Goal: Information Seeking & Learning: Learn about a topic

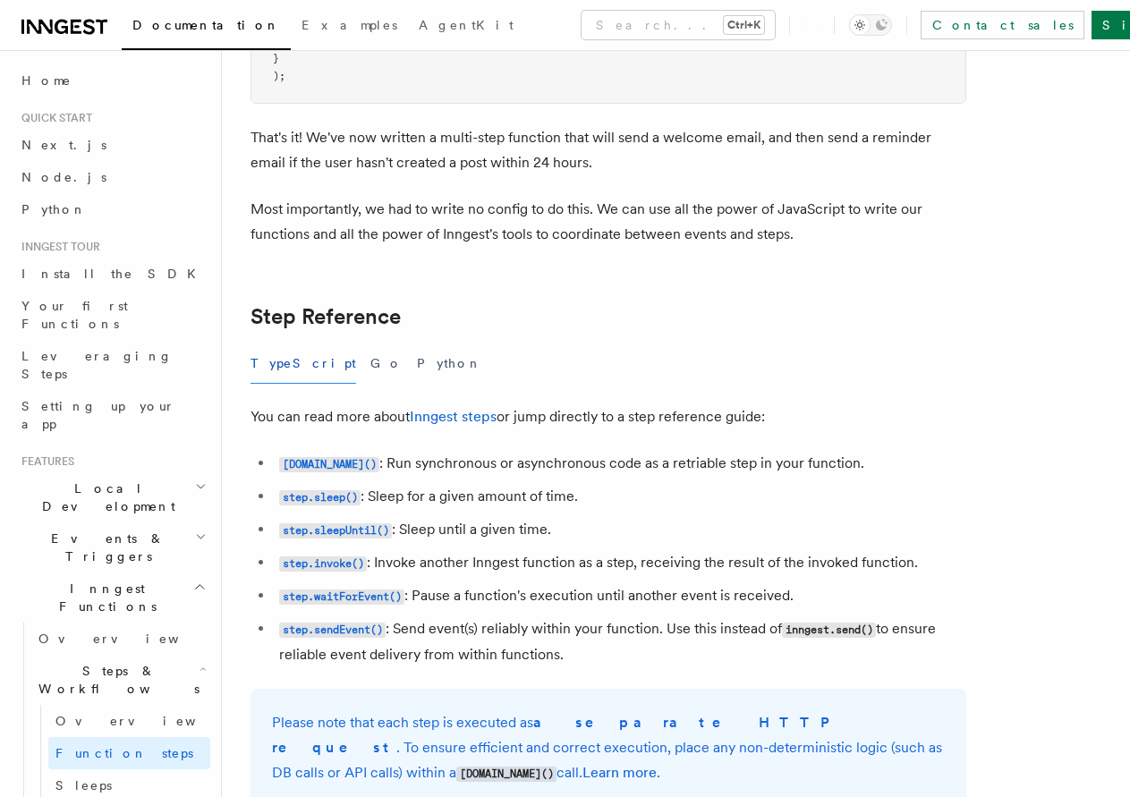
scroll to position [34, 0]
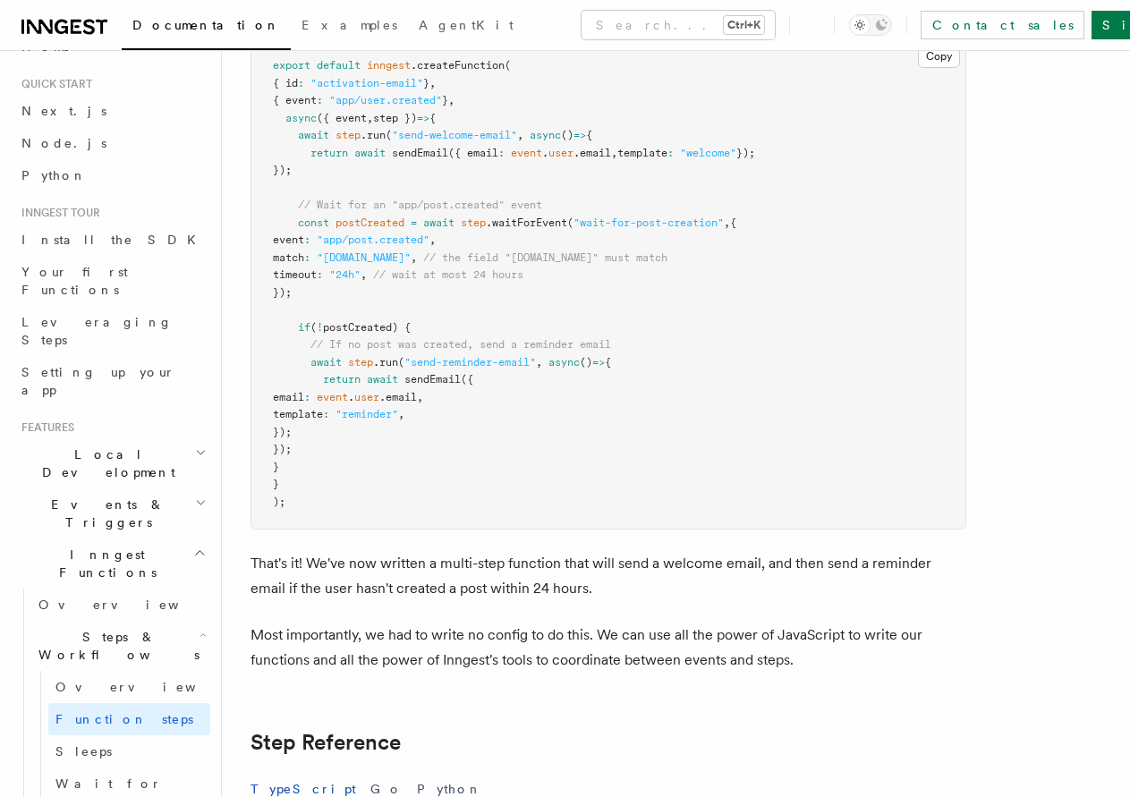
drag, startPoint x: 509, startPoint y: 131, endPoint x: 483, endPoint y: 74, distance: 62.1
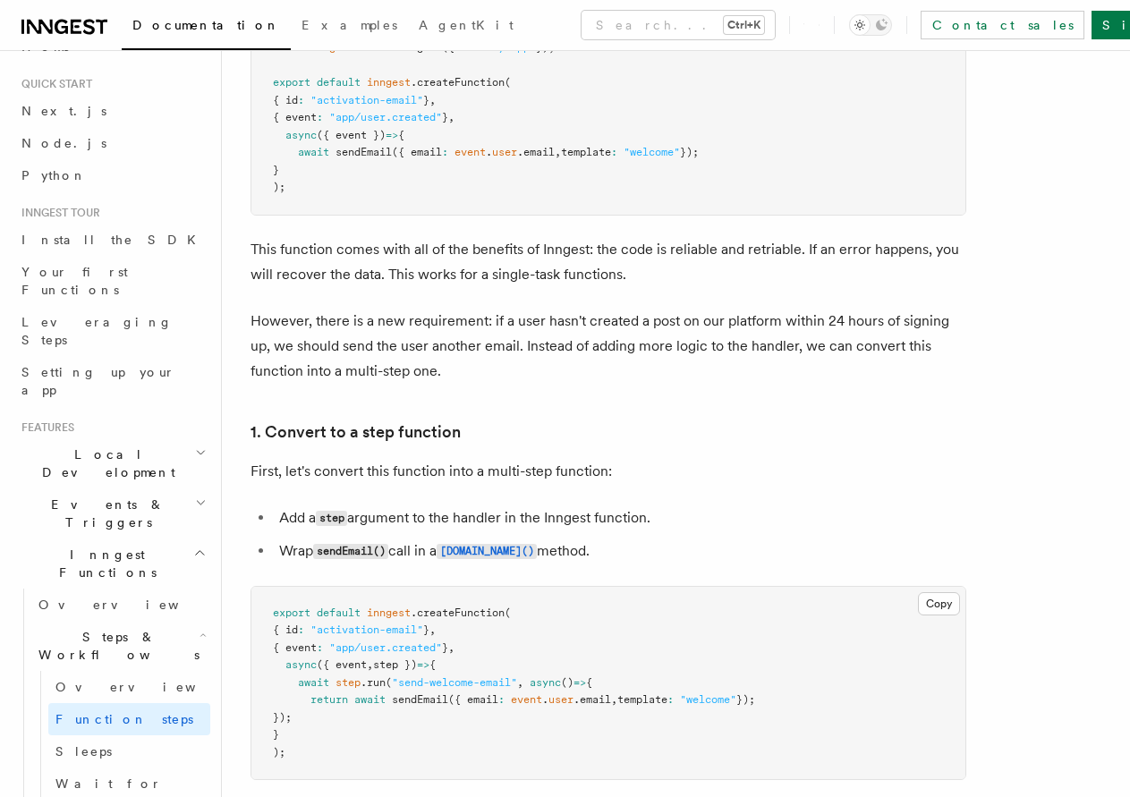
drag, startPoint x: 493, startPoint y: 180, endPoint x: 449, endPoint y: 55, distance: 131.9
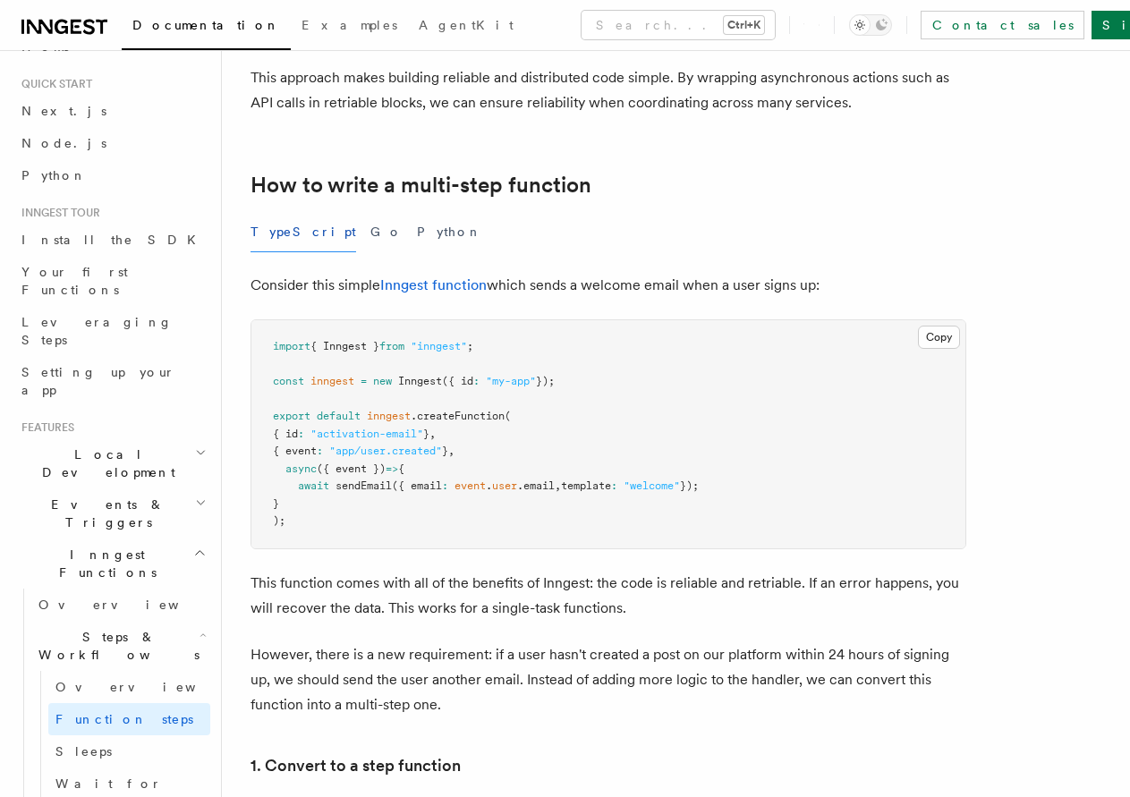
drag, startPoint x: 473, startPoint y: 139, endPoint x: 452, endPoint y: 95, distance: 48.8
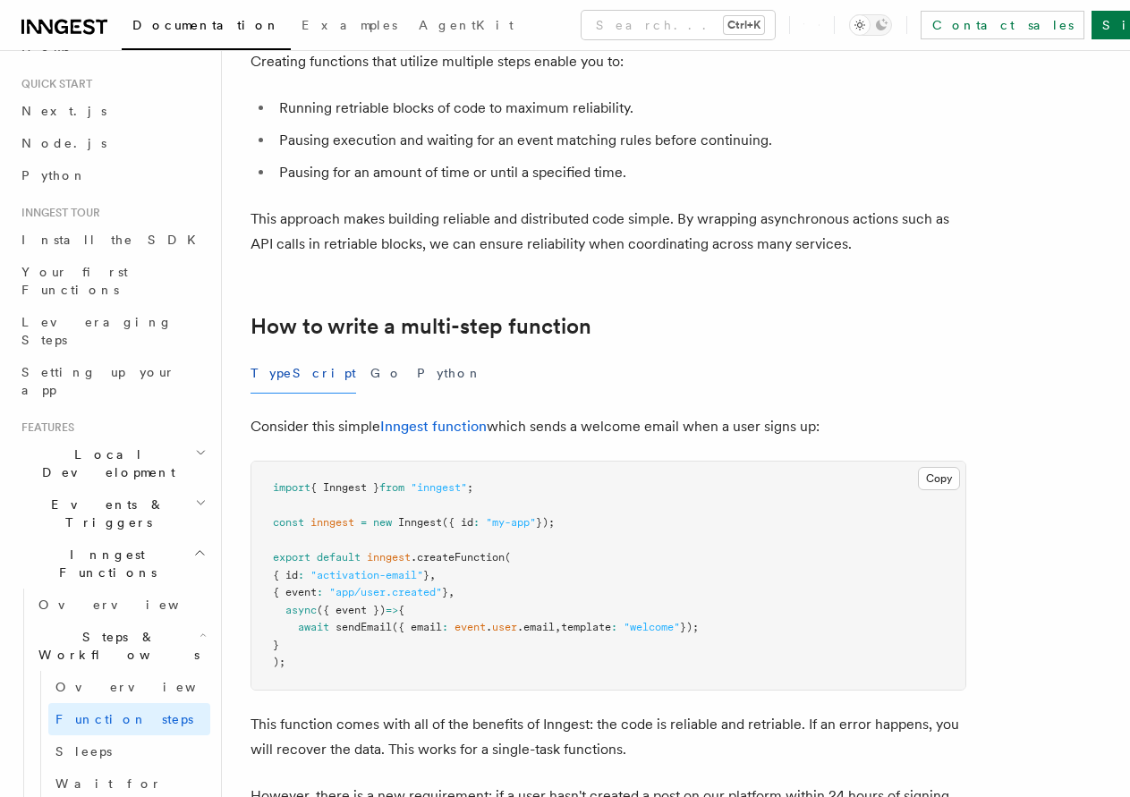
scroll to position [355, 0]
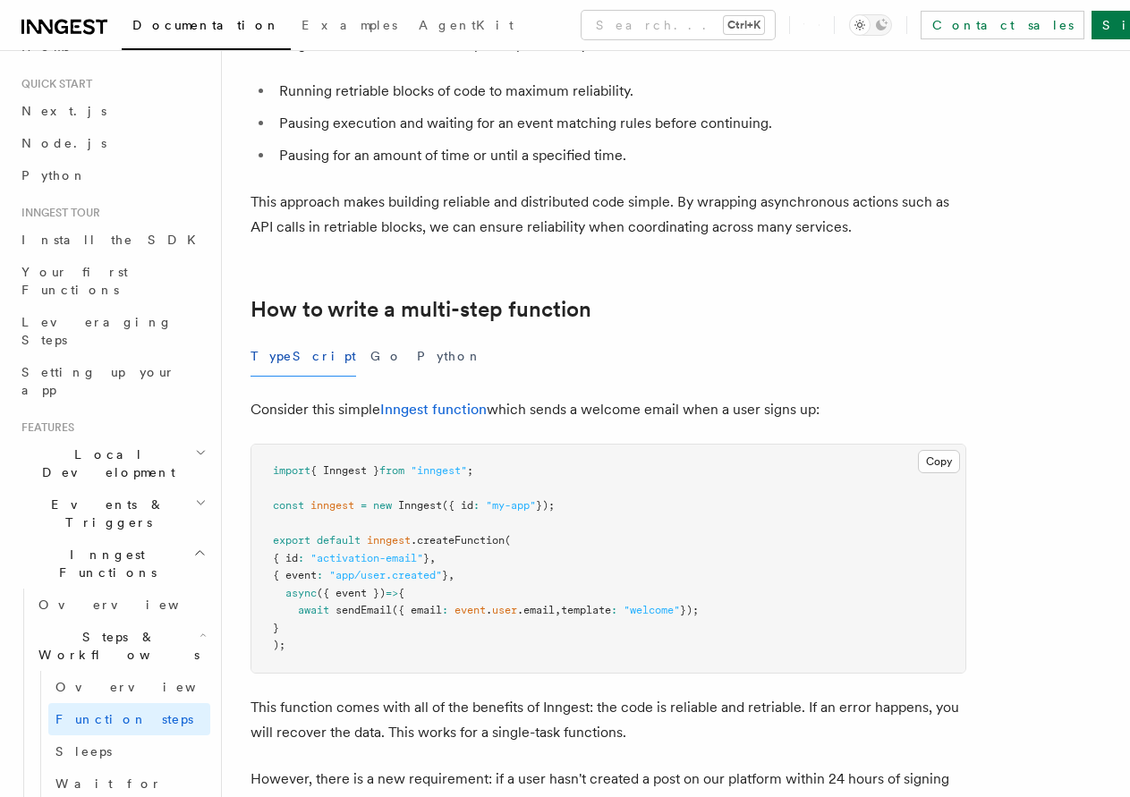
drag, startPoint x: 437, startPoint y: 448, endPoint x: 421, endPoint y: 490, distance: 45.0
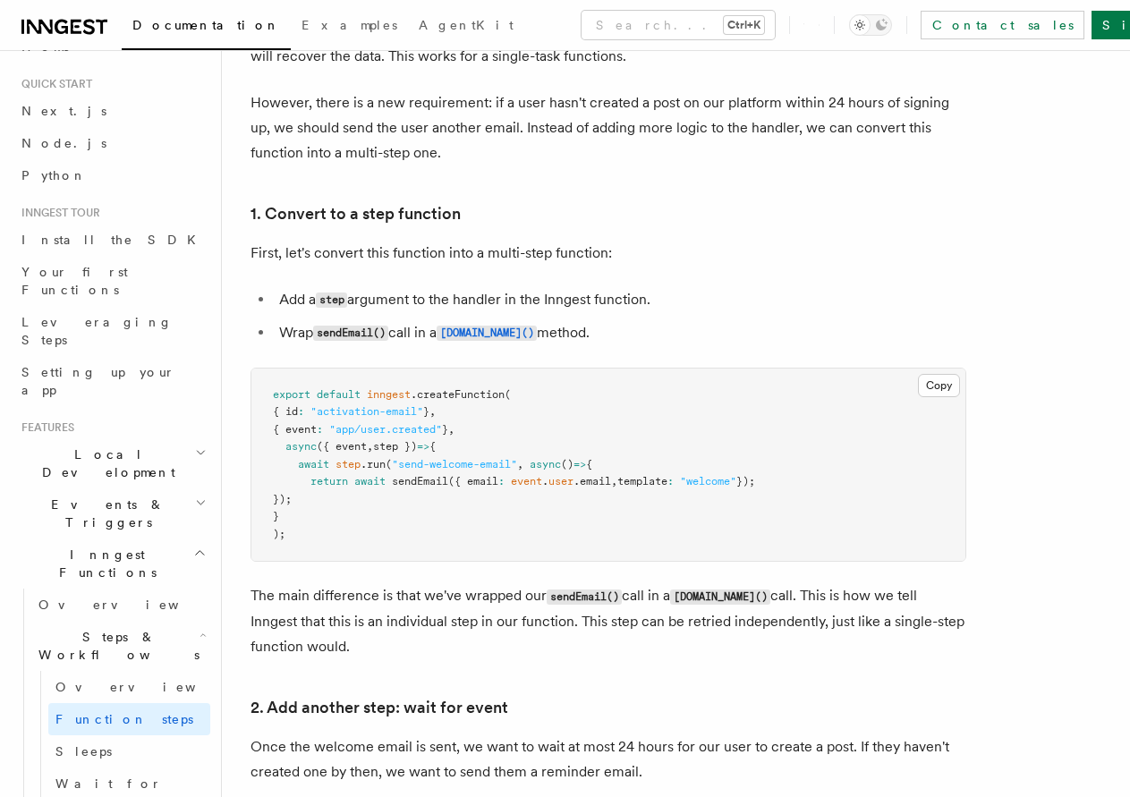
drag, startPoint x: 358, startPoint y: 524, endPoint x: 361, endPoint y: 646, distance: 121.7
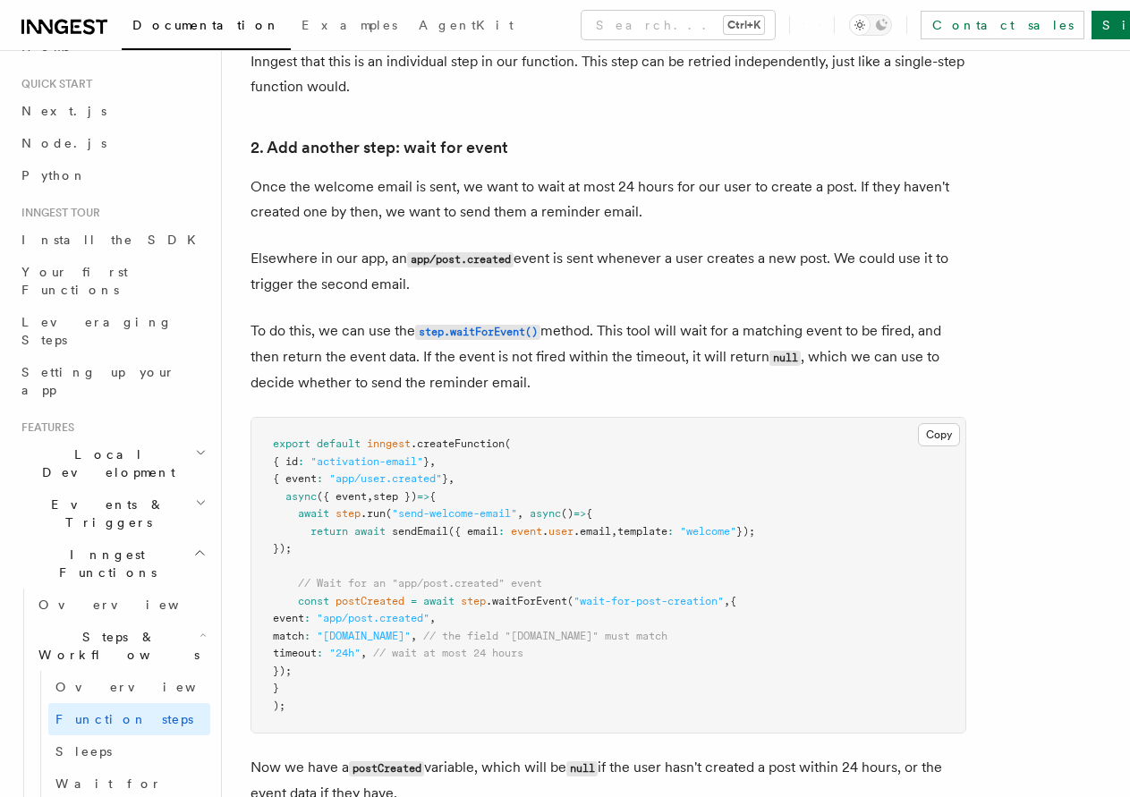
drag, startPoint x: 439, startPoint y: 502, endPoint x: 436, endPoint y: 588, distance: 86.0
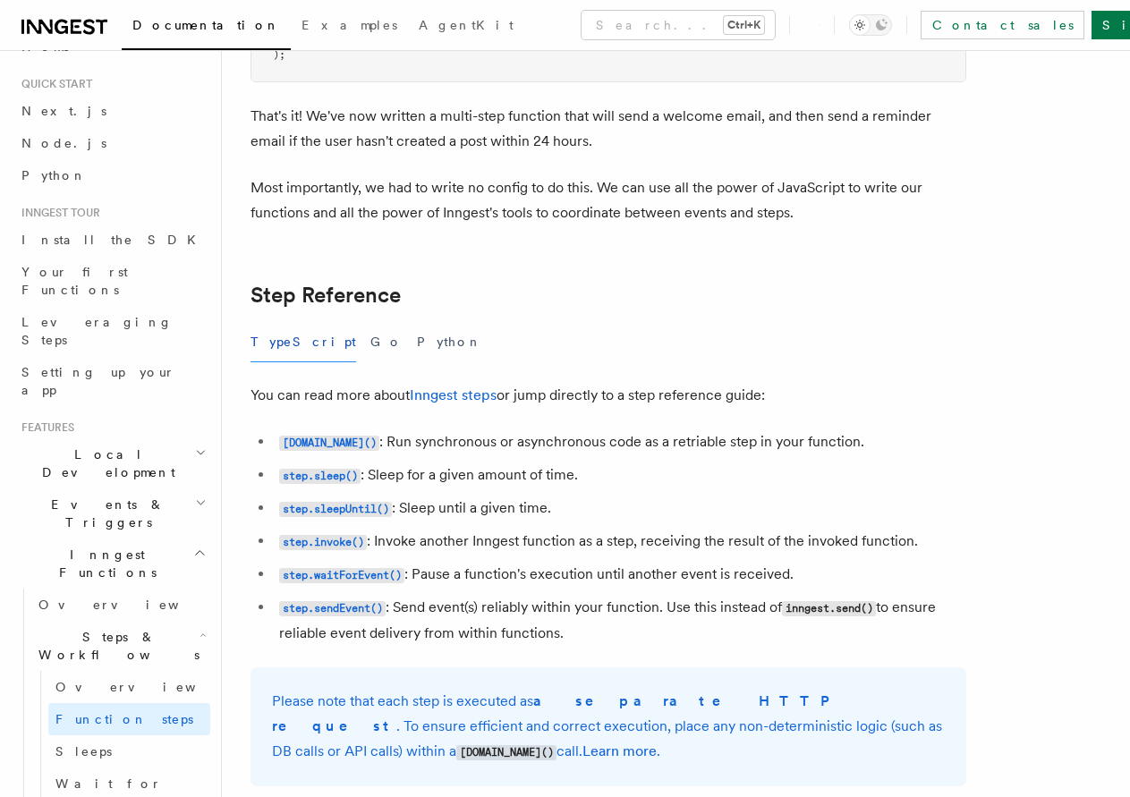
drag, startPoint x: 399, startPoint y: 560, endPoint x: 422, endPoint y: 640, distance: 83.0
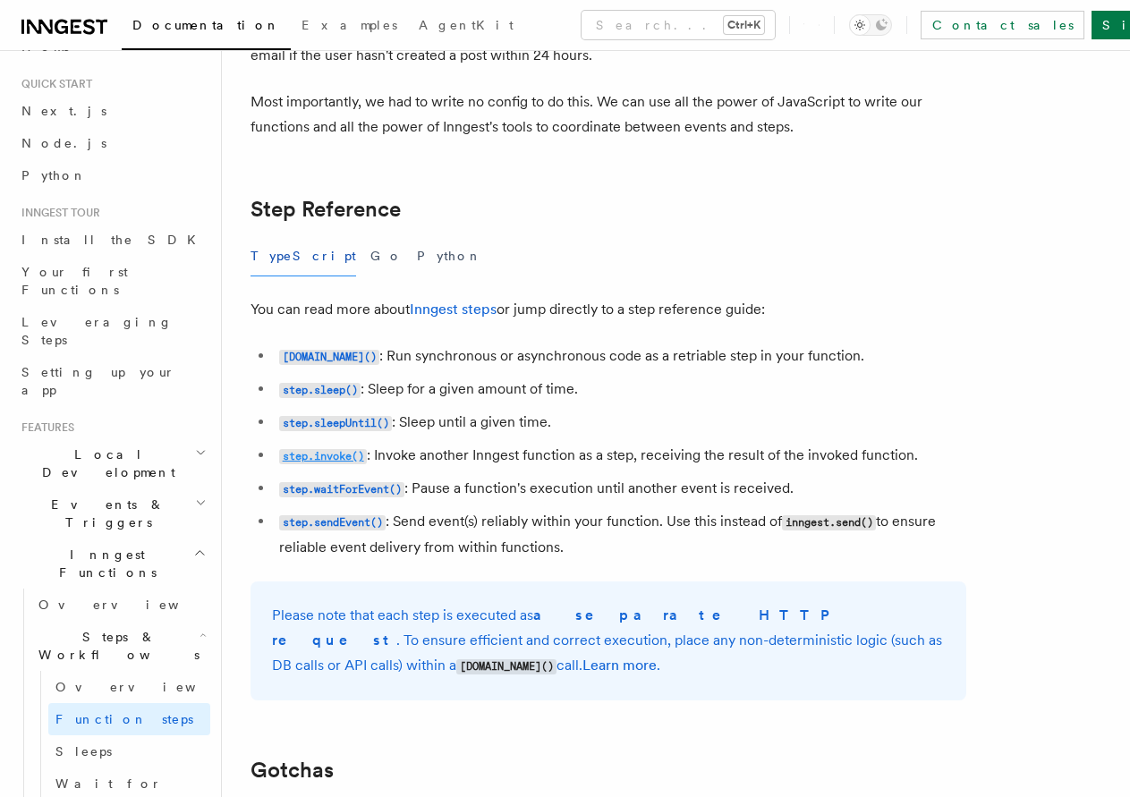
click at [331, 454] on code "step.invoke()" at bounding box center [323, 456] width 88 height 15
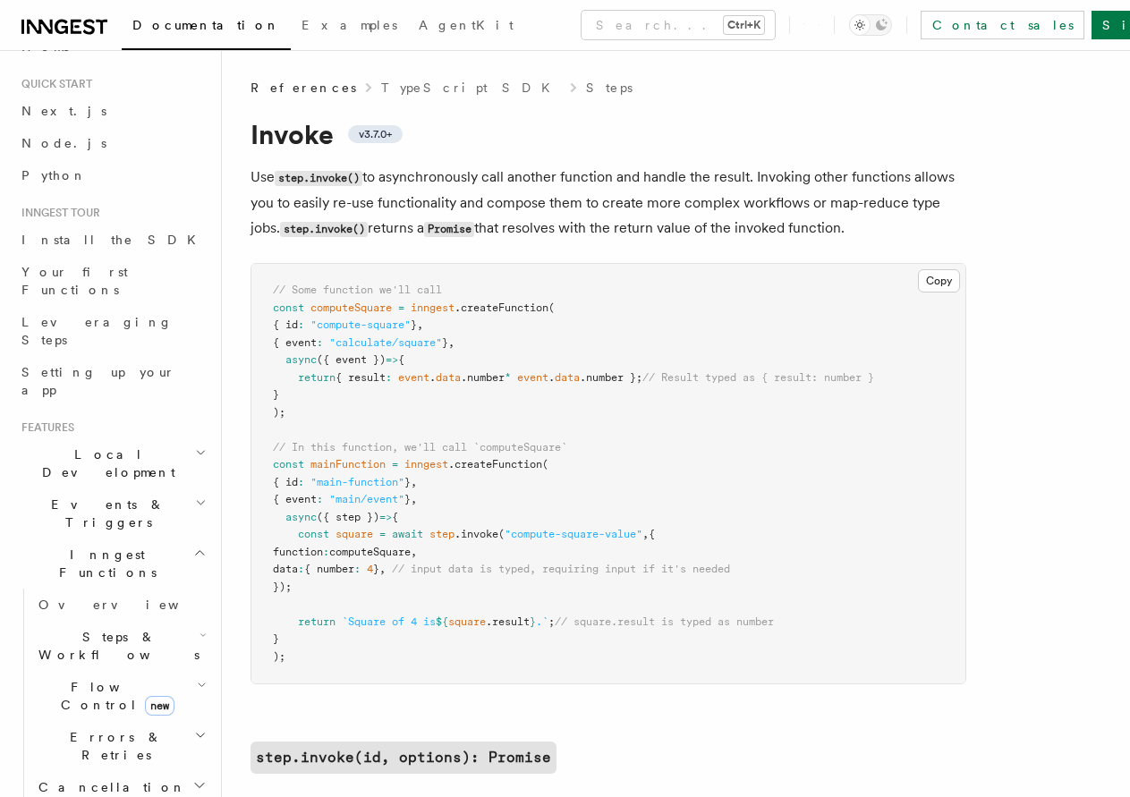
drag, startPoint x: 941, startPoint y: 275, endPoint x: 915, endPoint y: 277, distance: 26.1
click at [941, 275] on button "Copy Copied" at bounding box center [939, 280] width 42 height 23
drag, startPoint x: 280, startPoint y: 178, endPoint x: 363, endPoint y: 181, distance: 83.3
click at [362, 181] on code "step.invoke()" at bounding box center [319, 178] width 88 height 15
click at [349, 179] on code "step.invoke()" at bounding box center [319, 178] width 88 height 15
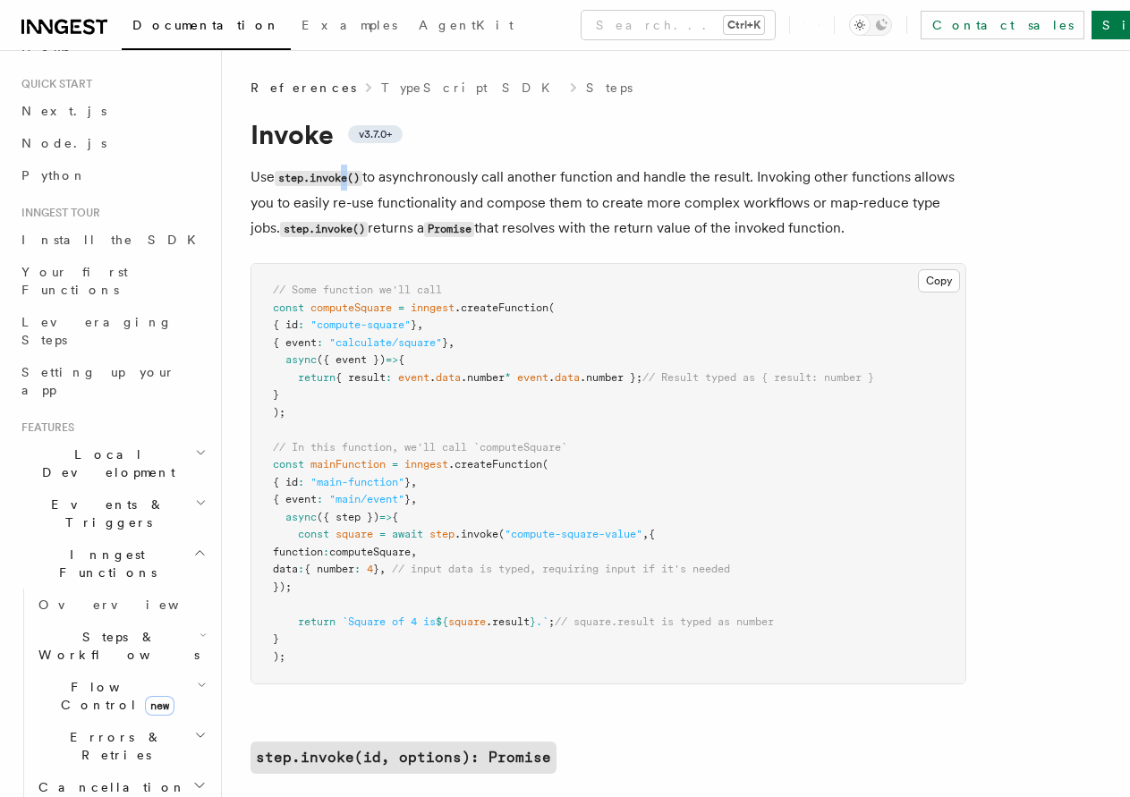
click at [348, 178] on code "step.invoke()" at bounding box center [319, 178] width 88 height 15
drag, startPoint x: 356, startPoint y: 178, endPoint x: 285, endPoint y: 178, distance: 71.6
click at [285, 178] on code "step.invoke()" at bounding box center [319, 178] width 88 height 15
copy code "tep.invoke("
click at [380, 132] on span "v3.7.0+" at bounding box center [375, 134] width 33 height 14
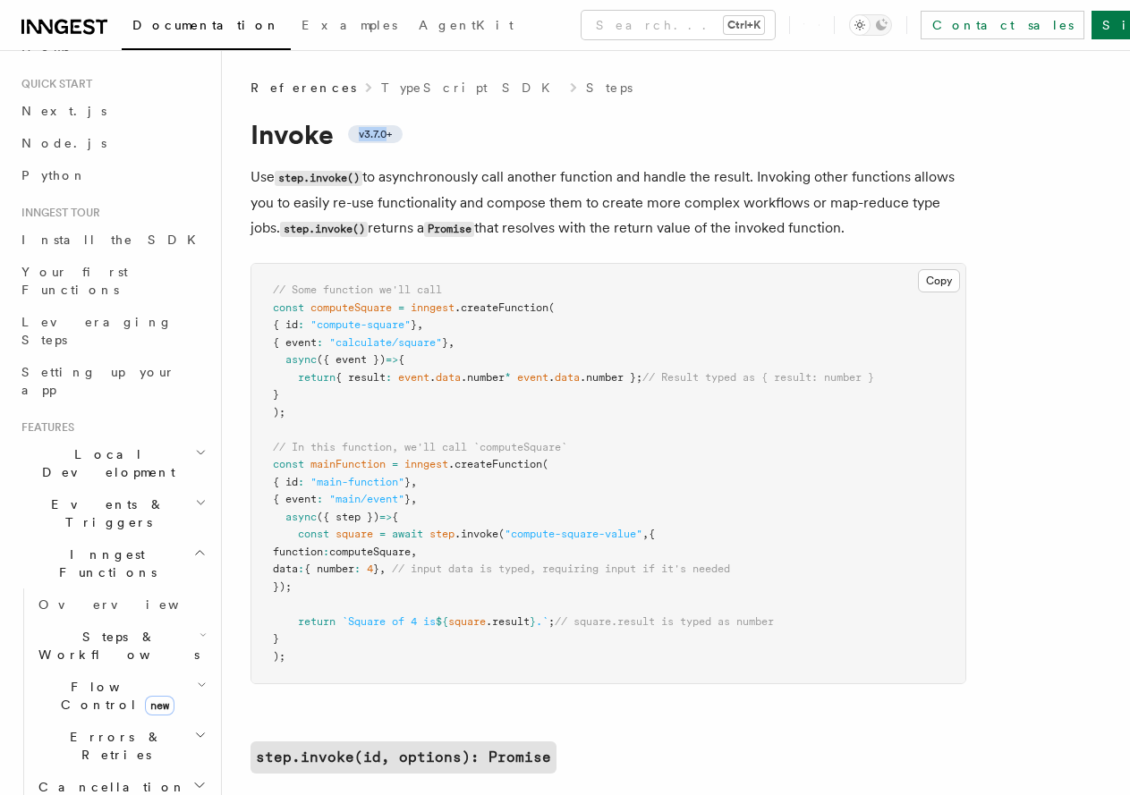
click at [380, 132] on span "v3.7.0+" at bounding box center [375, 134] width 33 height 14
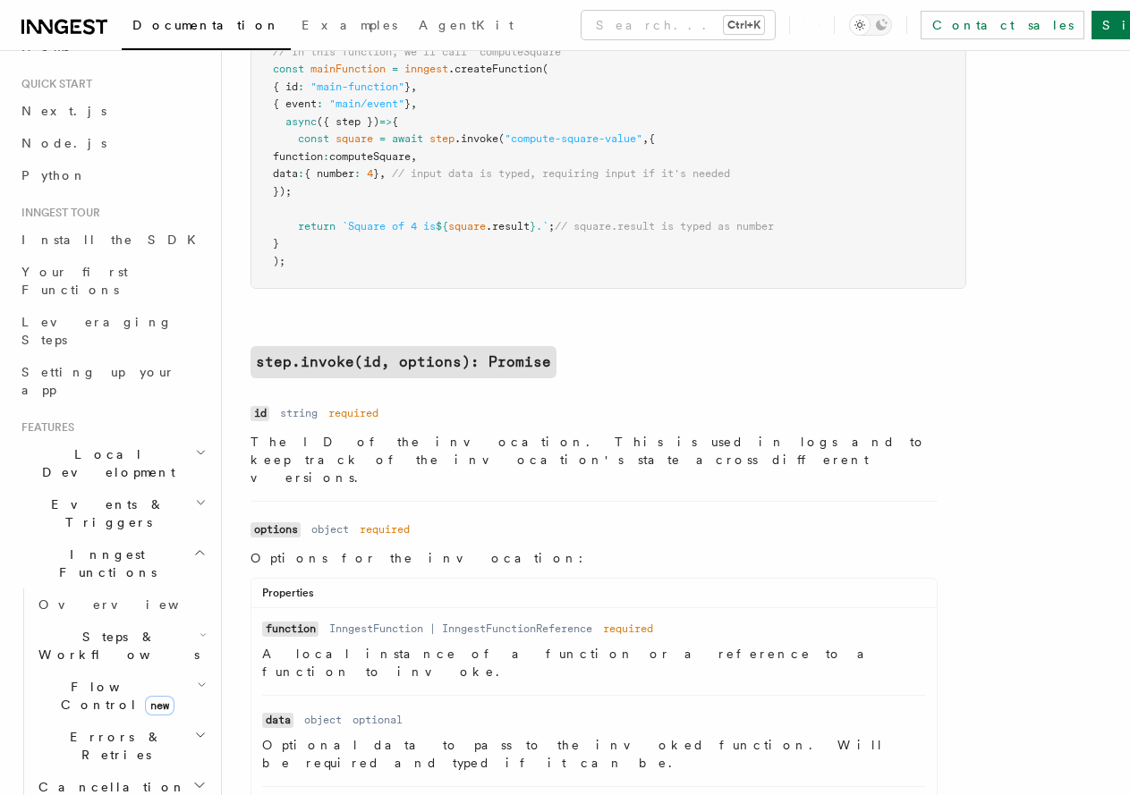
scroll to position [447, 0]
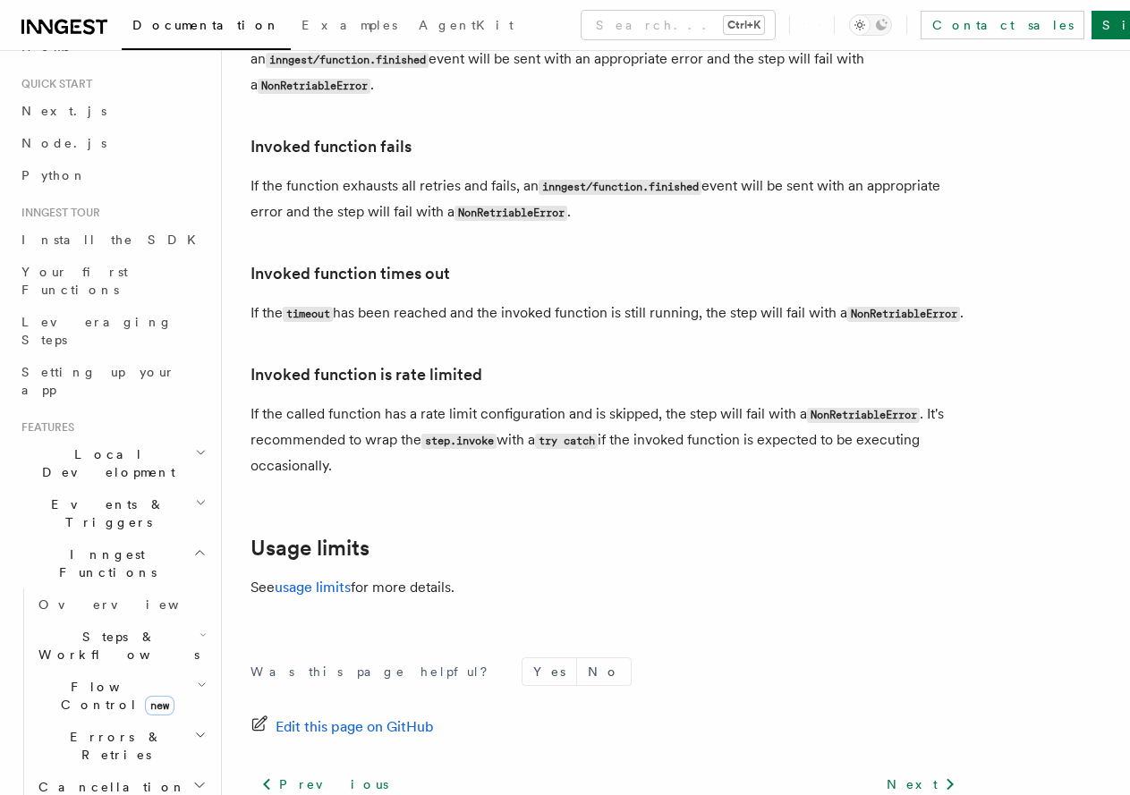
drag, startPoint x: 582, startPoint y: 579, endPoint x: 610, endPoint y: 736, distance: 159.9
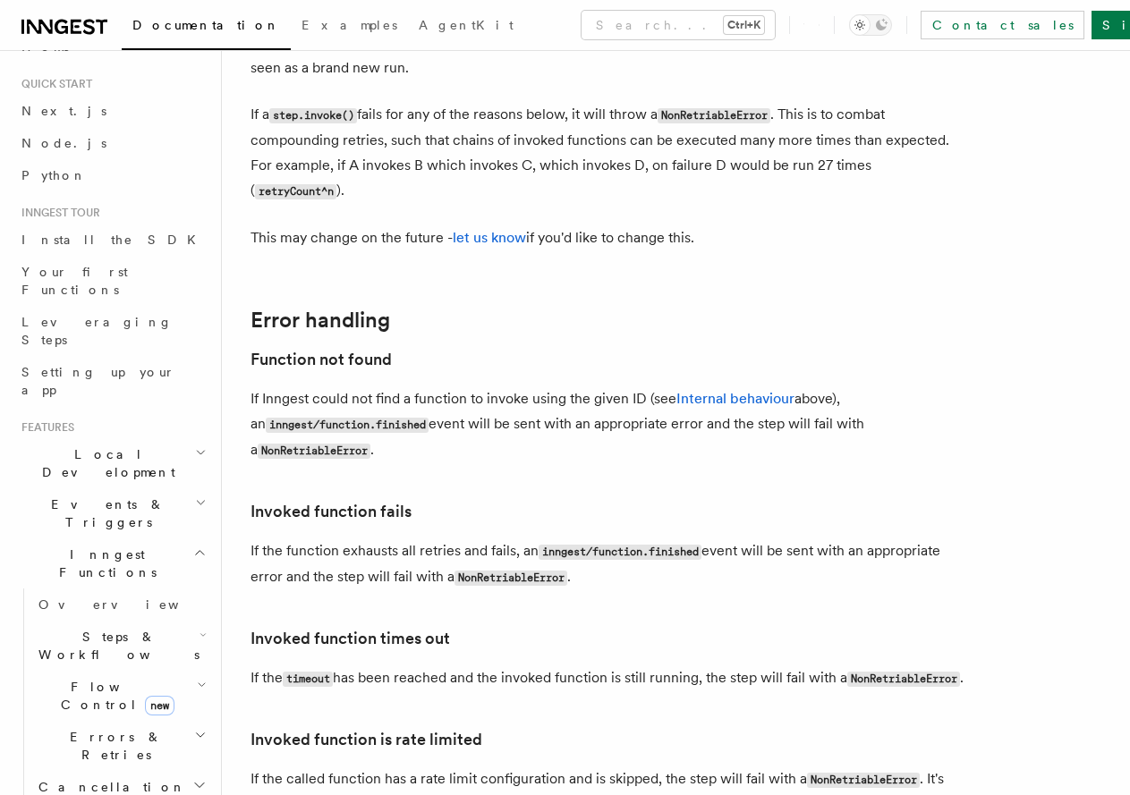
drag, startPoint x: 555, startPoint y: 575, endPoint x: 521, endPoint y: 455, distance: 125.5
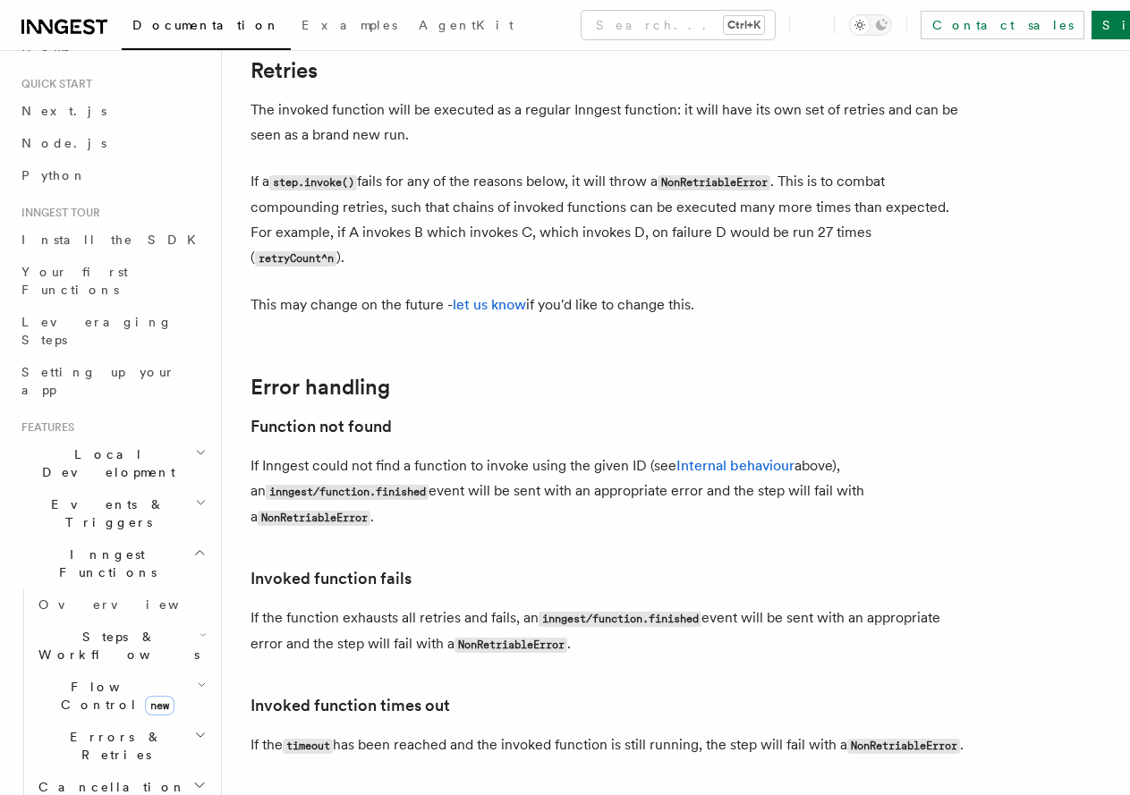
scroll to position [4062, 0]
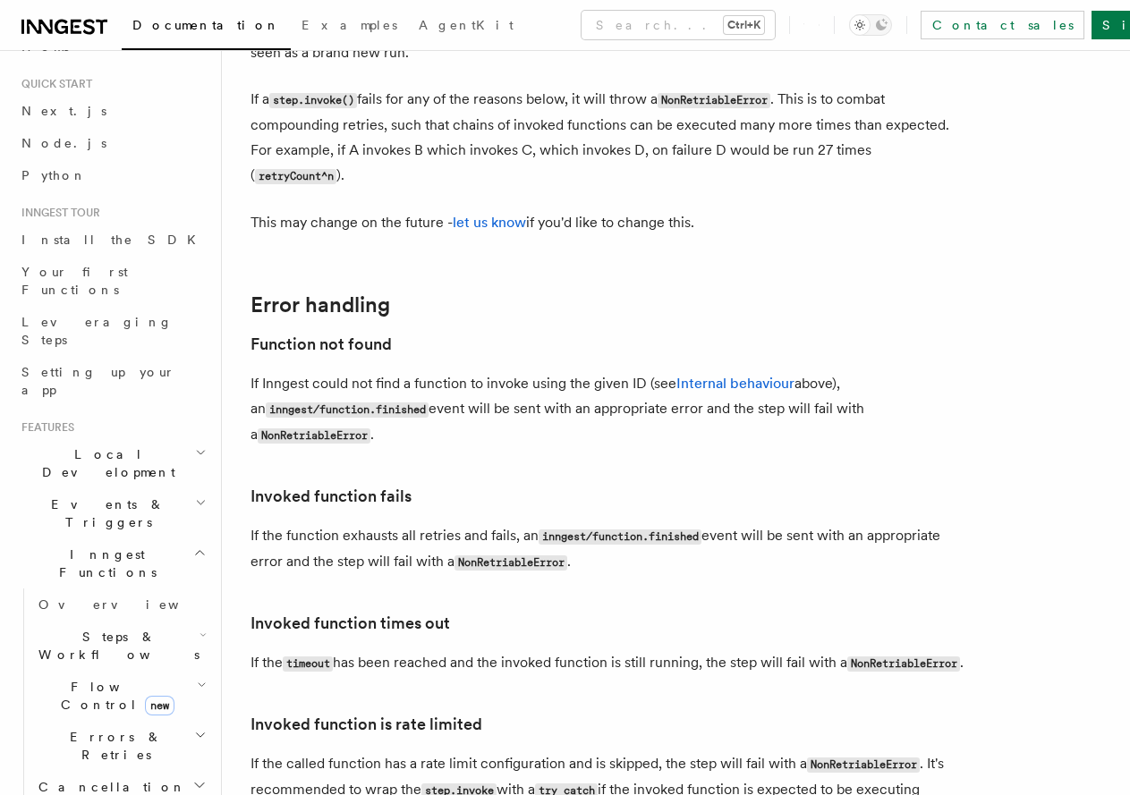
click at [87, 589] on ul "Overview Steps & Workflows Flow Control new Errors & Retries Cancellation REST …" at bounding box center [116, 753] width 187 height 329
click at [95, 671] on h2 "Flow Control new" at bounding box center [120, 696] width 179 height 50
click at [101, 730] on span "Overview" at bounding box center [147, 737] width 184 height 14
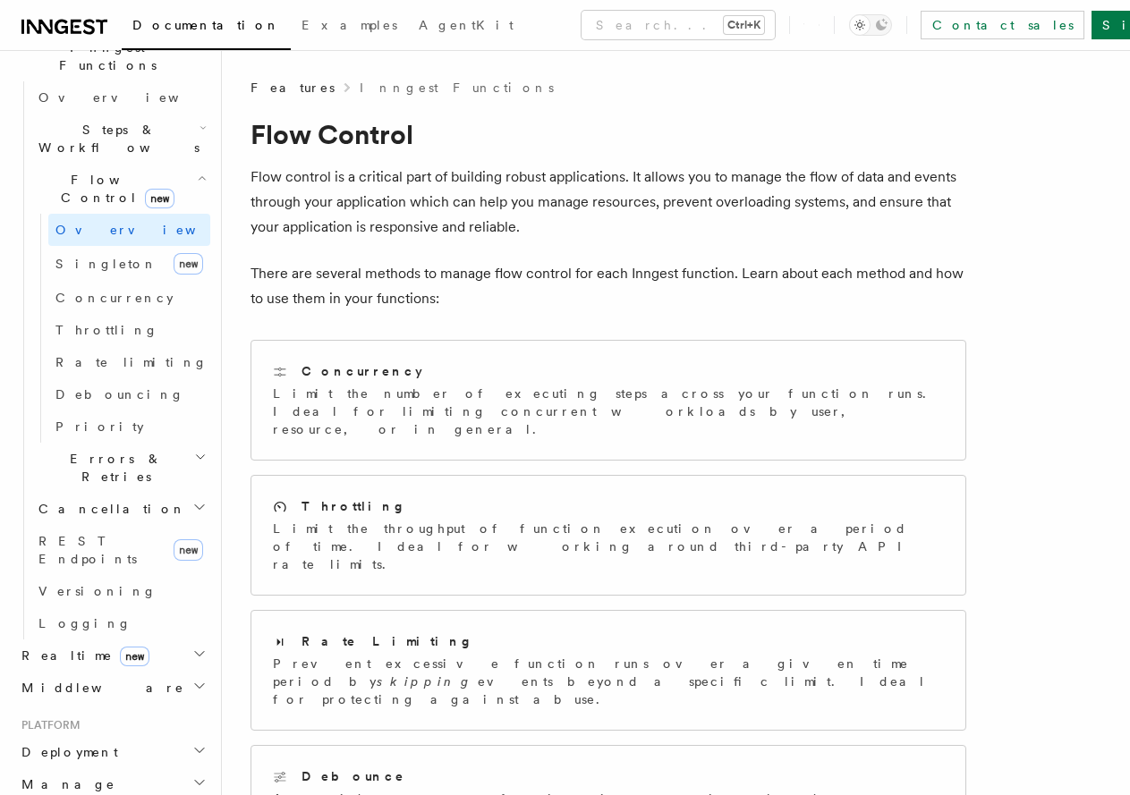
scroll to position [571, 0]
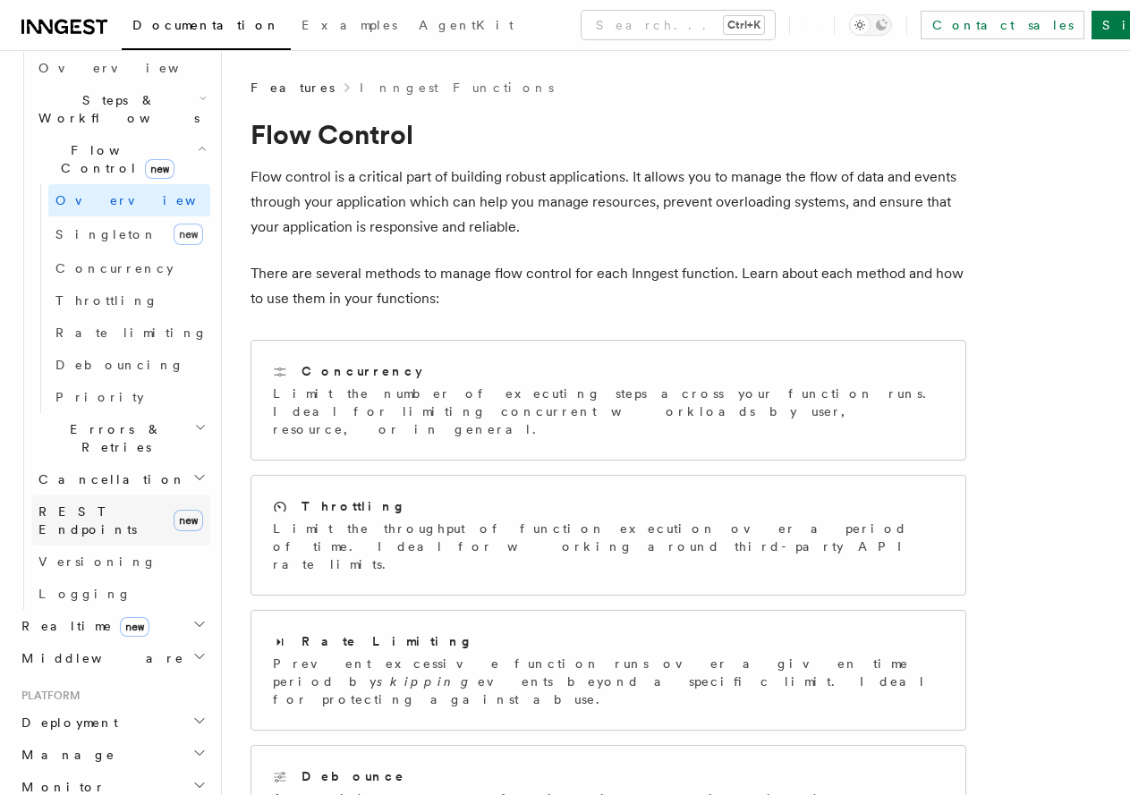
click at [117, 503] on span "REST Endpoints" at bounding box center [102, 521] width 128 height 36
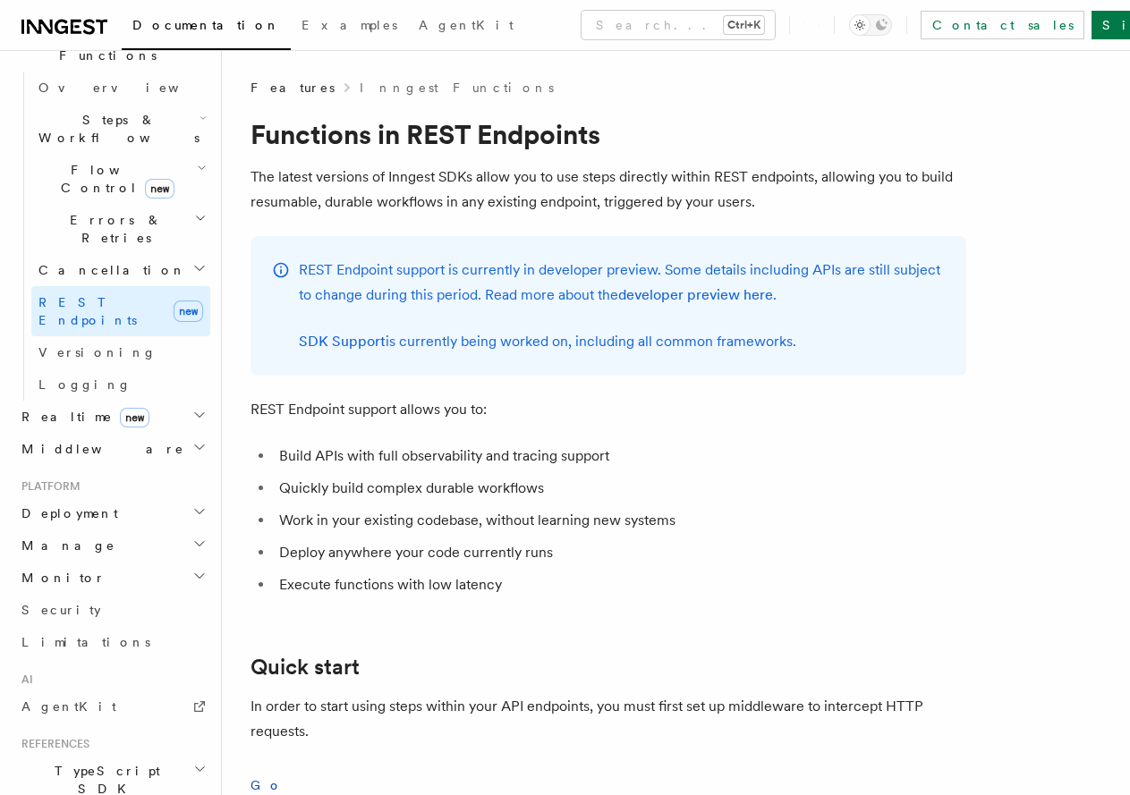
scroll to position [537, 0]
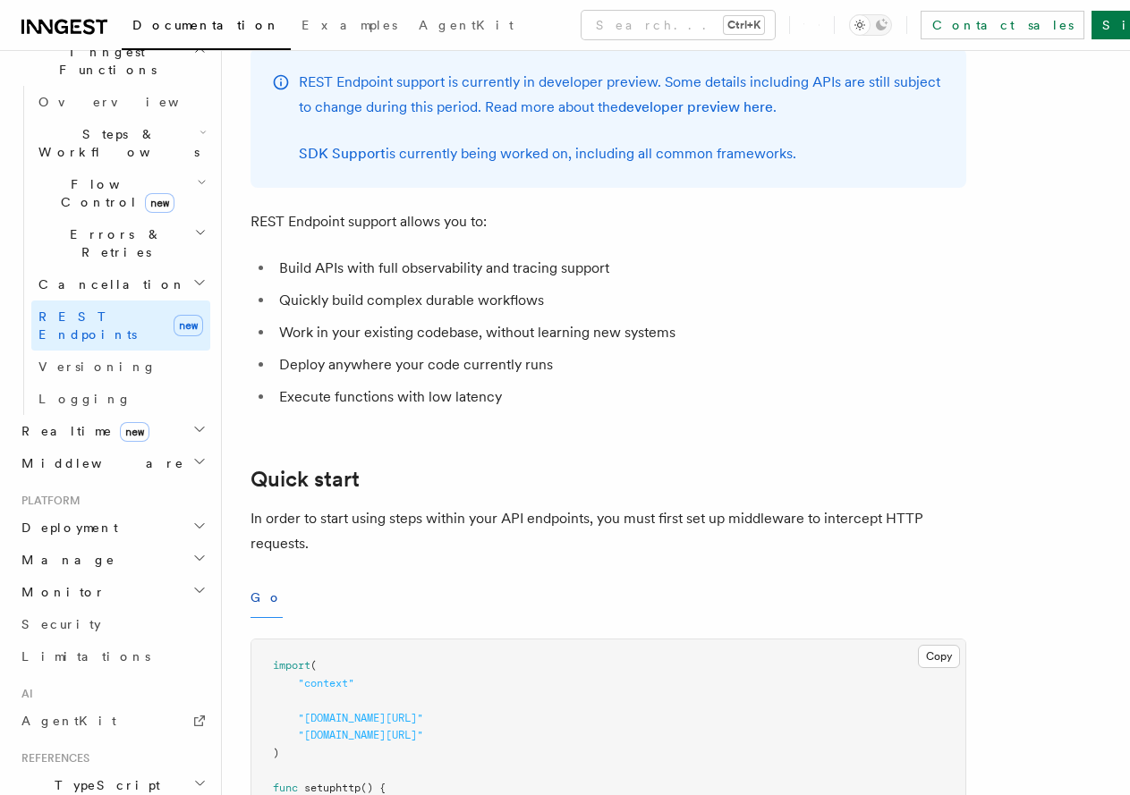
drag, startPoint x: 412, startPoint y: 490, endPoint x: 421, endPoint y: 593, distance: 103.3
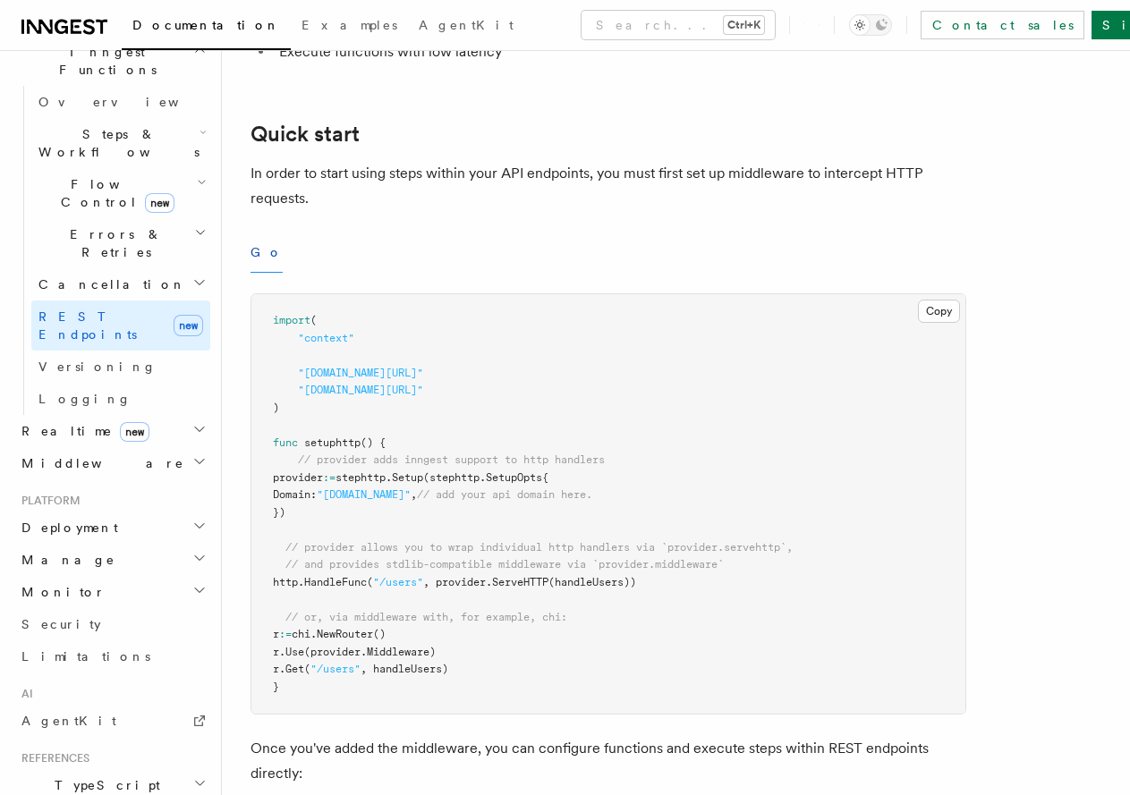
drag, startPoint x: 412, startPoint y: 522, endPoint x: 403, endPoint y: 564, distance: 43.2
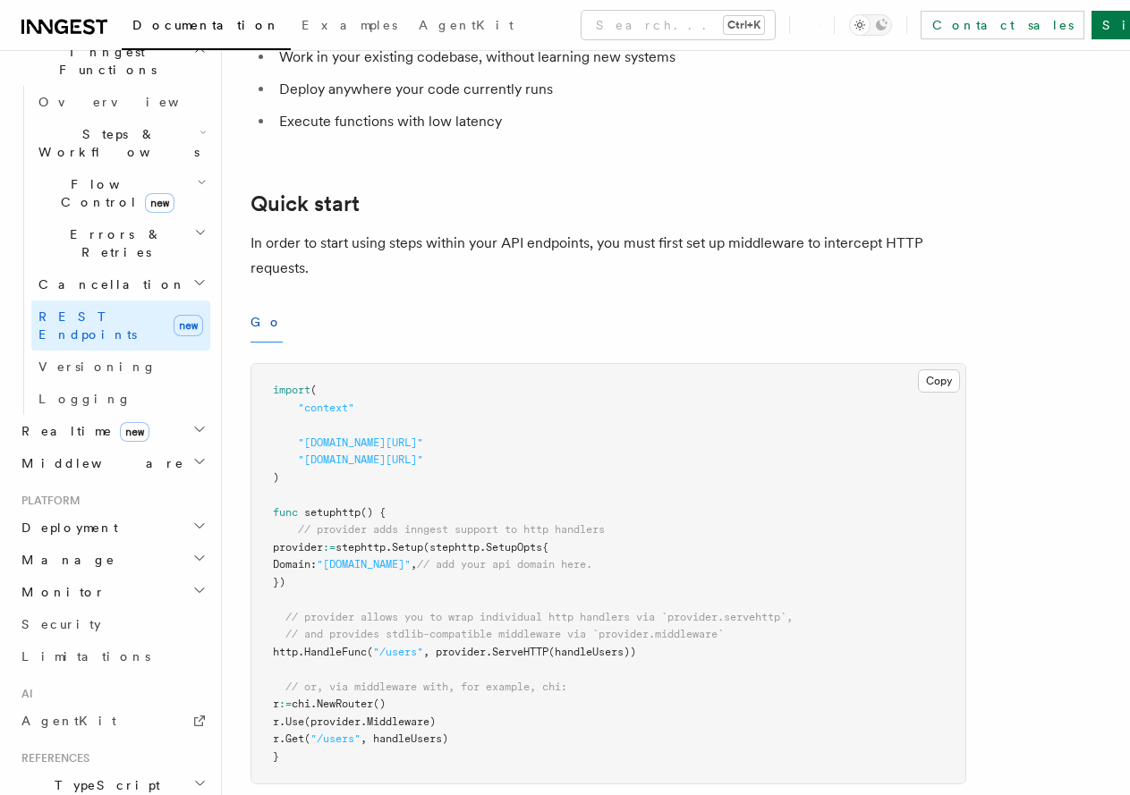
scroll to position [417, 0]
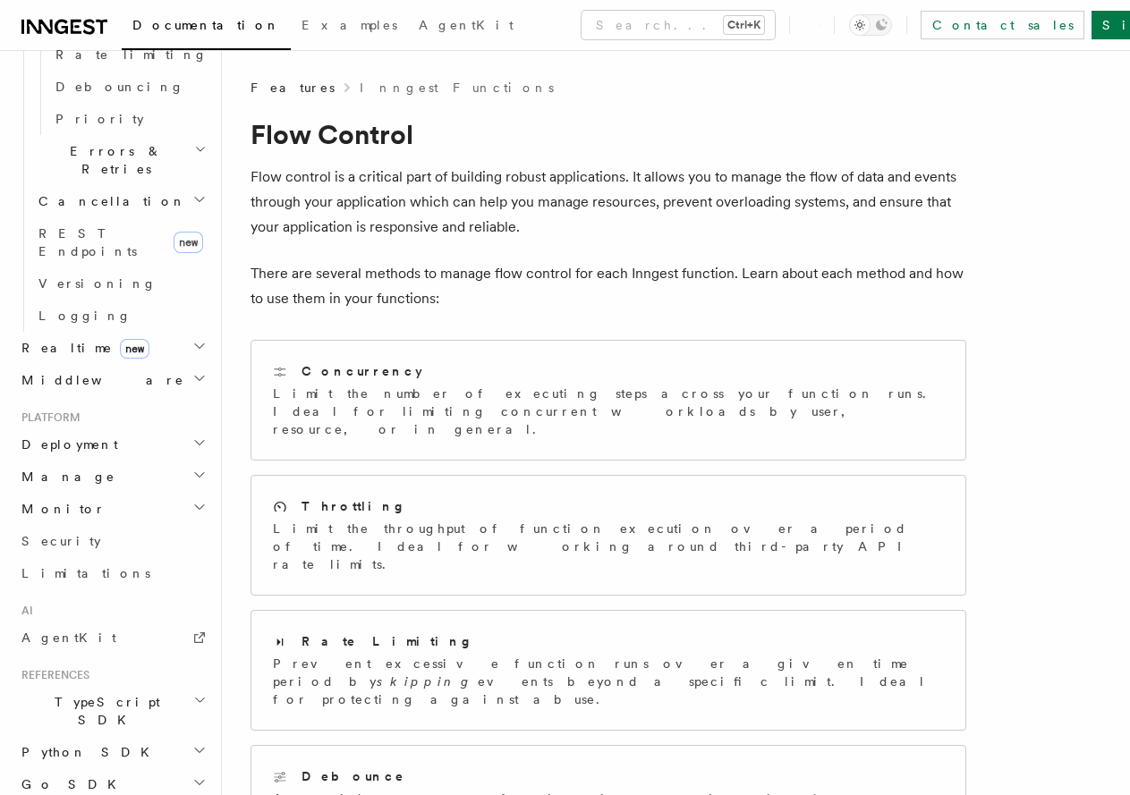
scroll to position [901, 0]
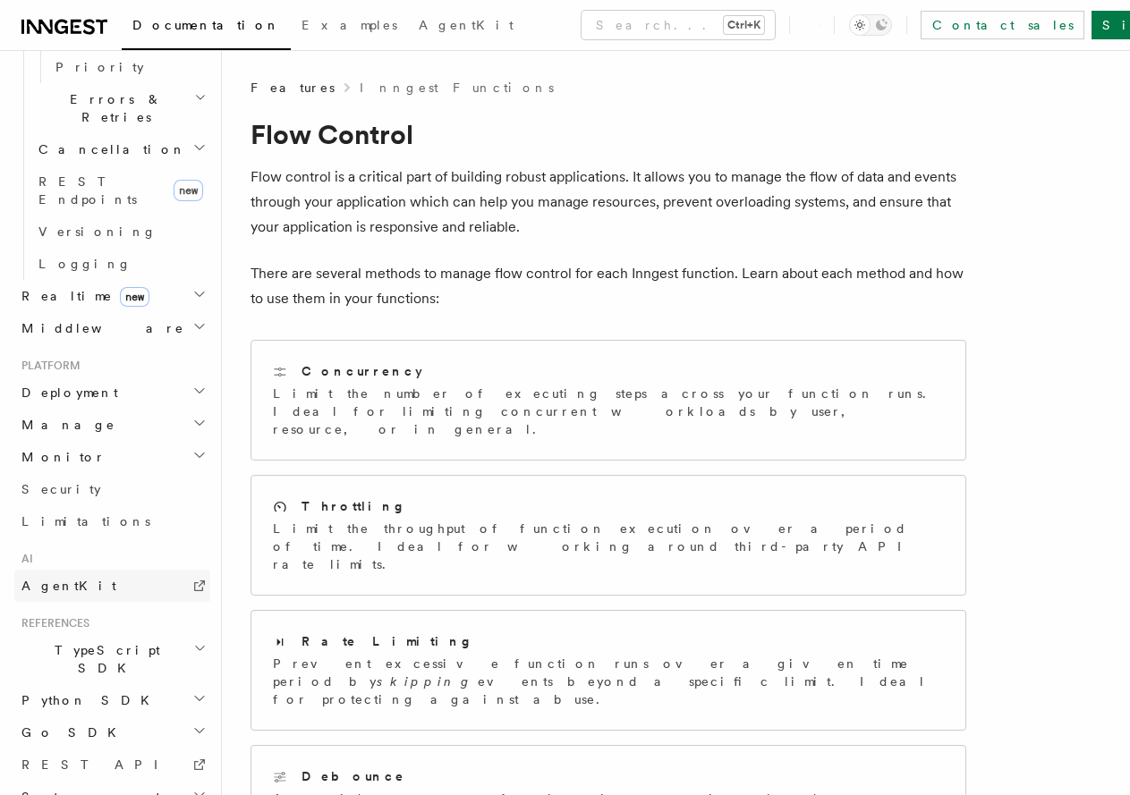
click at [67, 579] on span "AgentKit" at bounding box center [68, 586] width 95 height 14
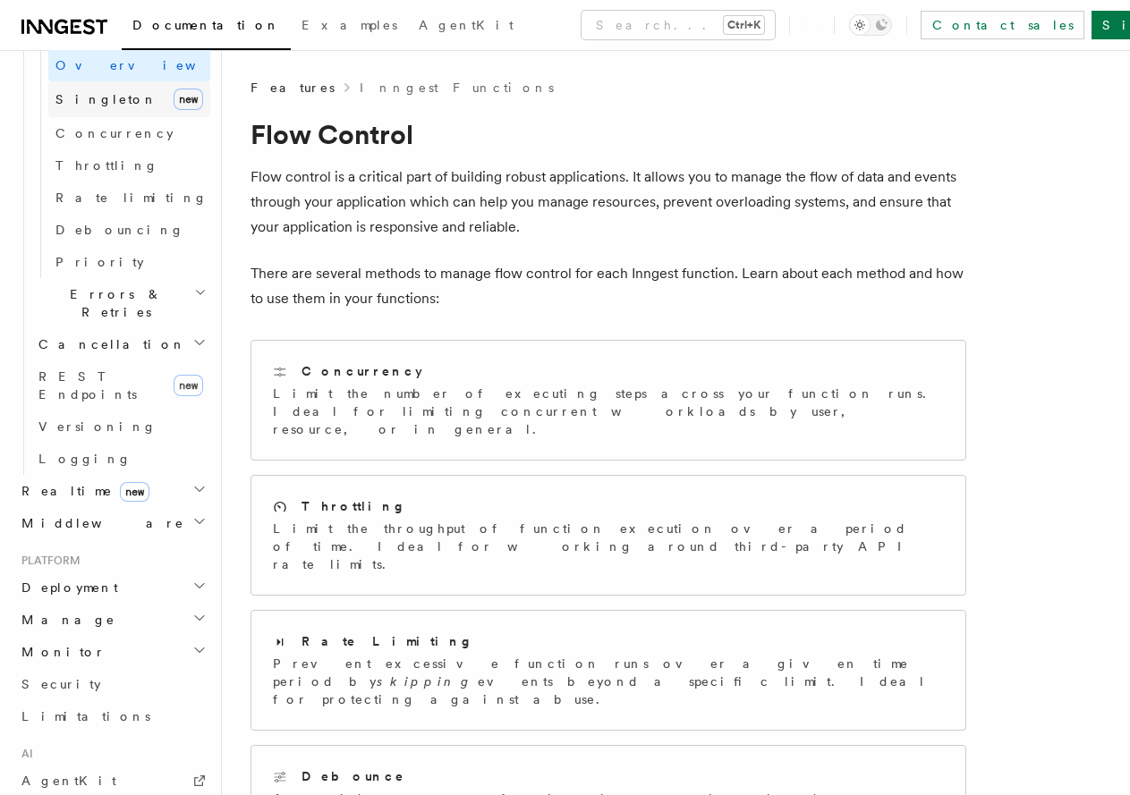
drag, startPoint x: 160, startPoint y: 184, endPoint x: 171, endPoint y: 61, distance: 123.9
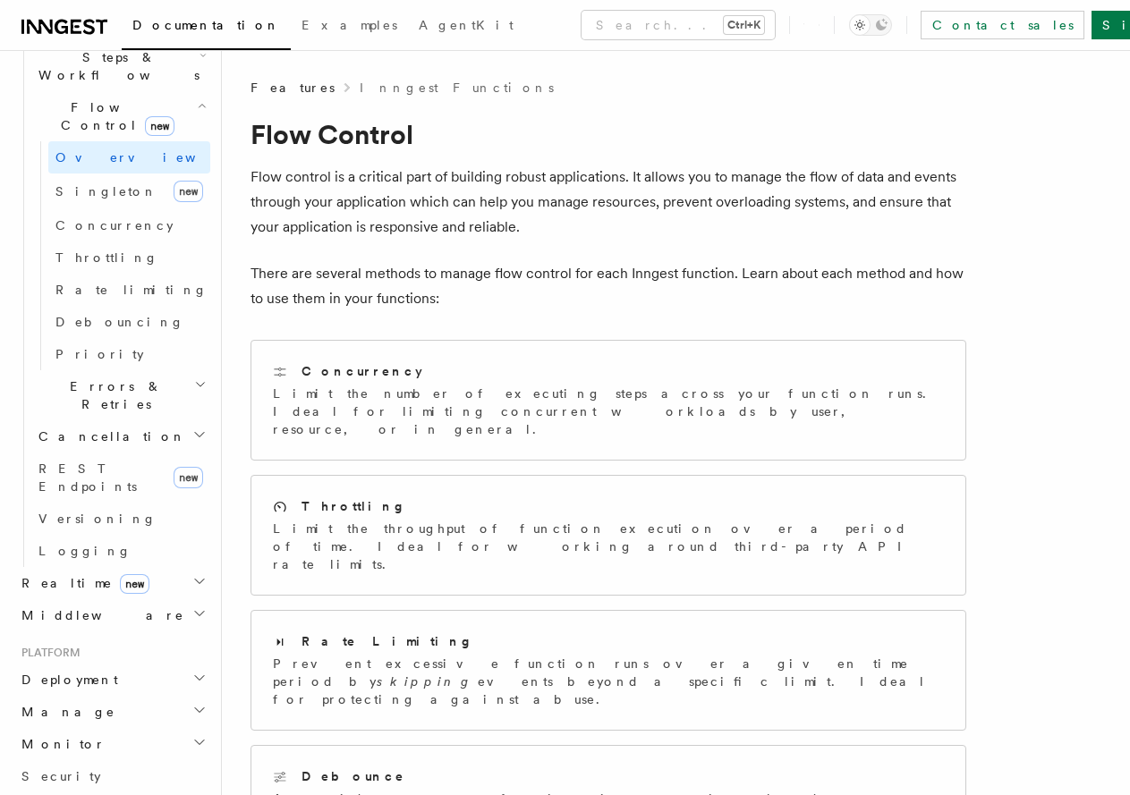
drag, startPoint x: 145, startPoint y: 116, endPoint x: 139, endPoint y: 6, distance: 110.2
click at [582, 25] on button "Search... Ctrl+K" at bounding box center [678, 25] width 193 height 29
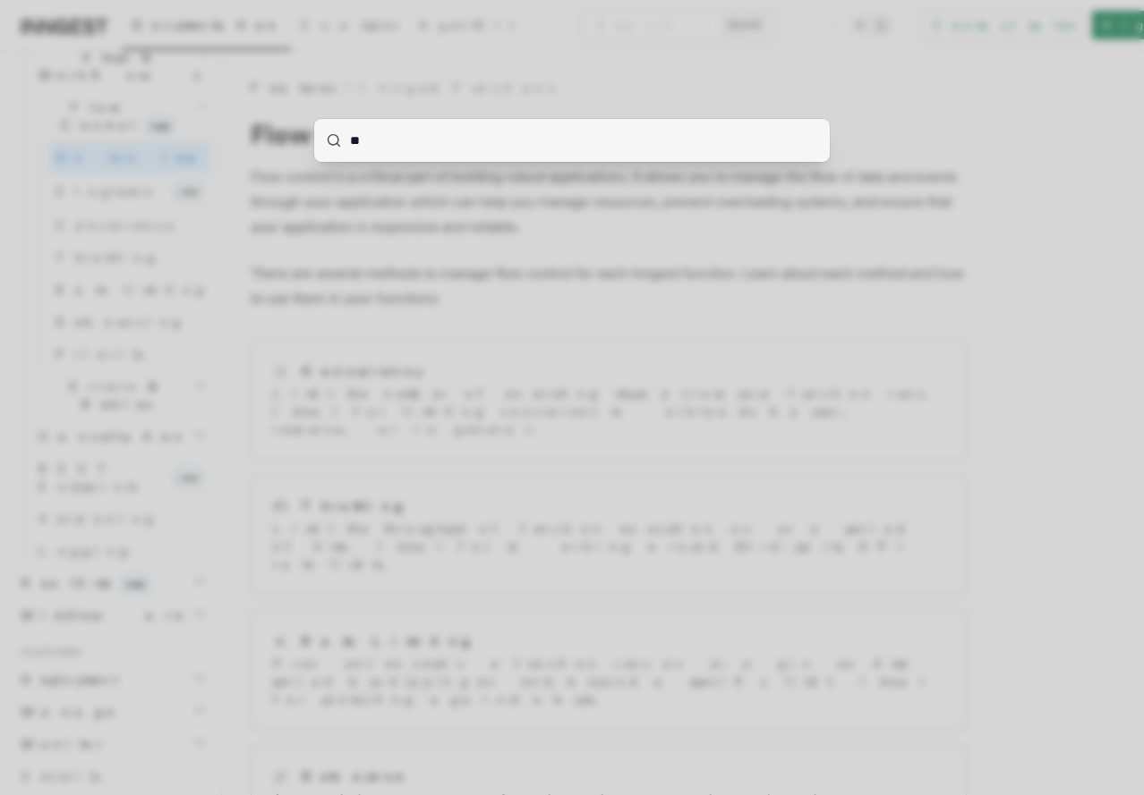
type input "***"
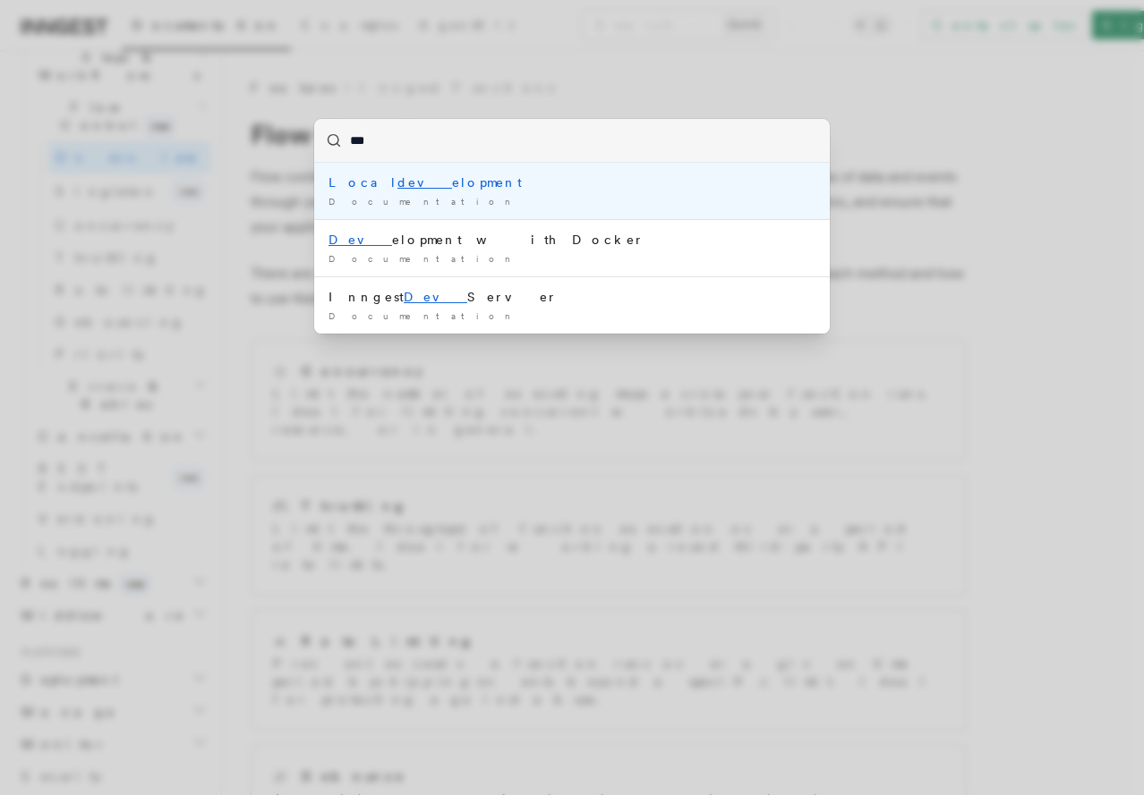
click at [415, 194] on li "Local dev elopment Documentation /" at bounding box center [571, 191] width 515 height 56
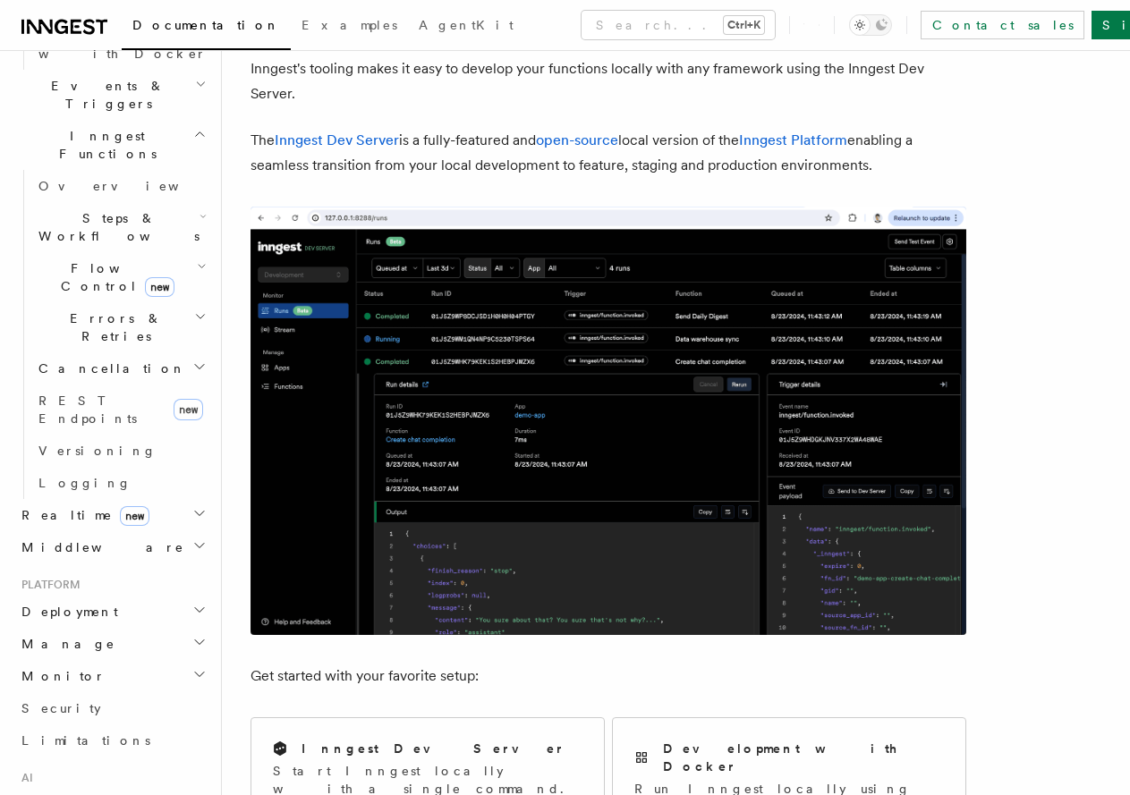
scroll to position [734, 0]
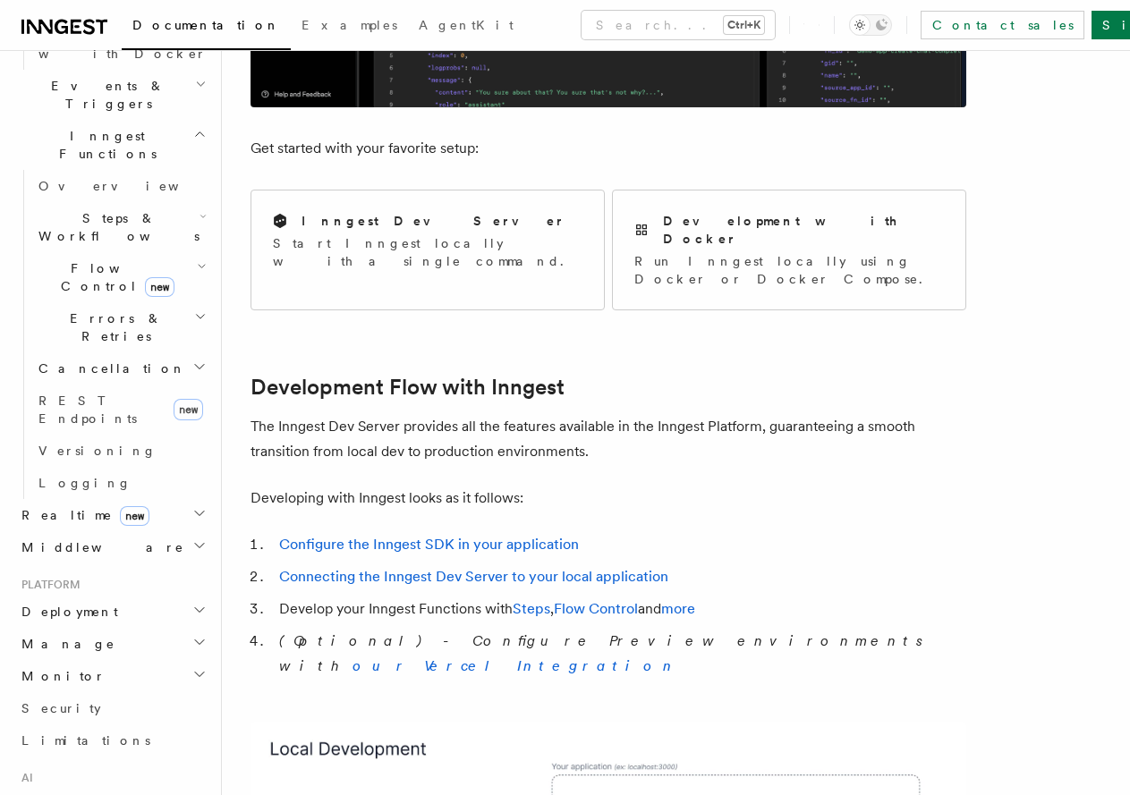
drag, startPoint x: 484, startPoint y: 166, endPoint x: 472, endPoint y: 366, distance: 200.8
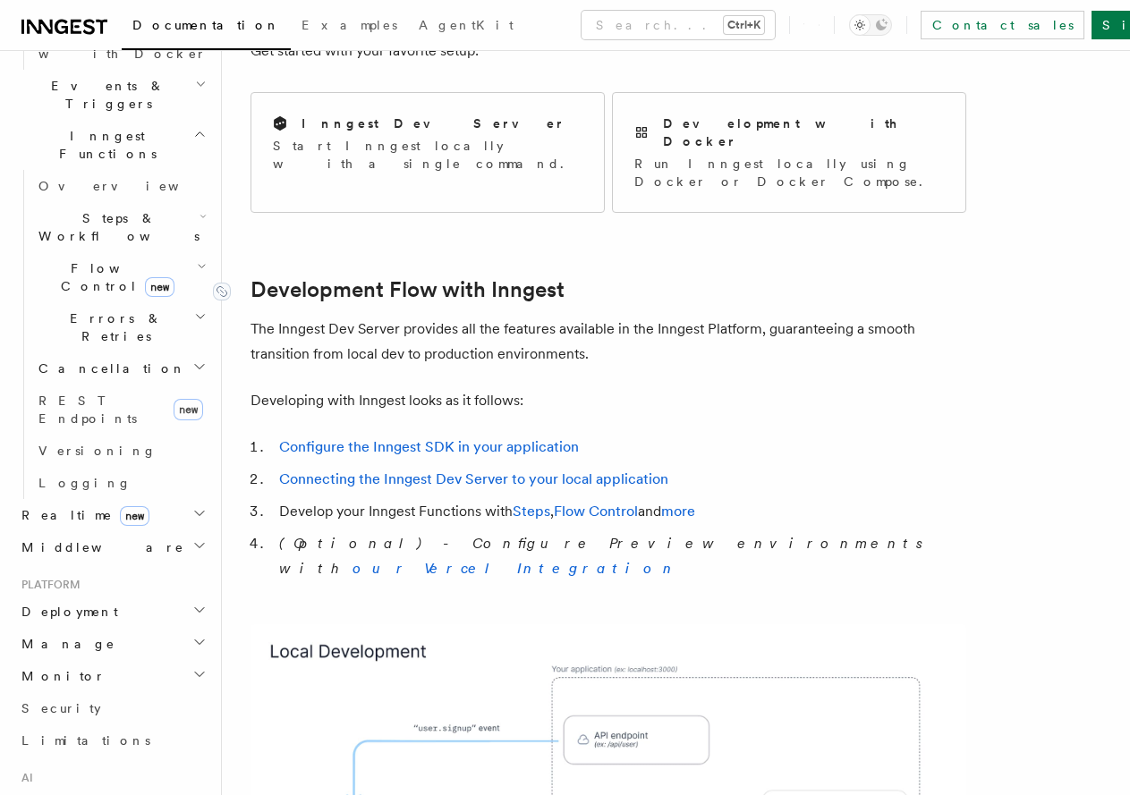
drag, startPoint x: 436, startPoint y: 244, endPoint x: 433, endPoint y: 421, distance: 177.2
click at [387, 160] on div "Inngest Dev Server Start Inngest locally with a single command." at bounding box center [427, 143] width 353 height 101
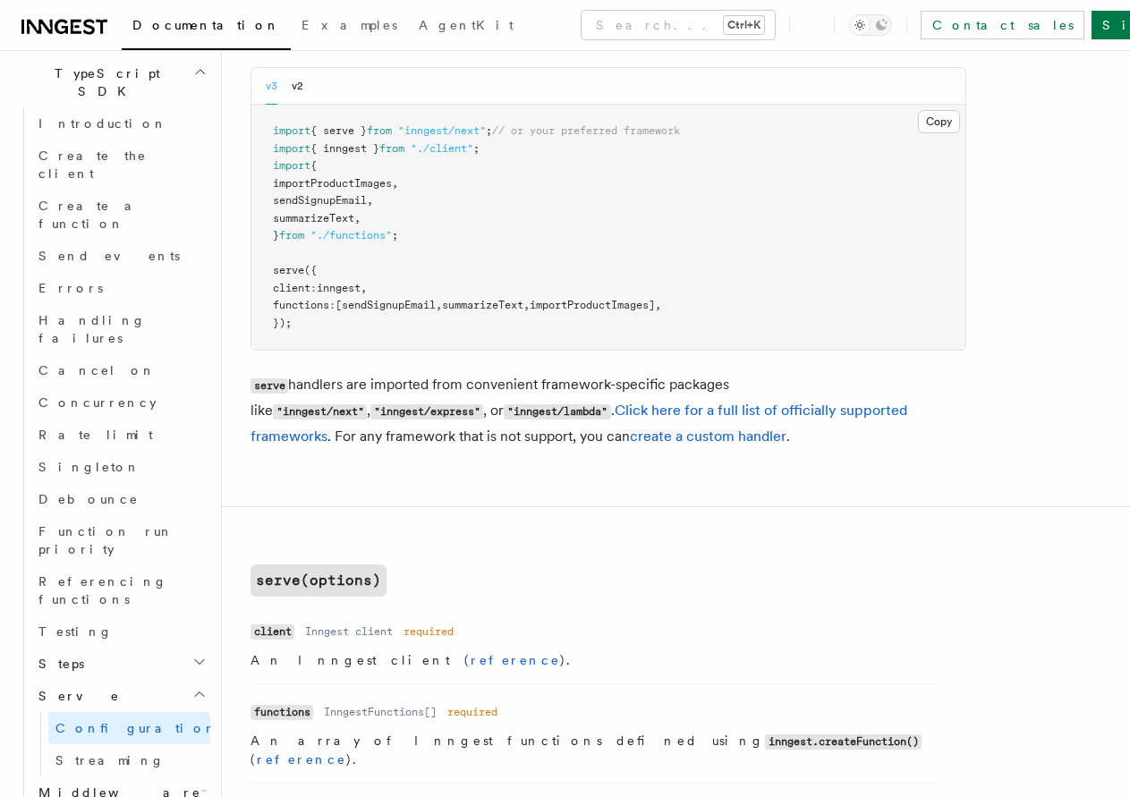
scroll to position [395, 0]
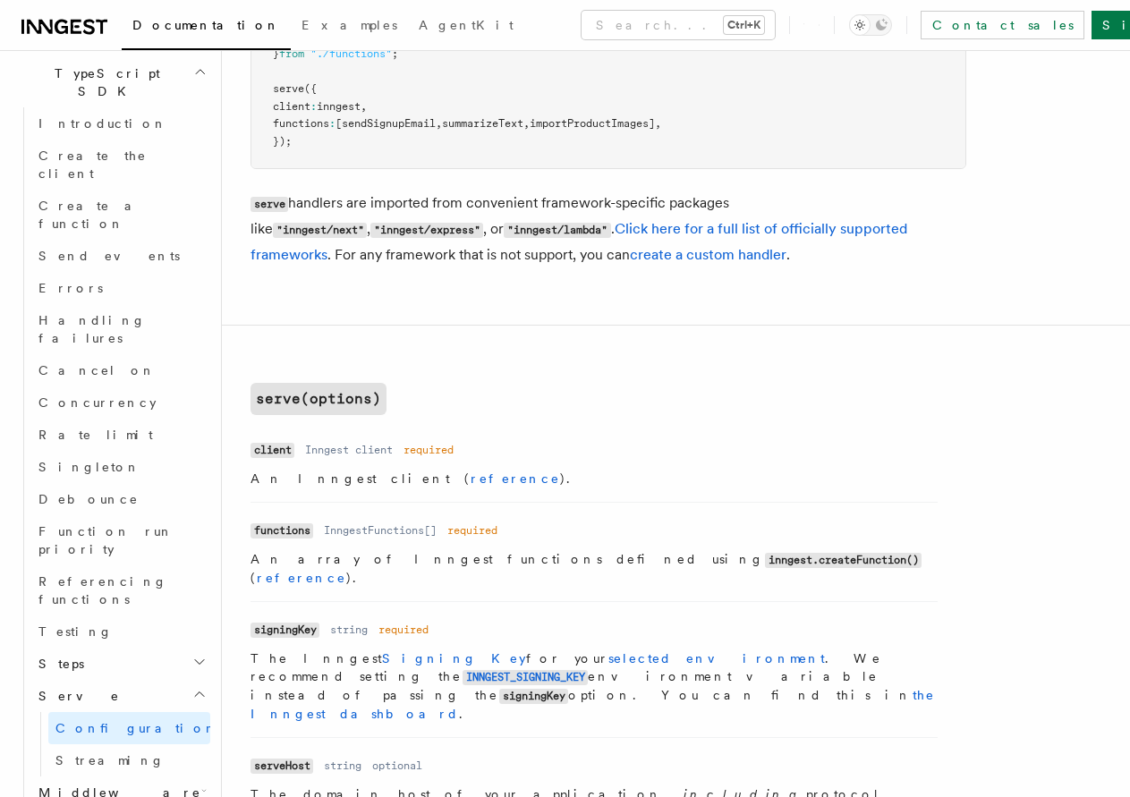
drag, startPoint x: 686, startPoint y: 492, endPoint x: 623, endPoint y: 526, distance: 72.1
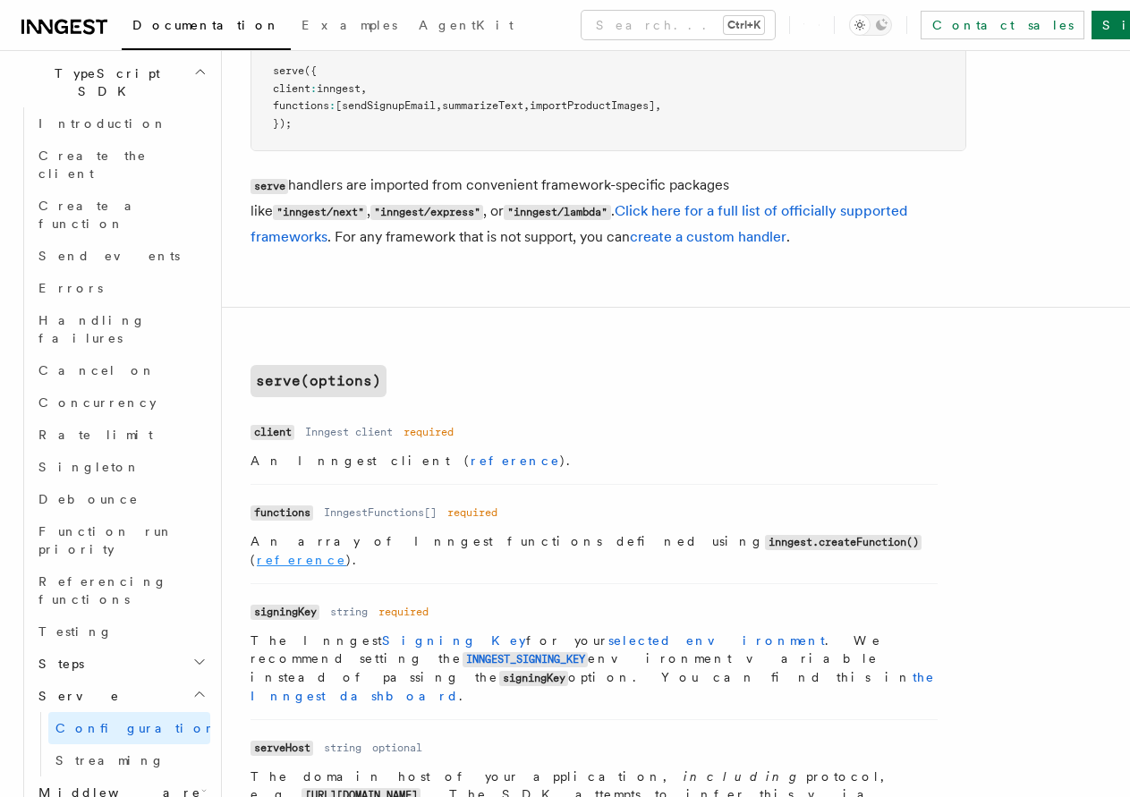
click at [346, 553] on link "reference" at bounding box center [301, 560] width 89 height 14
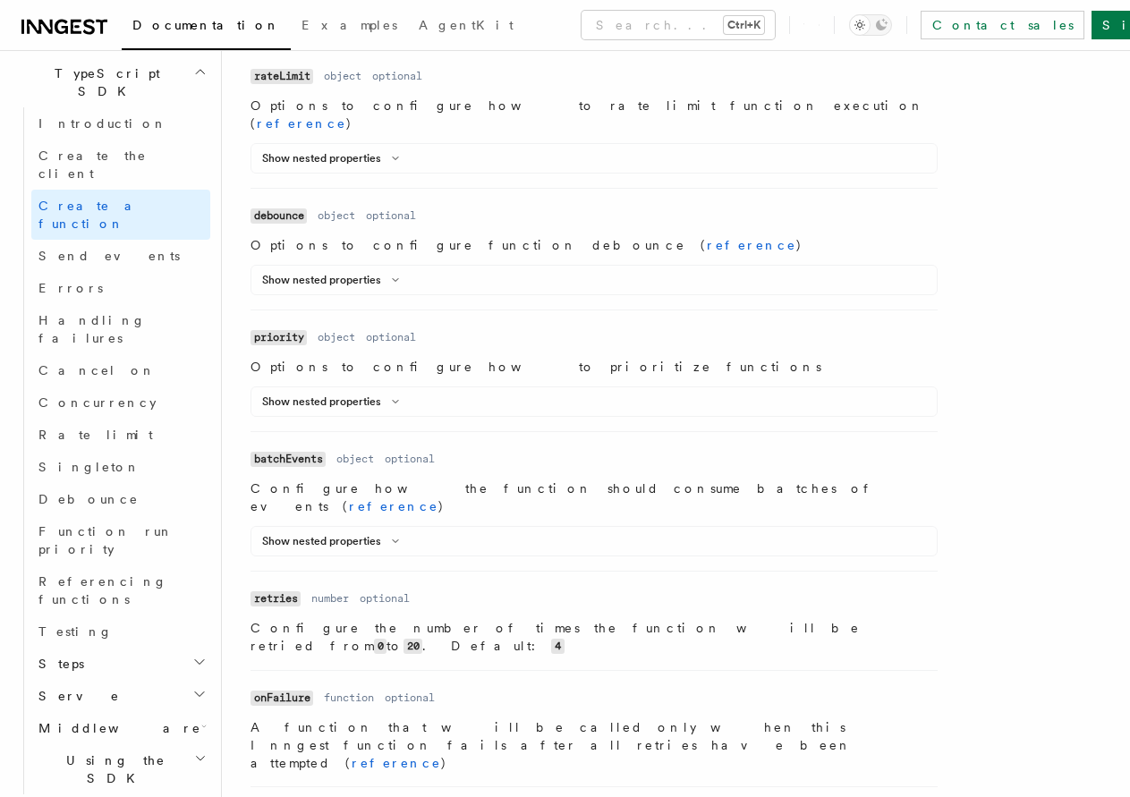
drag, startPoint x: 581, startPoint y: 458, endPoint x: 602, endPoint y: 704, distance: 247.0
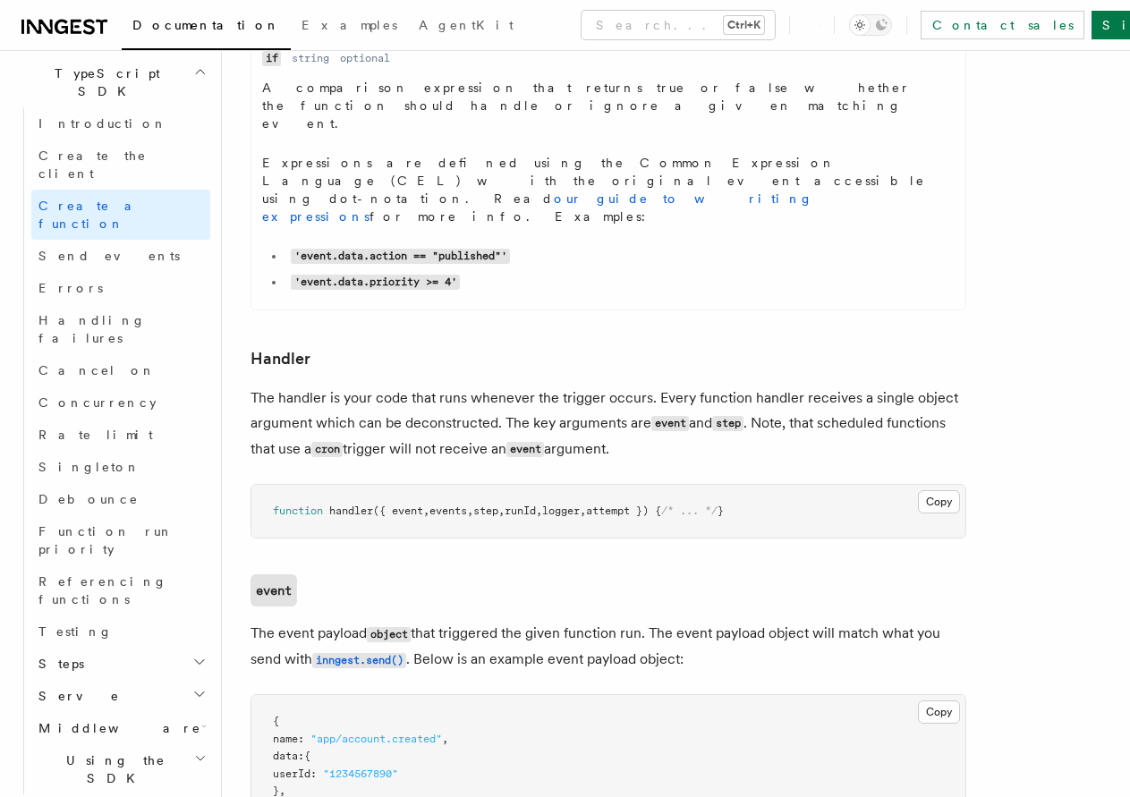
drag, startPoint x: 621, startPoint y: 667, endPoint x: 624, endPoint y: 679, distance: 11.9
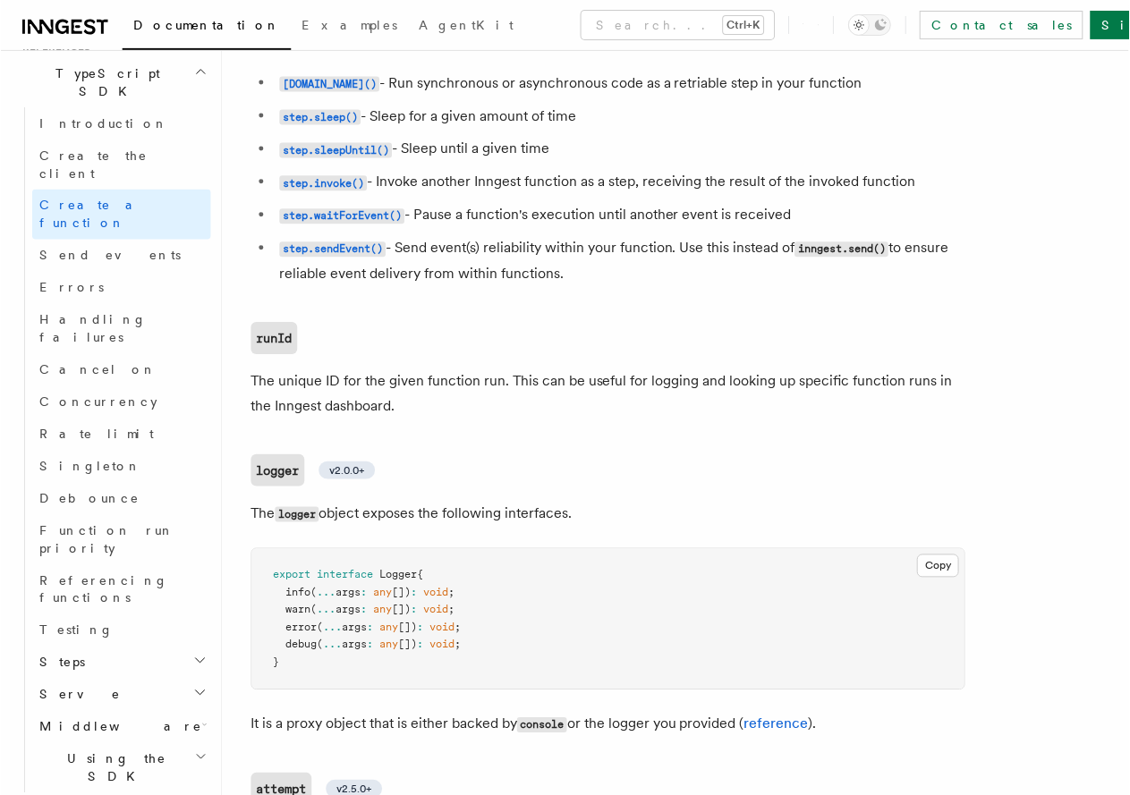
scroll to position [4130, 0]
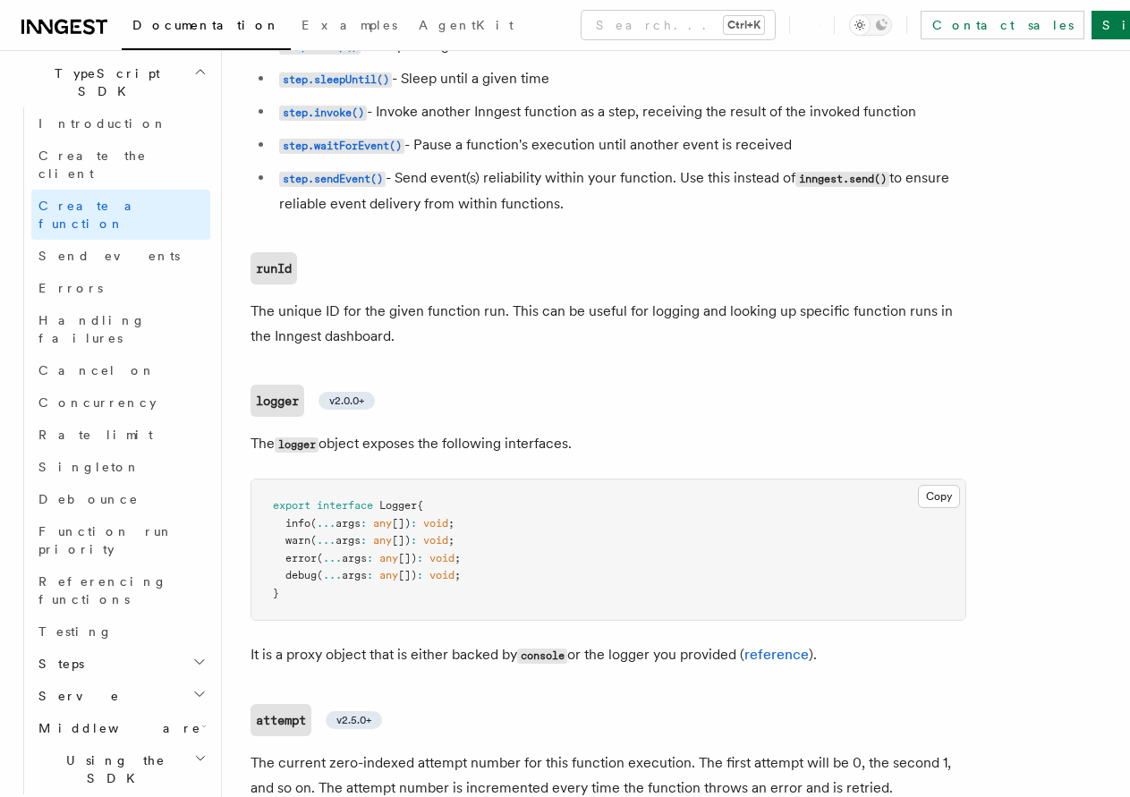
drag, startPoint x: 631, startPoint y: 652, endPoint x: 635, endPoint y: 688, distance: 36.1
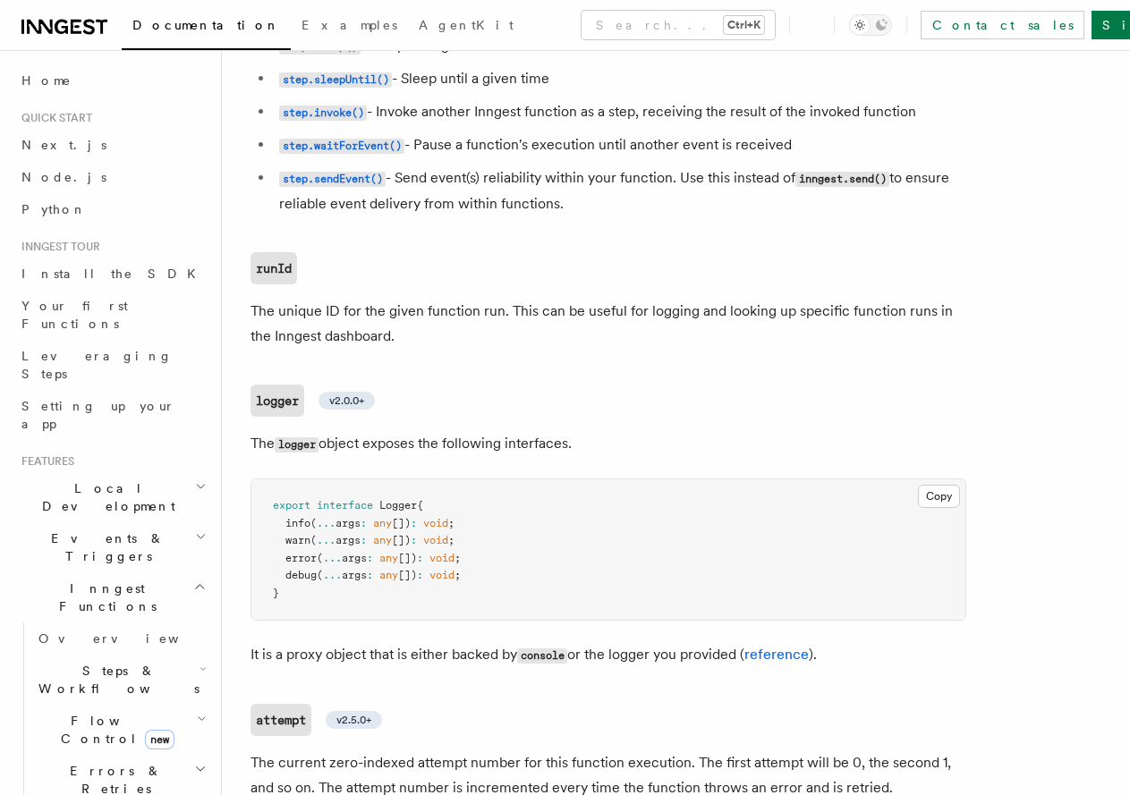
scroll to position [1249, 0]
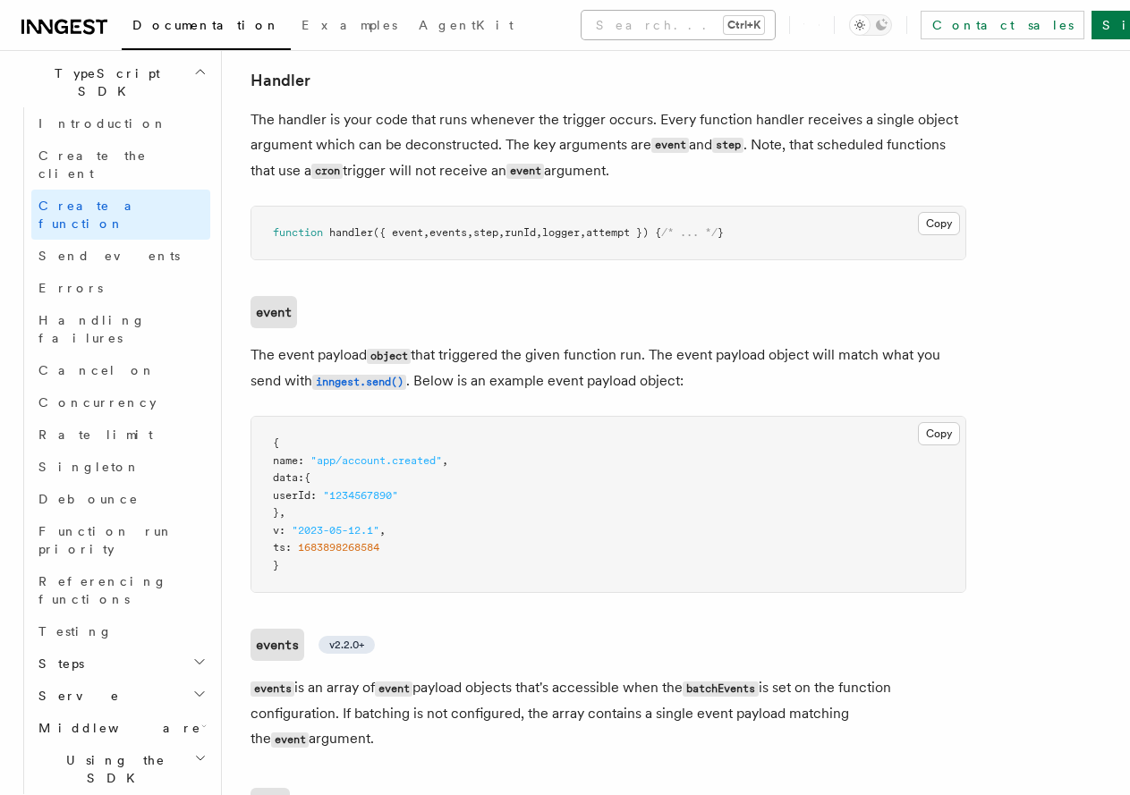
drag, startPoint x: 407, startPoint y: 136, endPoint x: 434, endPoint y: 31, distance: 108.1
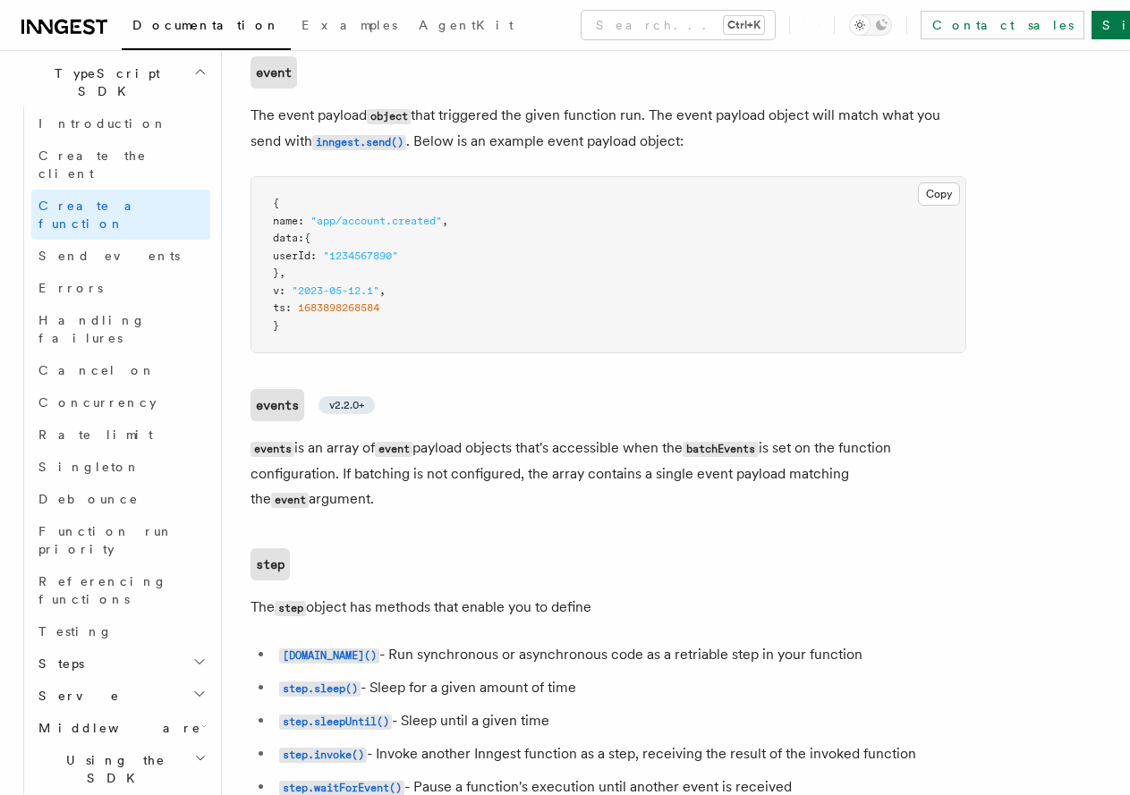
scroll to position [3642, 0]
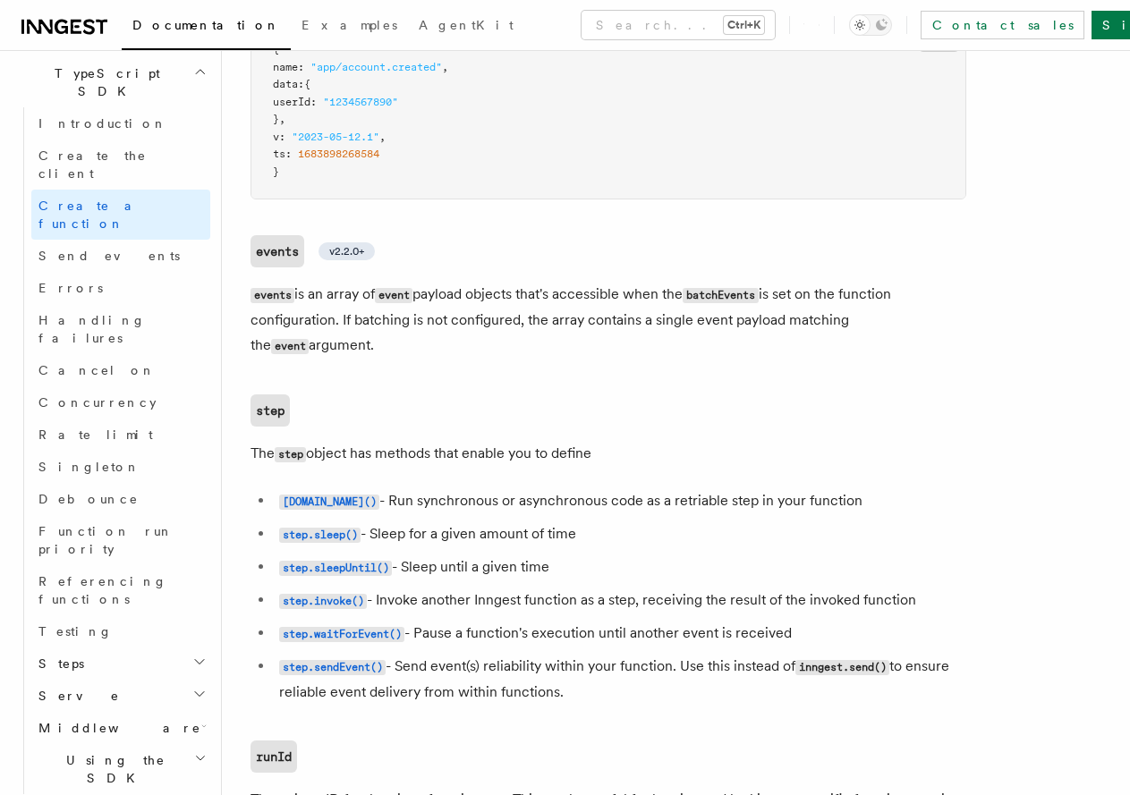
drag, startPoint x: 475, startPoint y: 272, endPoint x: 474, endPoint y: 299, distance: 26.9
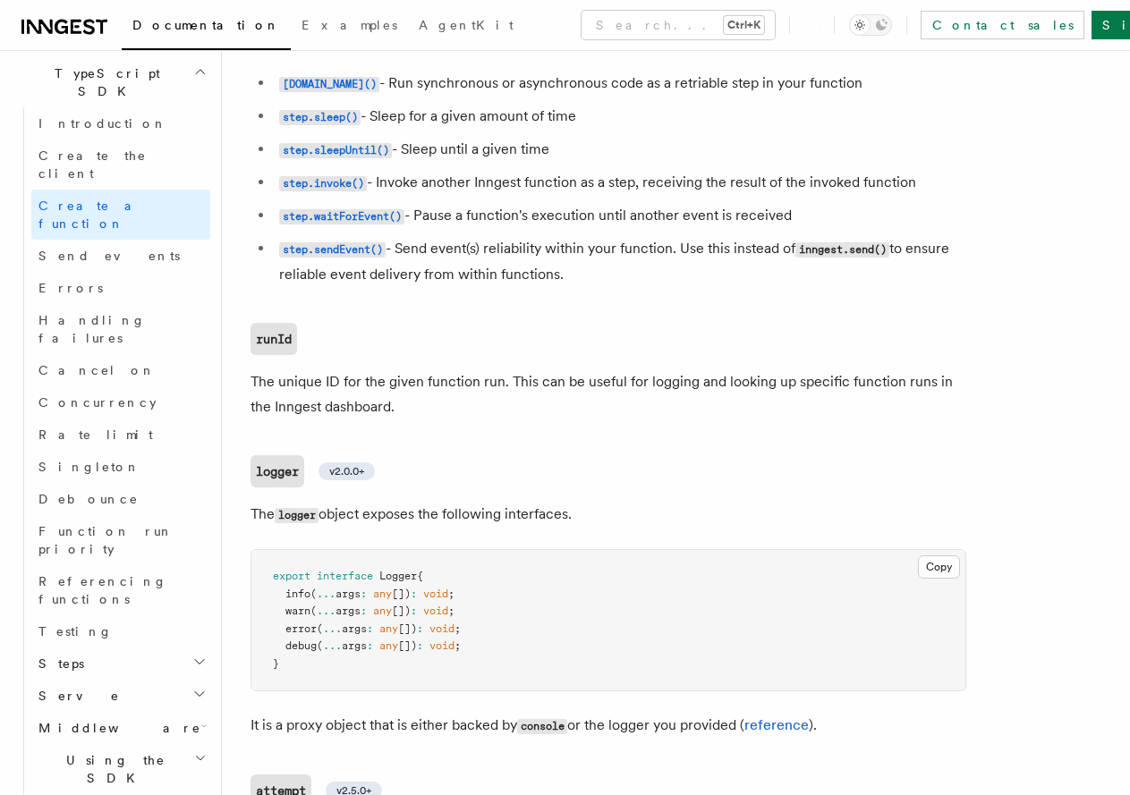
scroll to position [4132, 0]
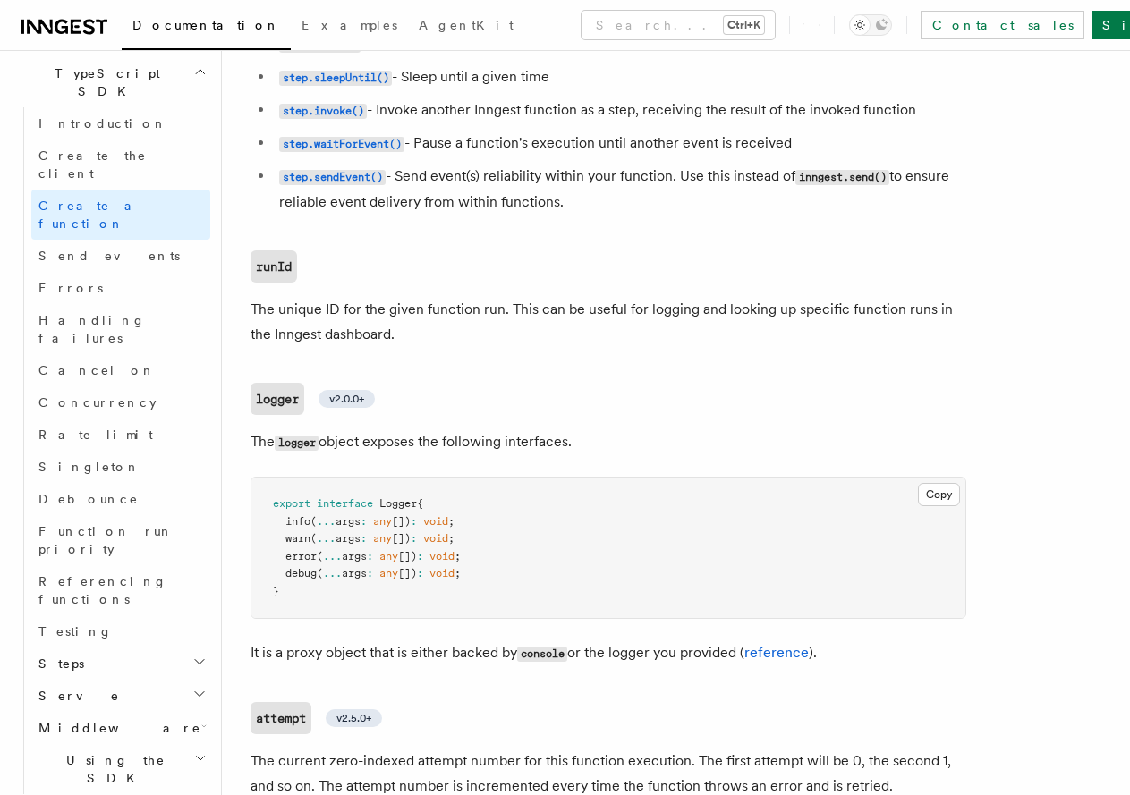
drag, startPoint x: 530, startPoint y: 326, endPoint x: 559, endPoint y: 480, distance: 156.7
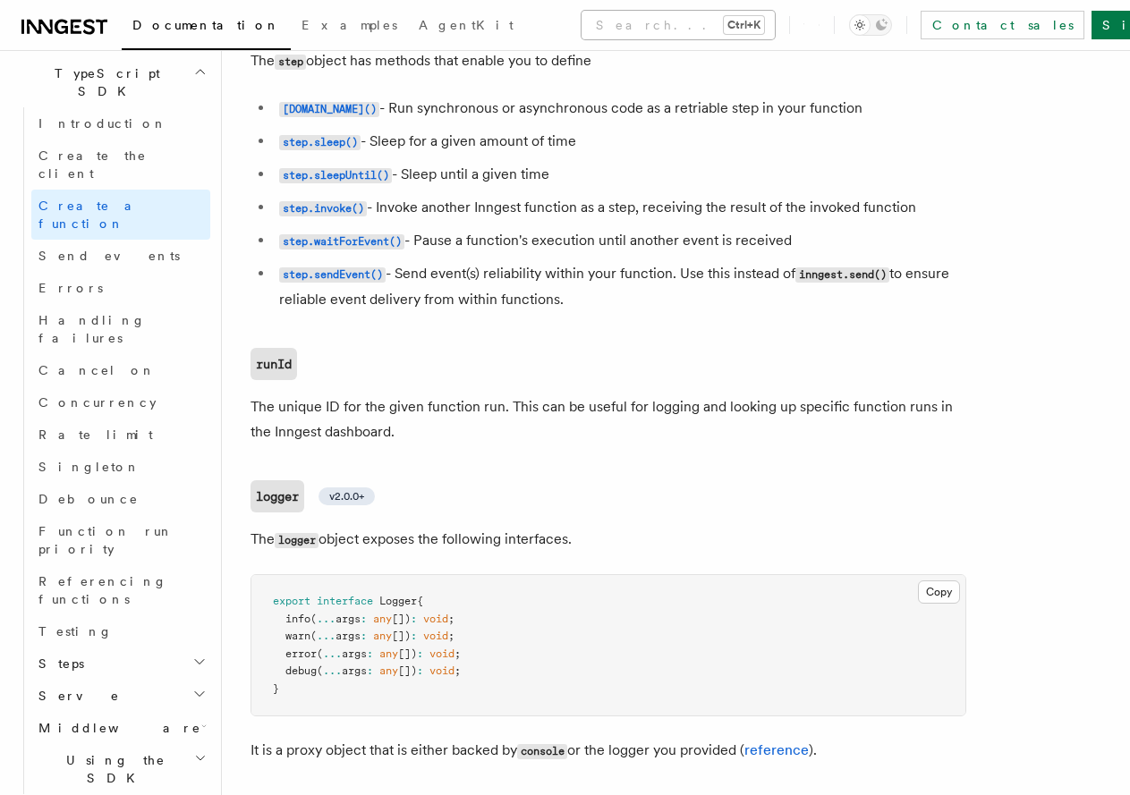
drag, startPoint x: 460, startPoint y: 129, endPoint x: 440, endPoint y: 28, distance: 103.0
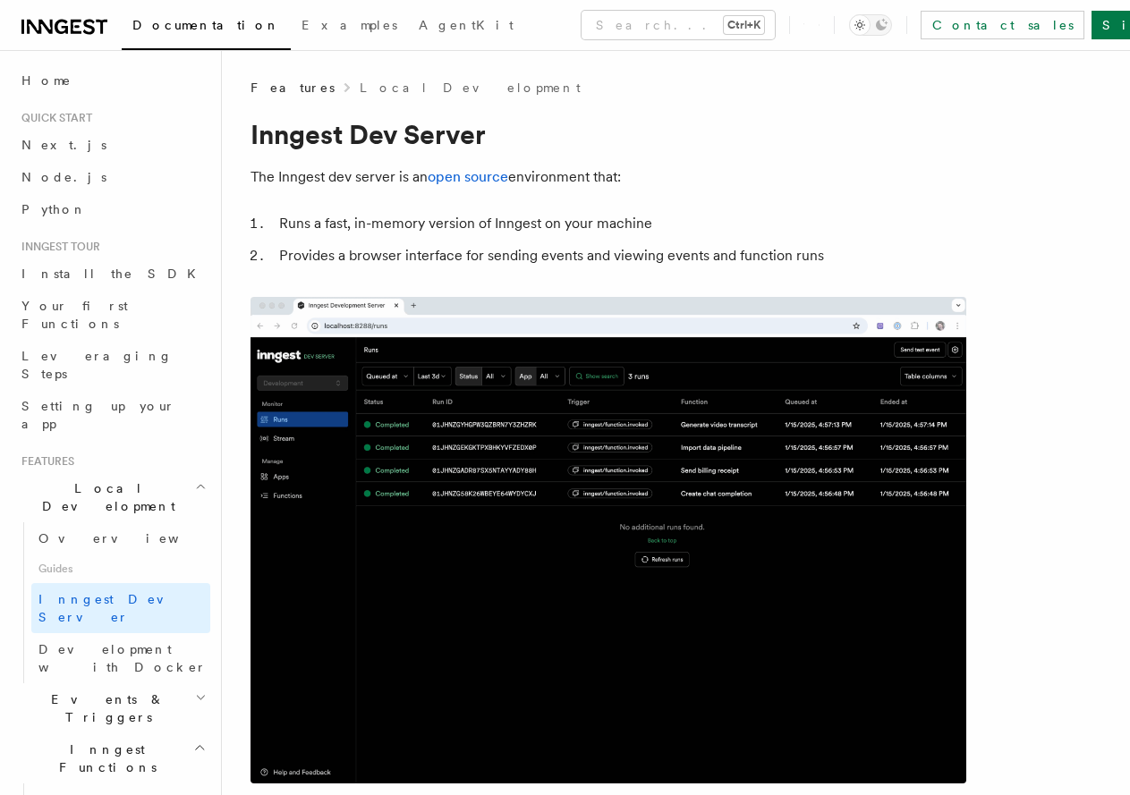
drag, startPoint x: 488, startPoint y: 214, endPoint x: 509, endPoint y: 408, distance: 195.3
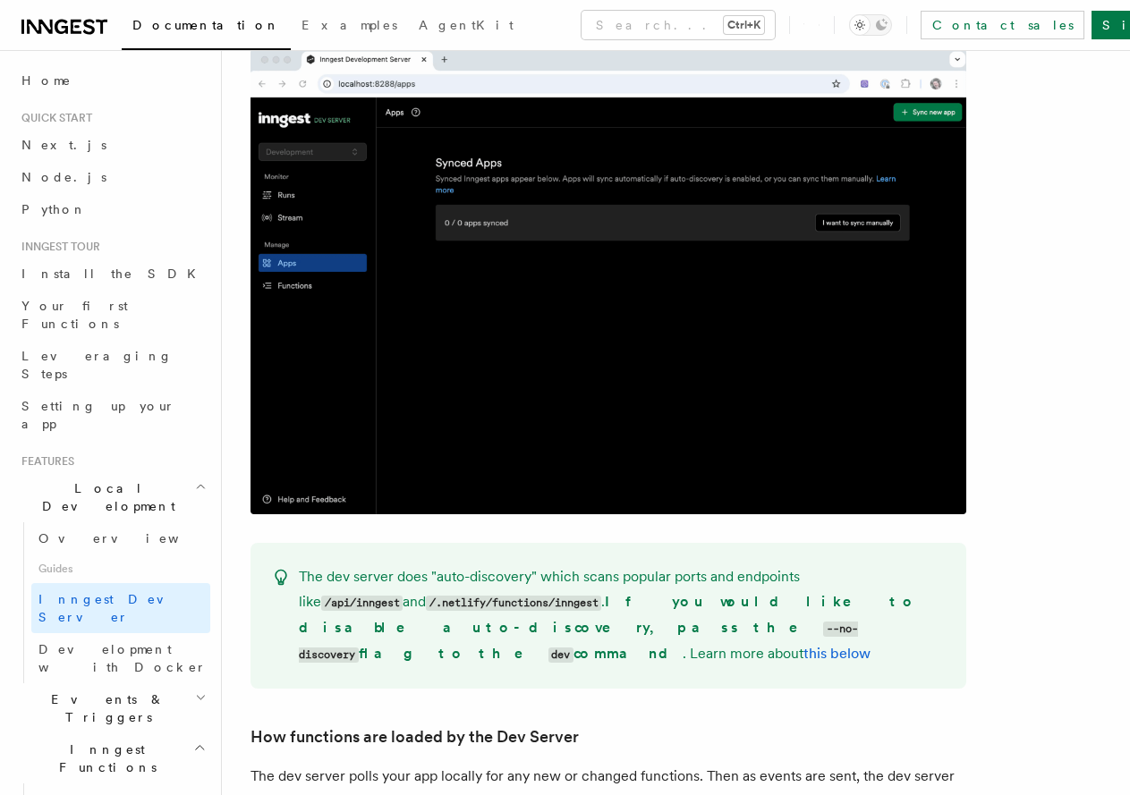
drag, startPoint x: 871, startPoint y: 161, endPoint x: 874, endPoint y: 420, distance: 258.6
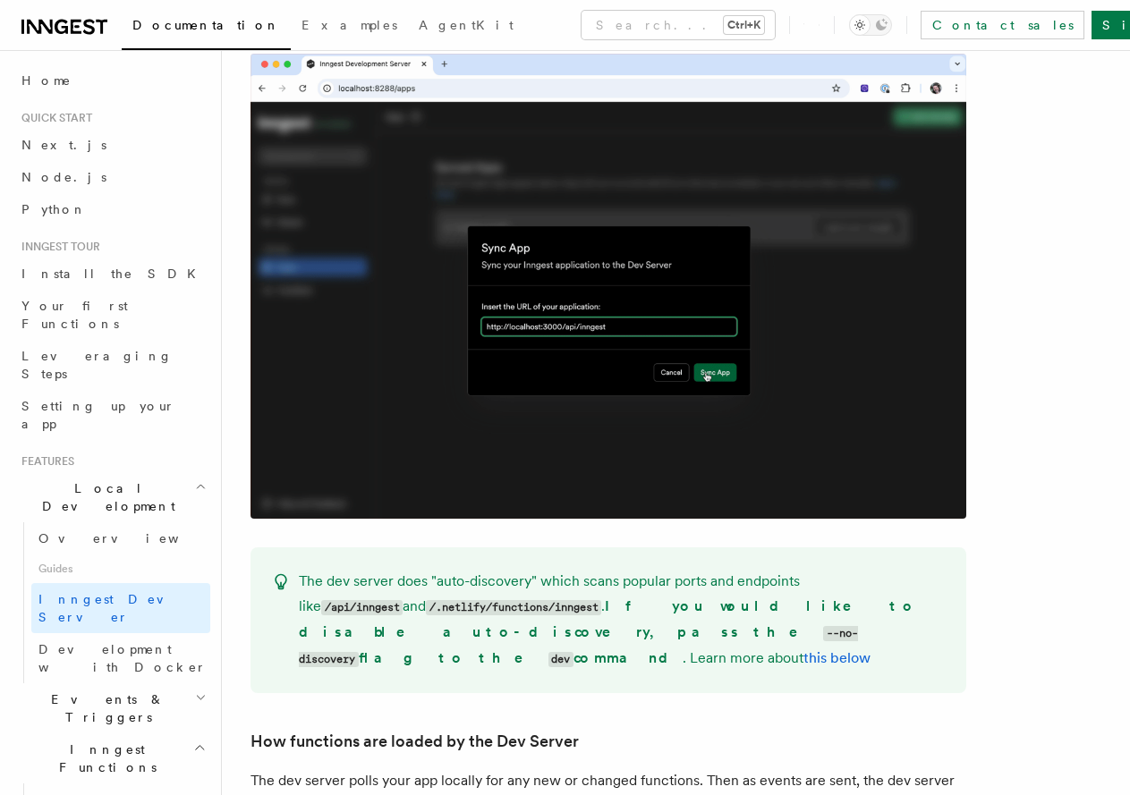
drag, startPoint x: 854, startPoint y: 133, endPoint x: 849, endPoint y: 64, distance: 69.1
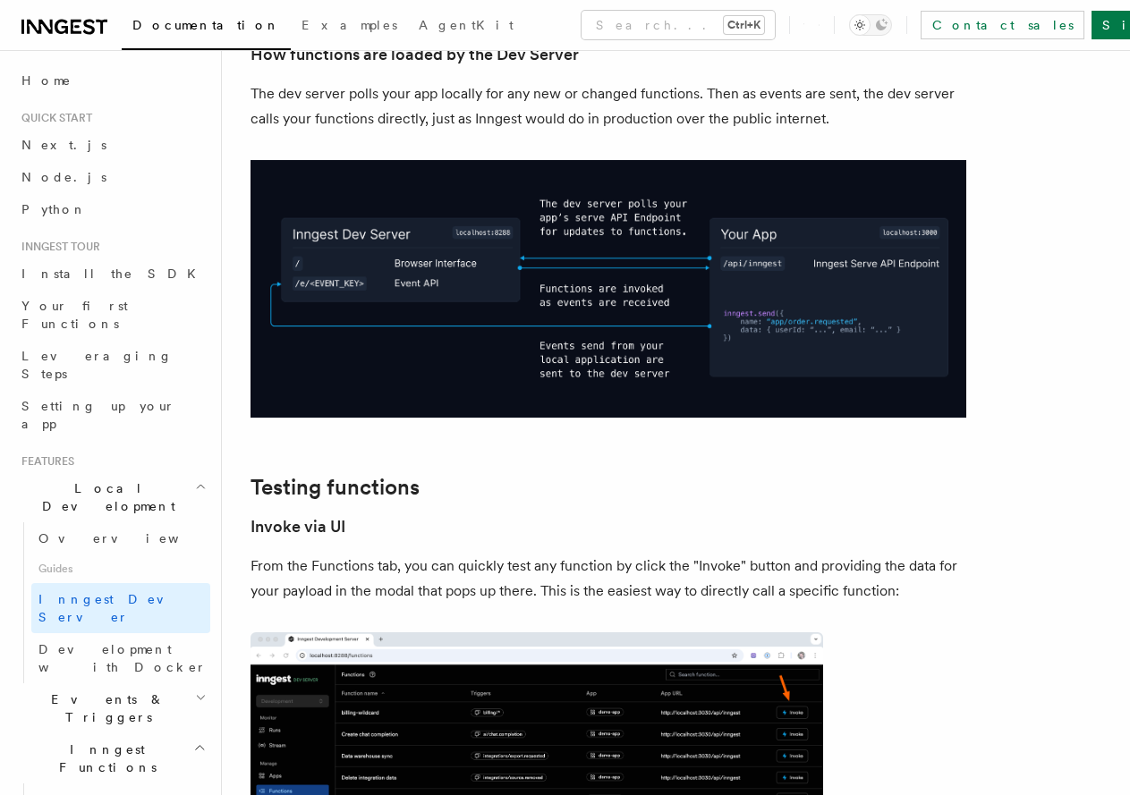
drag, startPoint x: 829, startPoint y: 356, endPoint x: 832, endPoint y: 389, distance: 33.2
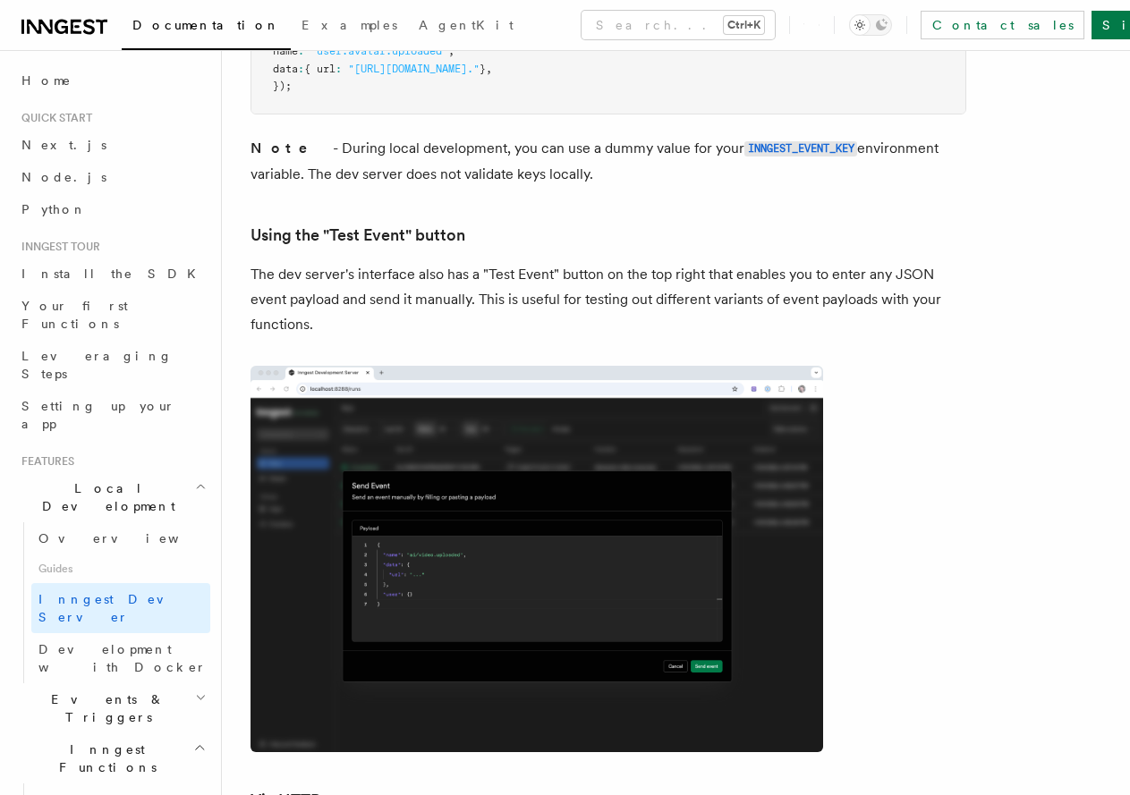
drag, startPoint x: 766, startPoint y: 319, endPoint x: 767, endPoint y: 548, distance: 228.2
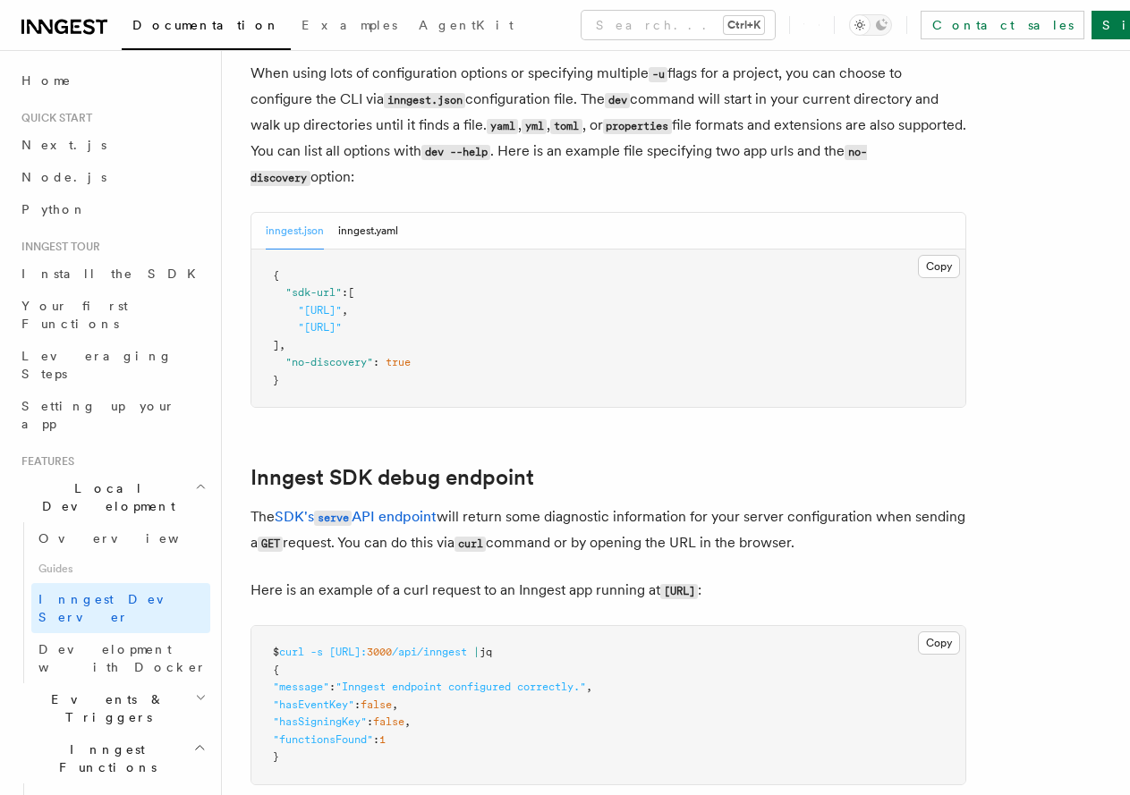
drag, startPoint x: 821, startPoint y: 329, endPoint x: 838, endPoint y: 569, distance: 240.4
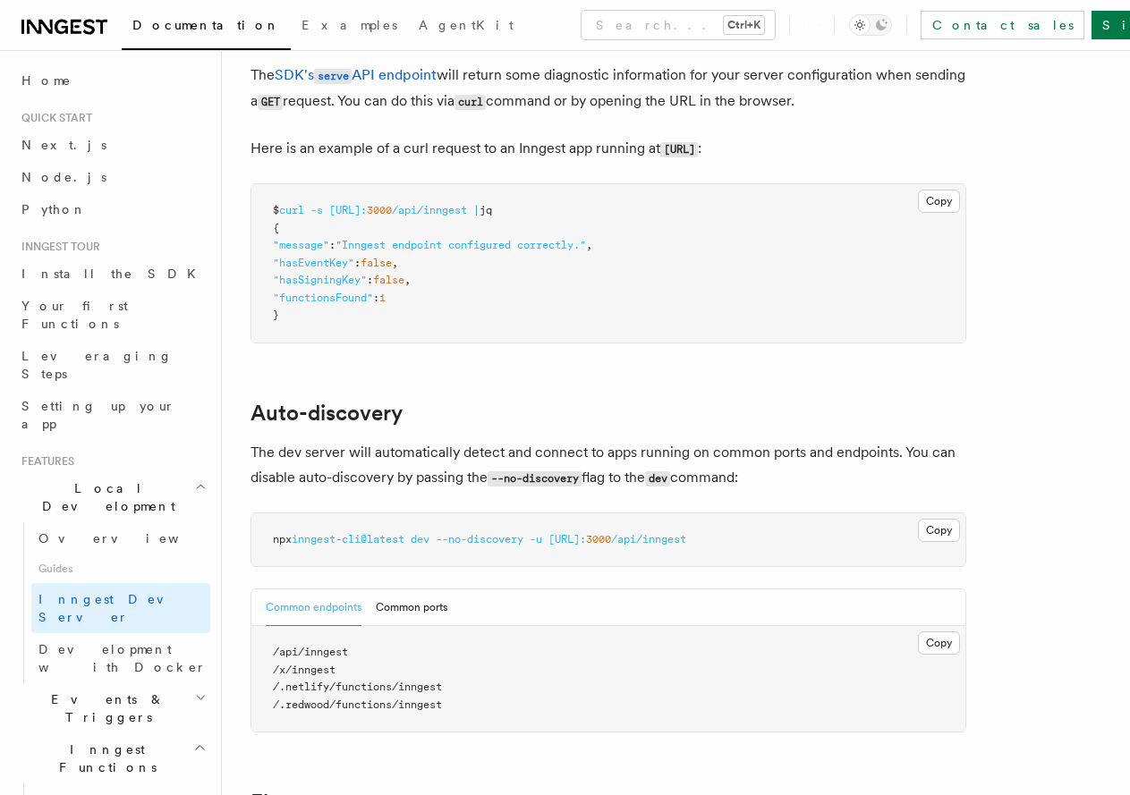
click at [586, 533] on span "[URL]:" at bounding box center [567, 539] width 38 height 13
copy article "npx inngest-cli@latest dev --no-discovery -u [URL]: 3000 /api/inngest"
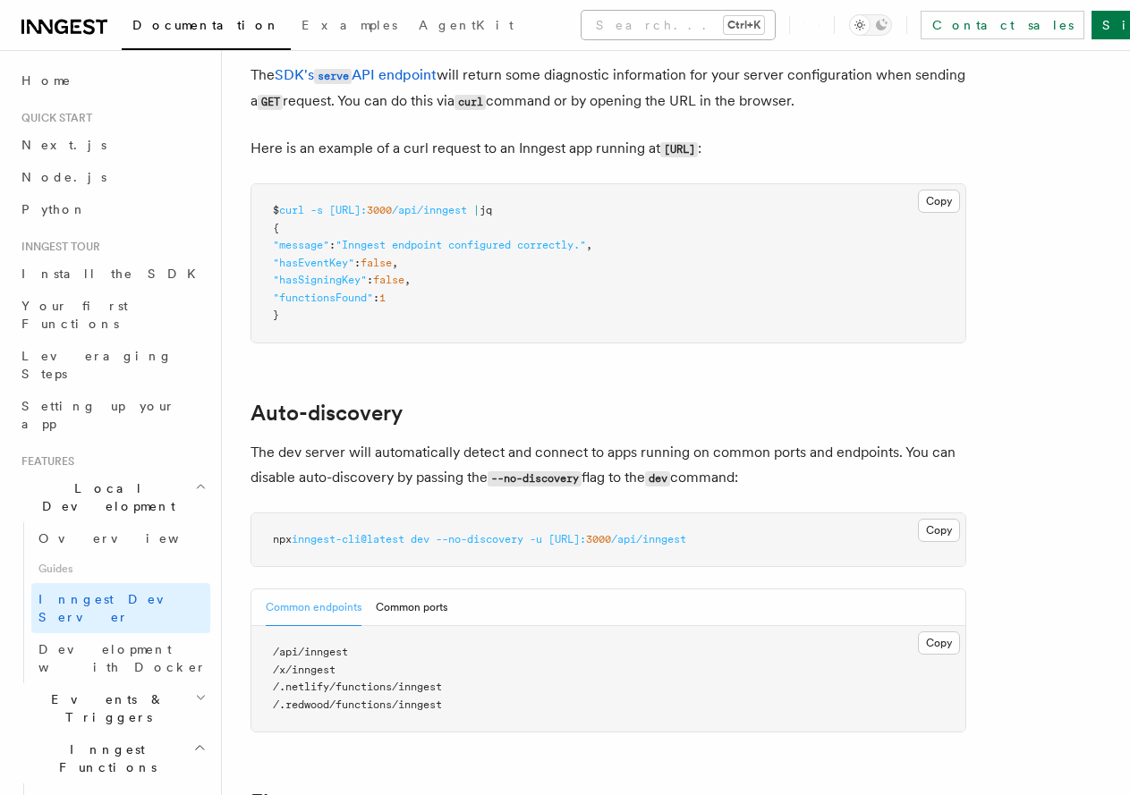
click at [582, 35] on button "Search... Ctrl+K" at bounding box center [678, 25] width 193 height 29
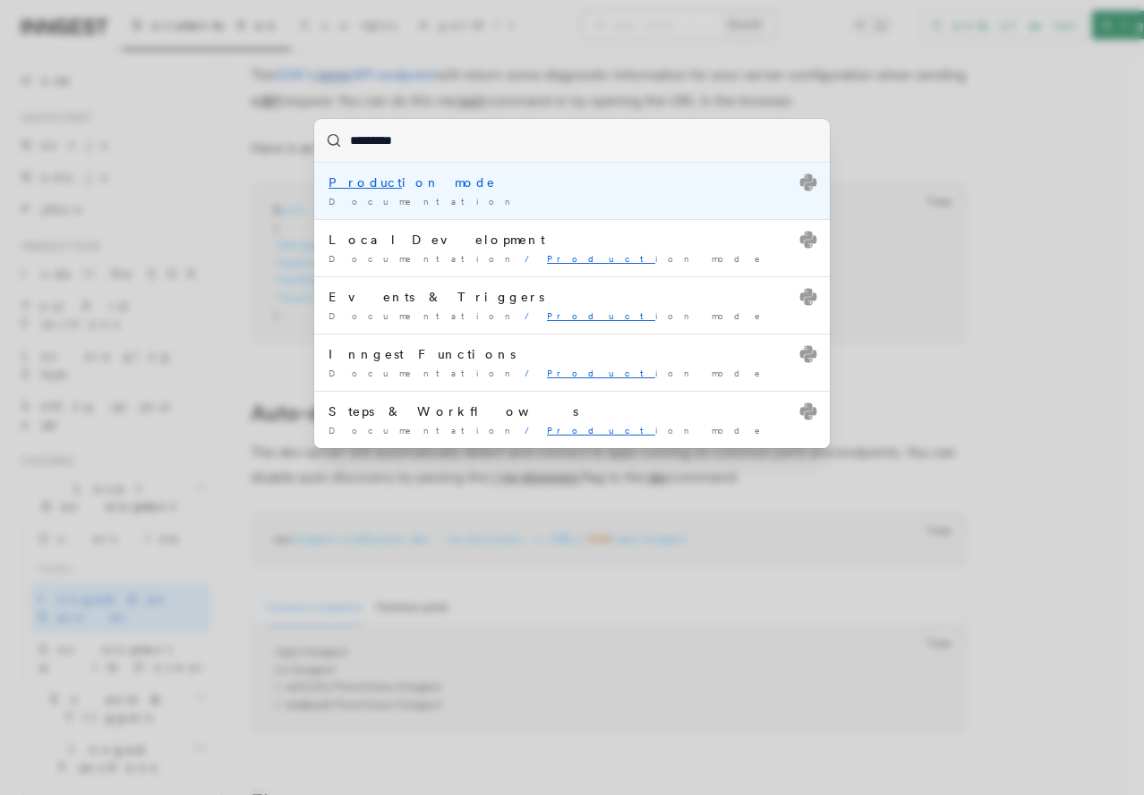
type input "**********"
click at [441, 172] on li "Production mode Documentation /" at bounding box center [571, 191] width 515 height 56
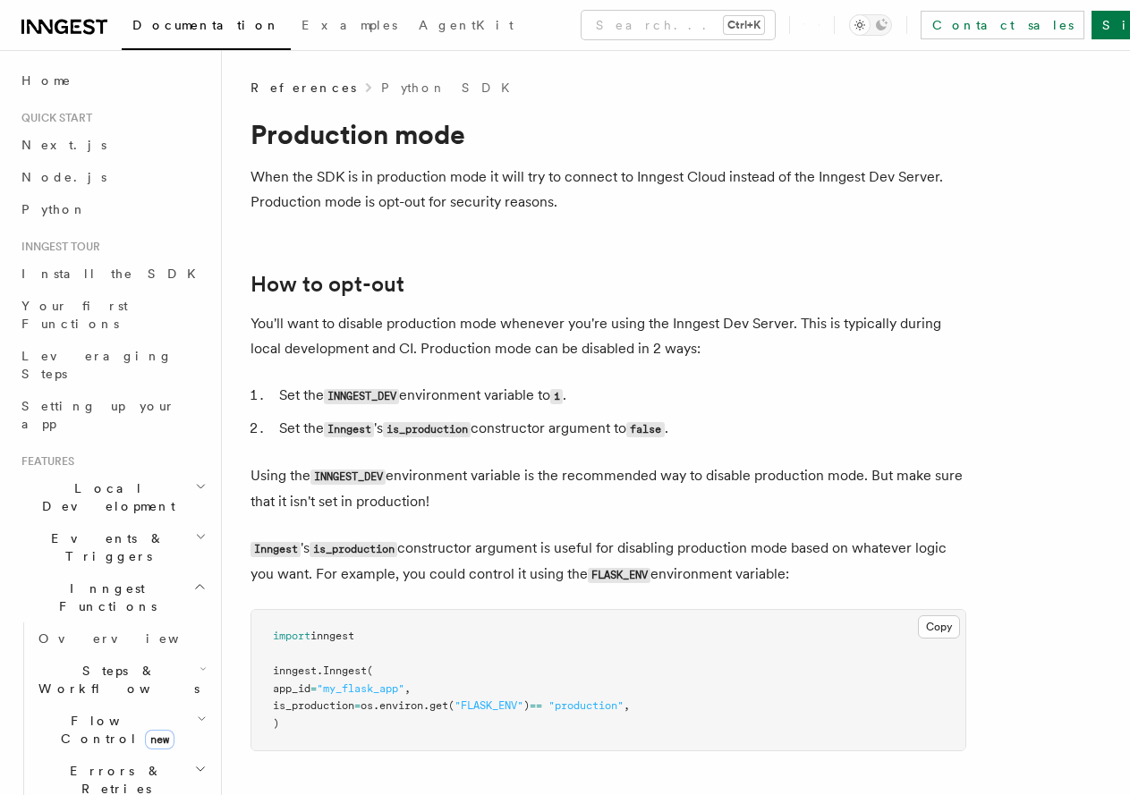
click at [369, 397] on code "INNGEST_DEV" at bounding box center [361, 396] width 75 height 15
copy li "INNGEST_DEV"
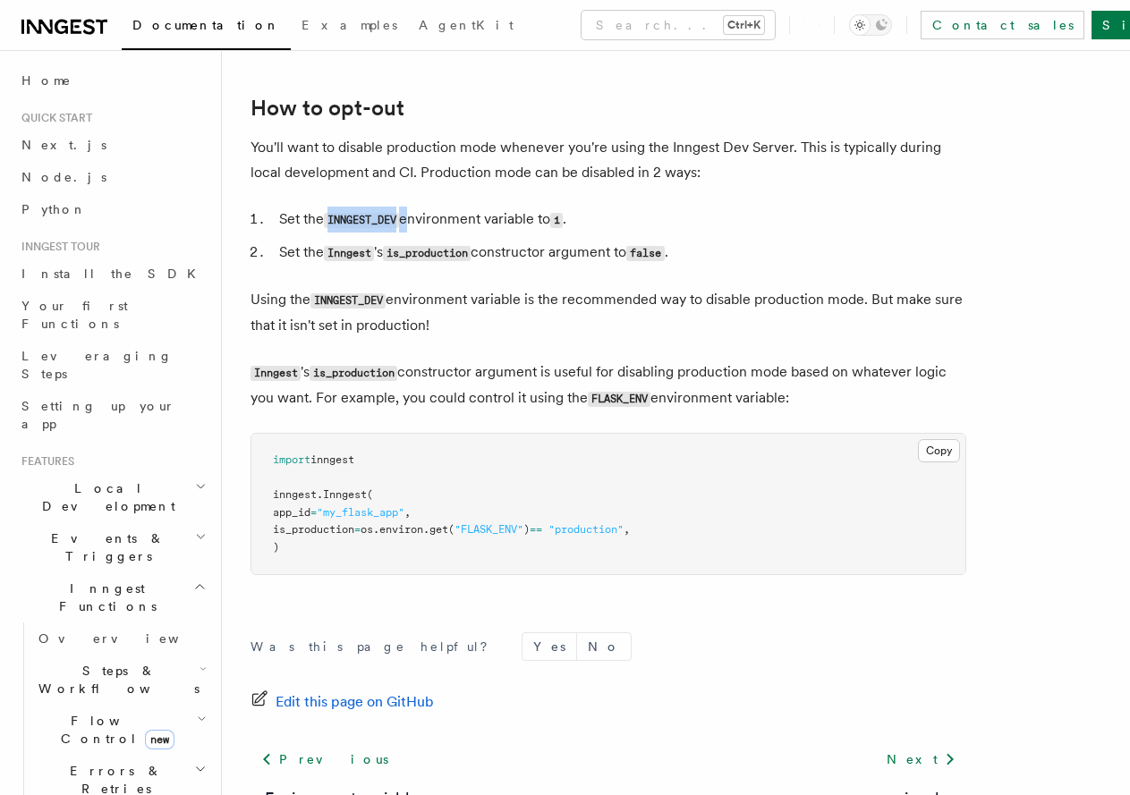
scroll to position [179, 0]
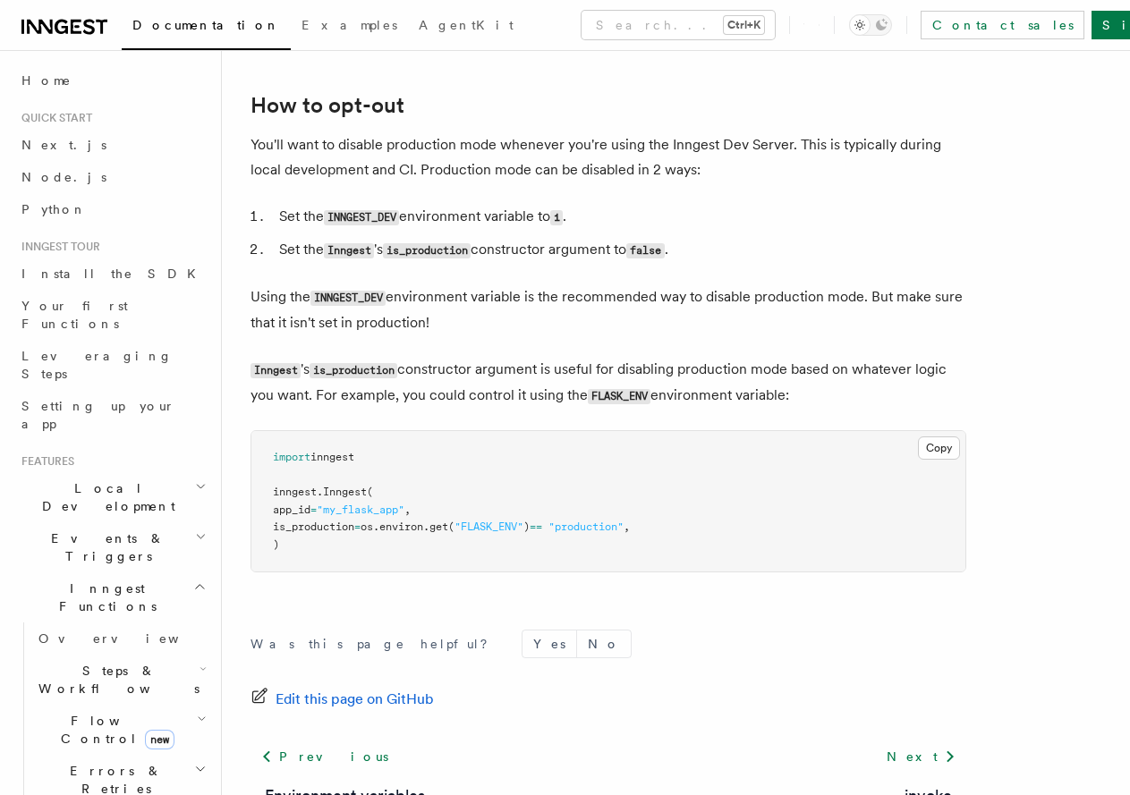
click at [344, 524] on span "is_production" at bounding box center [313, 527] width 81 height 13
click at [373, 213] on code "INNGEST_DEV" at bounding box center [361, 217] width 75 height 15
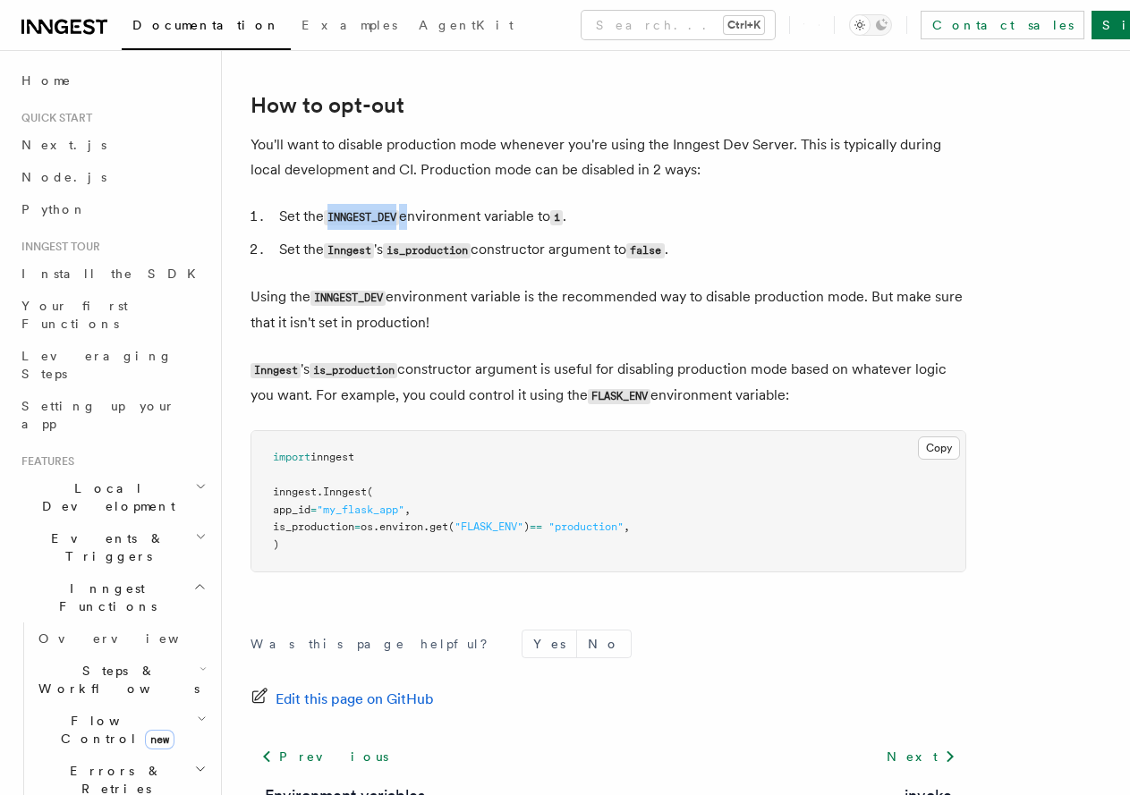
copy li "INNGEST_DEV"
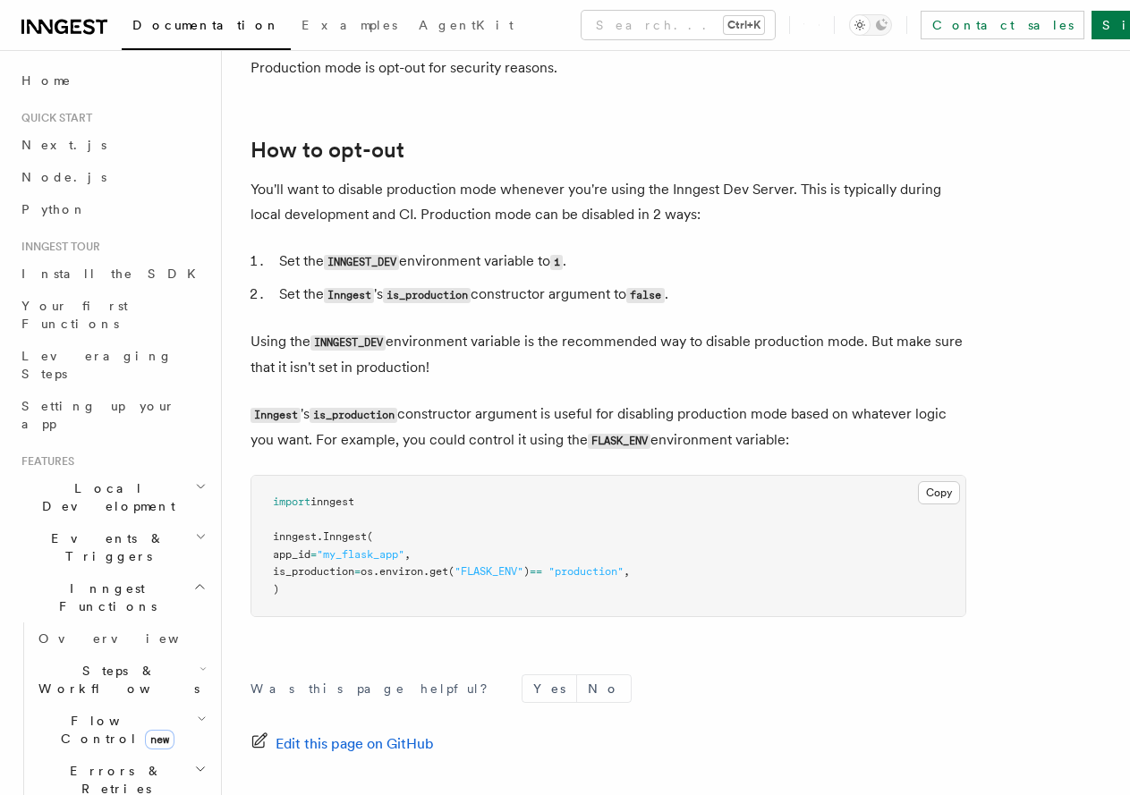
drag, startPoint x: 536, startPoint y: 404, endPoint x: 540, endPoint y: 352, distance: 52.9
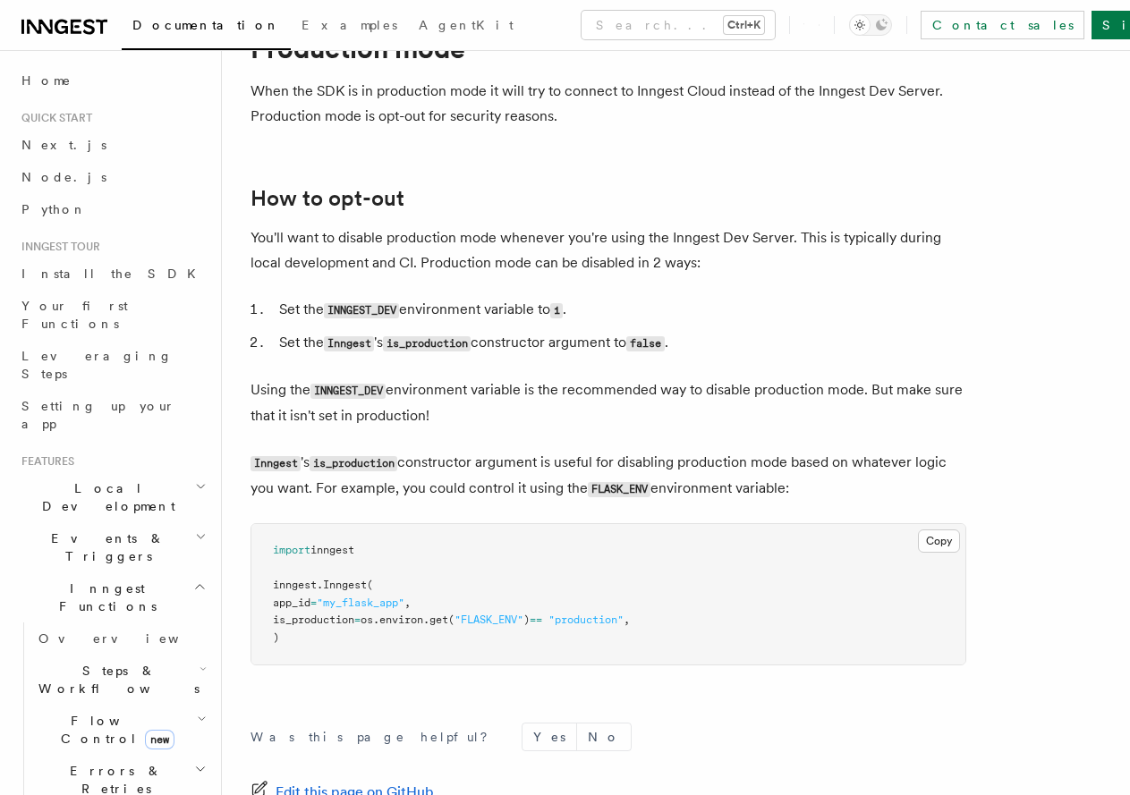
scroll to position [37, 0]
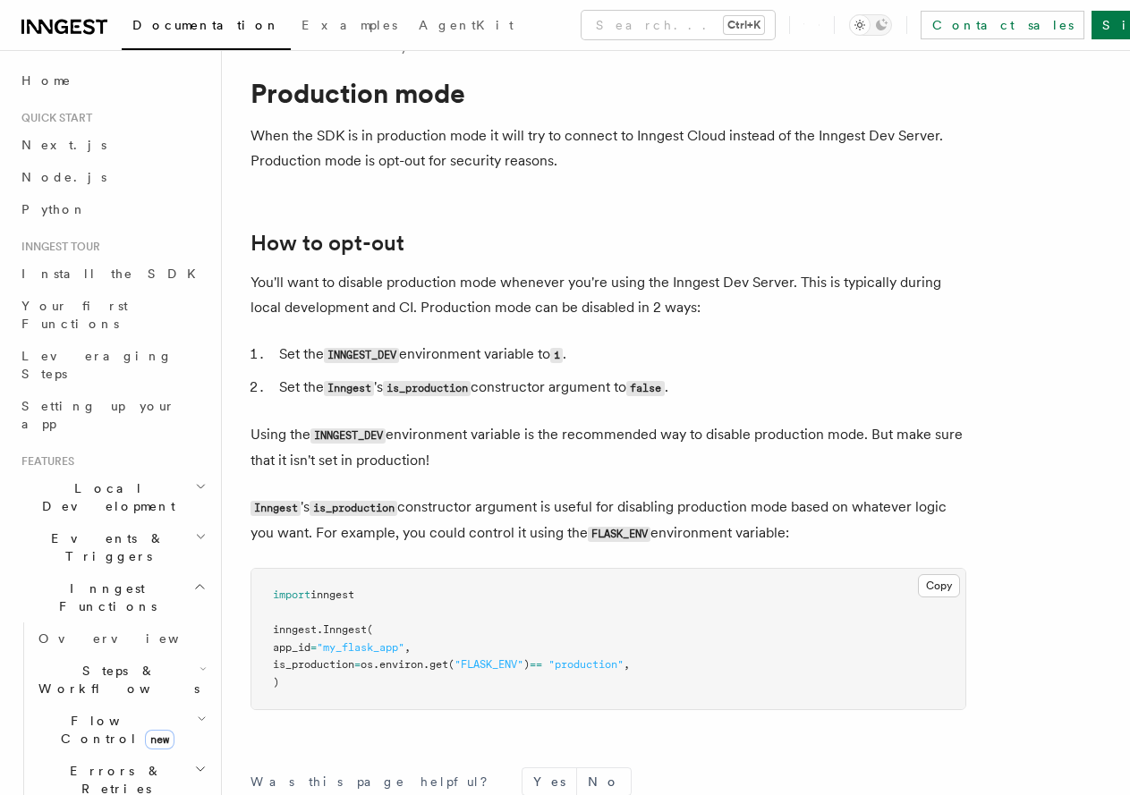
drag, startPoint x: 587, startPoint y: 298, endPoint x: 605, endPoint y: 227, distance: 72.9
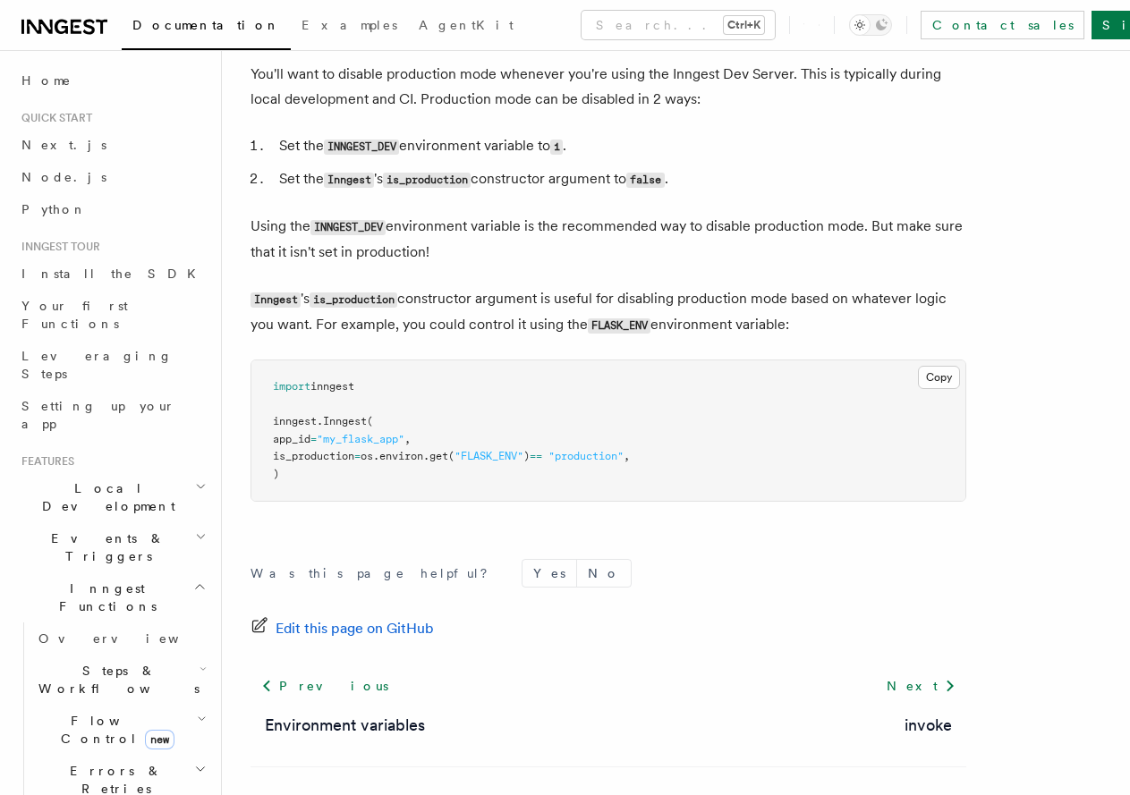
drag, startPoint x: 574, startPoint y: 421, endPoint x: 571, endPoint y: 455, distance: 34.2
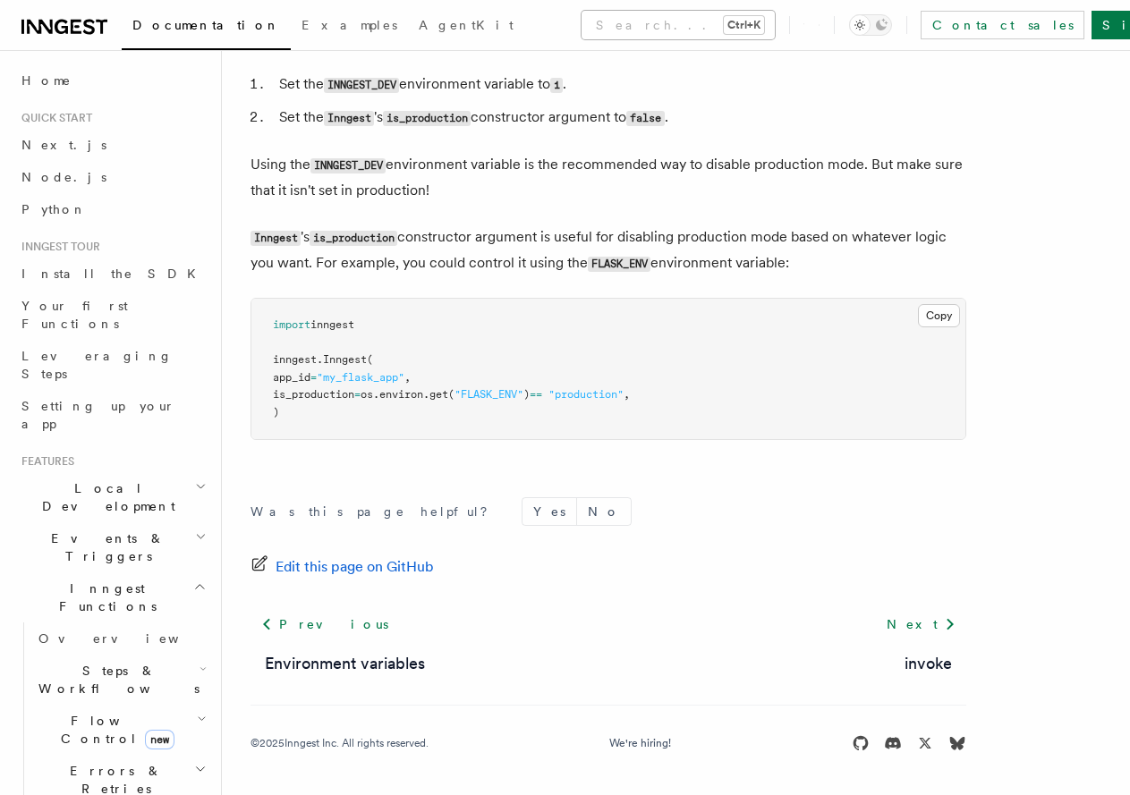
click at [582, 19] on button "Search... Ctrl+K" at bounding box center [678, 25] width 193 height 29
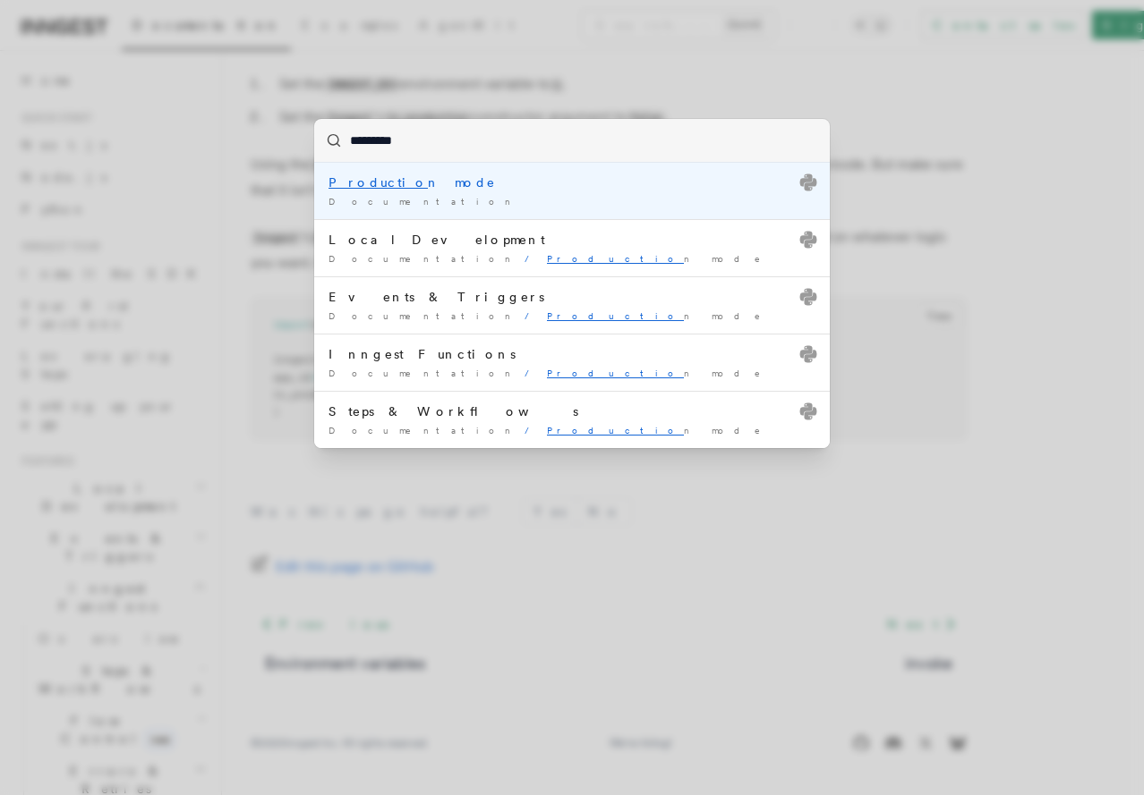
type input "**********"
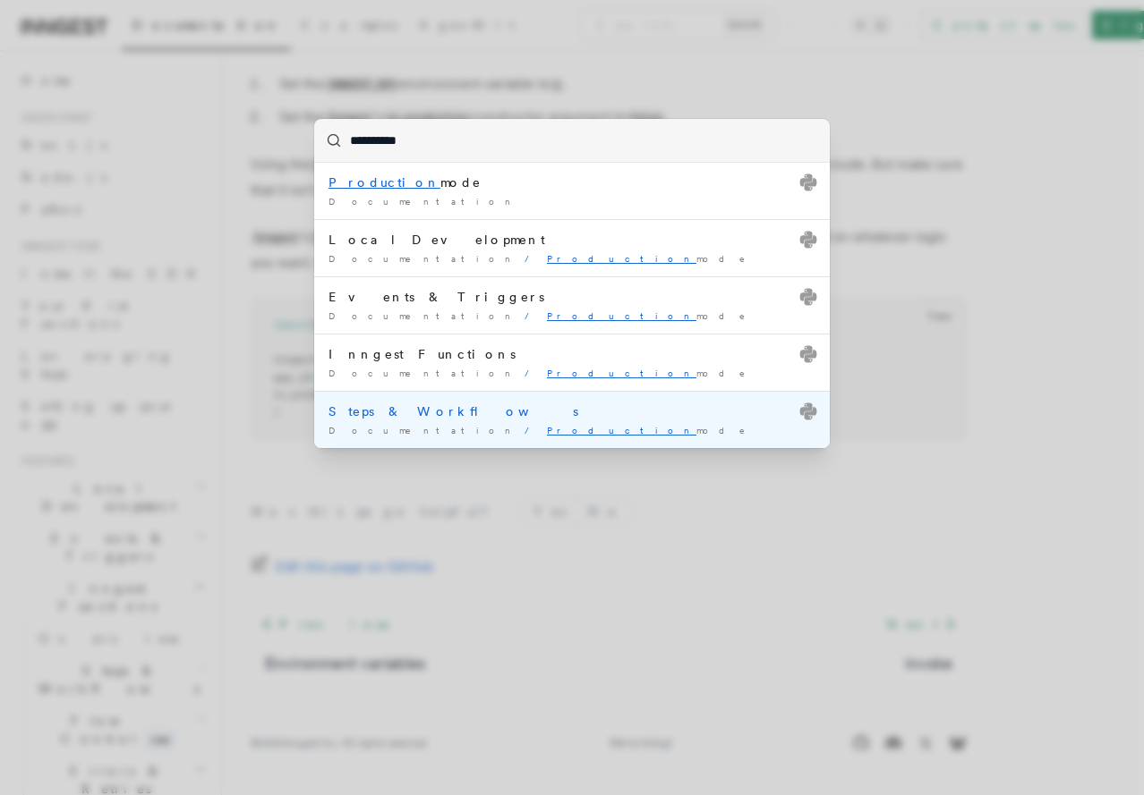
click at [481, 408] on div "Steps & Workflows" at bounding box center [571, 412] width 487 height 18
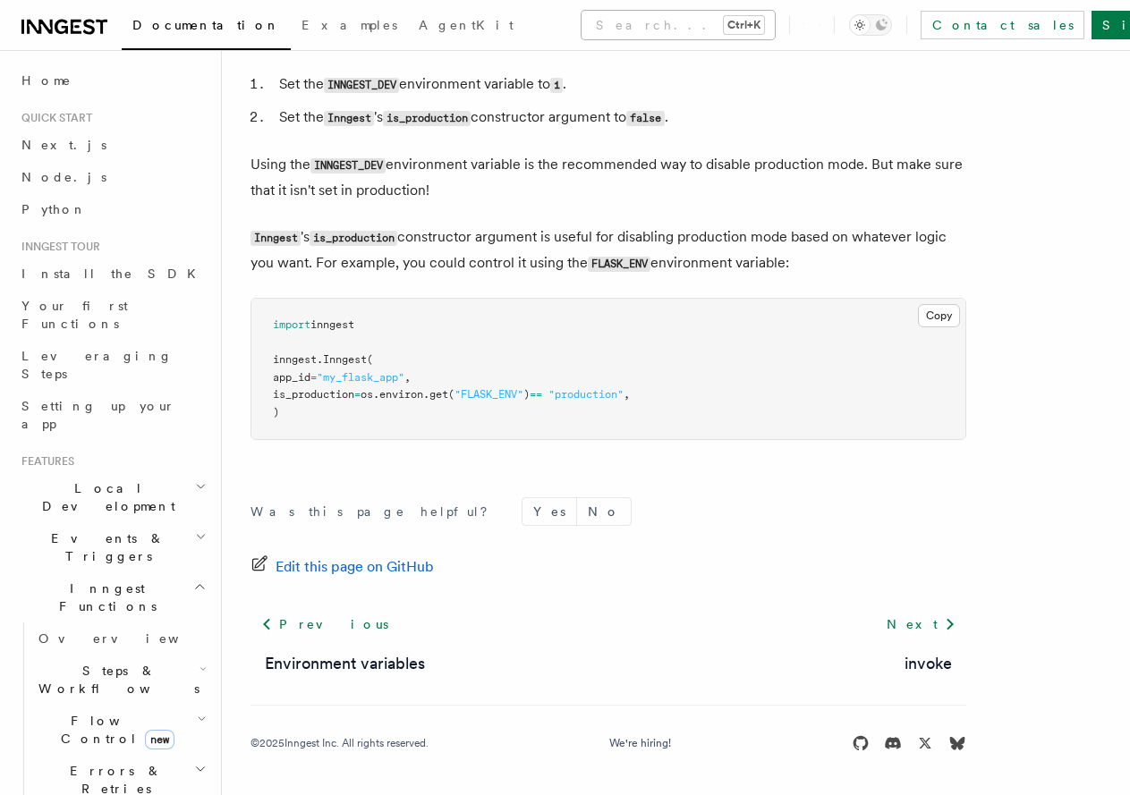
click at [582, 19] on button "Search... Ctrl+K" at bounding box center [678, 25] width 193 height 29
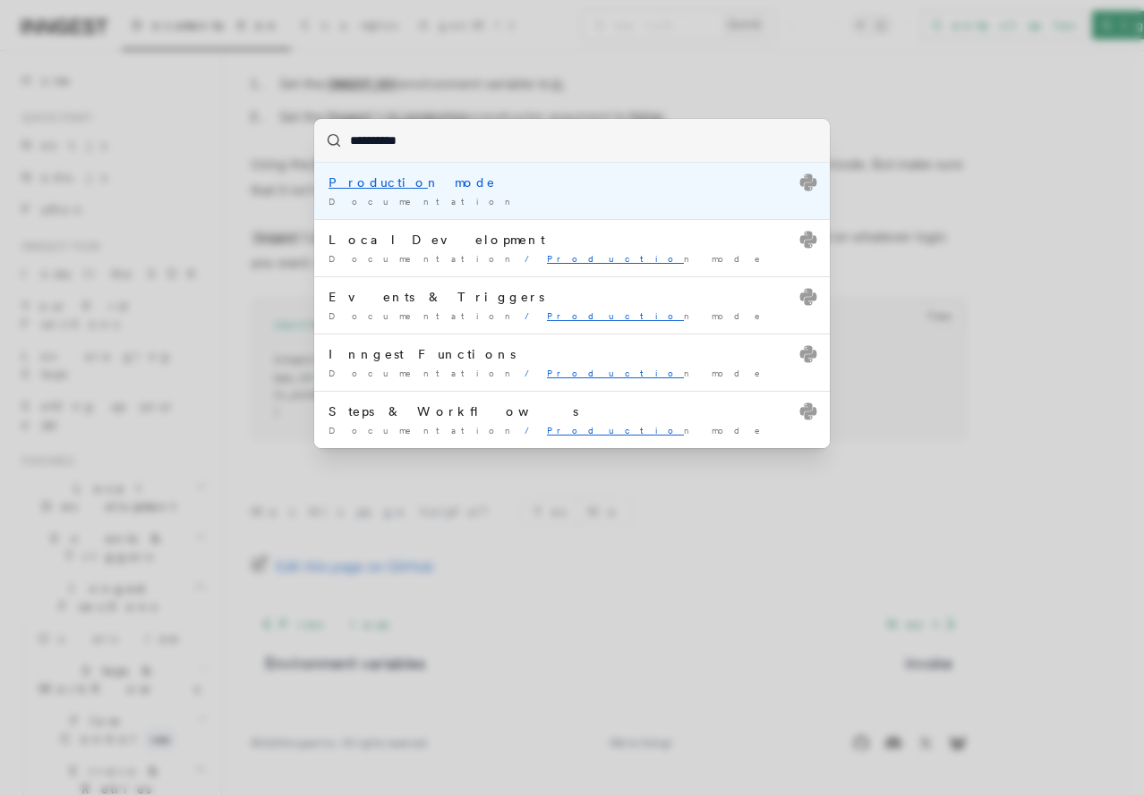
type input "**********"
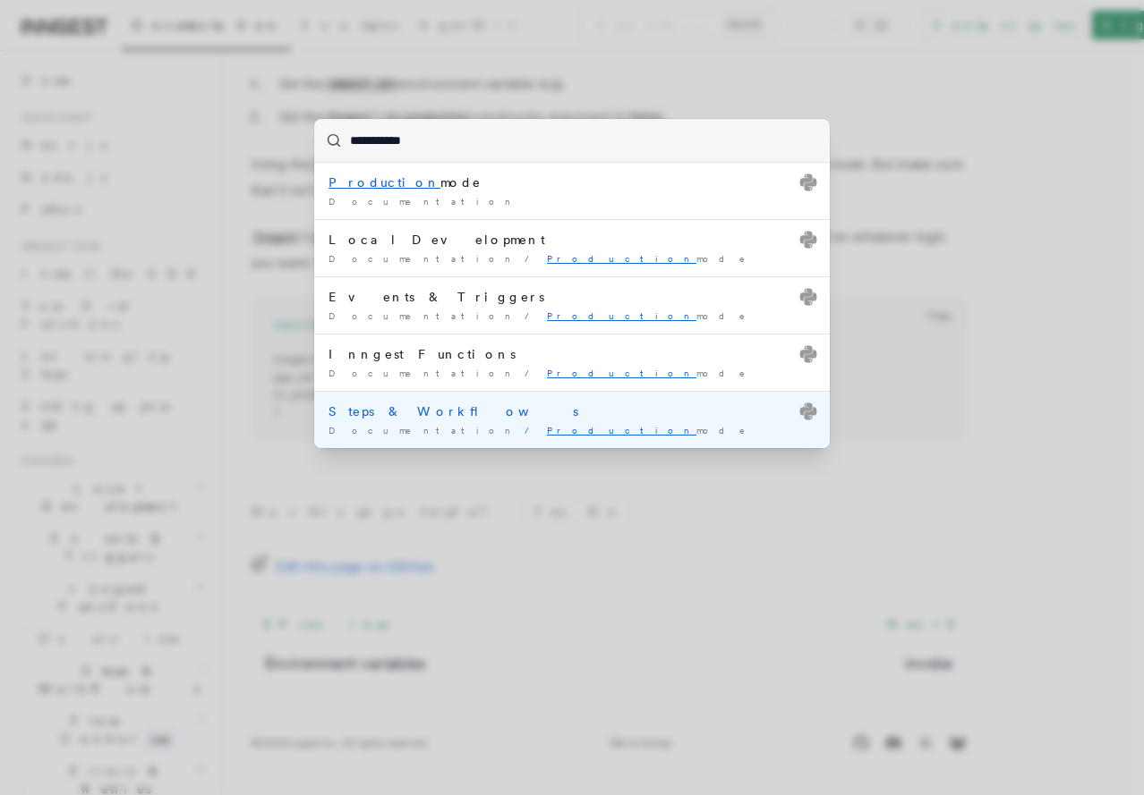
click at [400, 410] on div "Steps & Workflows" at bounding box center [571, 412] width 487 height 18
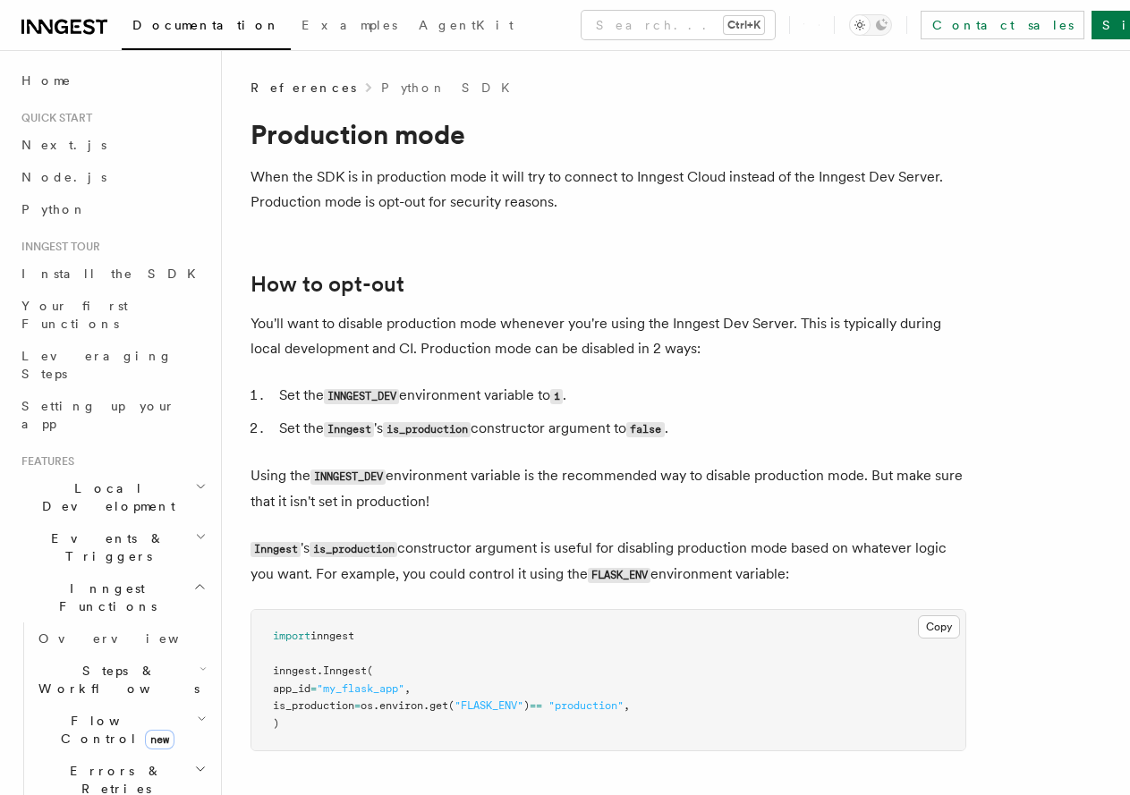
drag, startPoint x: 481, startPoint y: 305, endPoint x: 504, endPoint y: 88, distance: 218.6
click at [82, 114] on span "Quick start" at bounding box center [53, 118] width 78 height 14
click at [64, 149] on link "Next.js" at bounding box center [112, 145] width 196 height 32
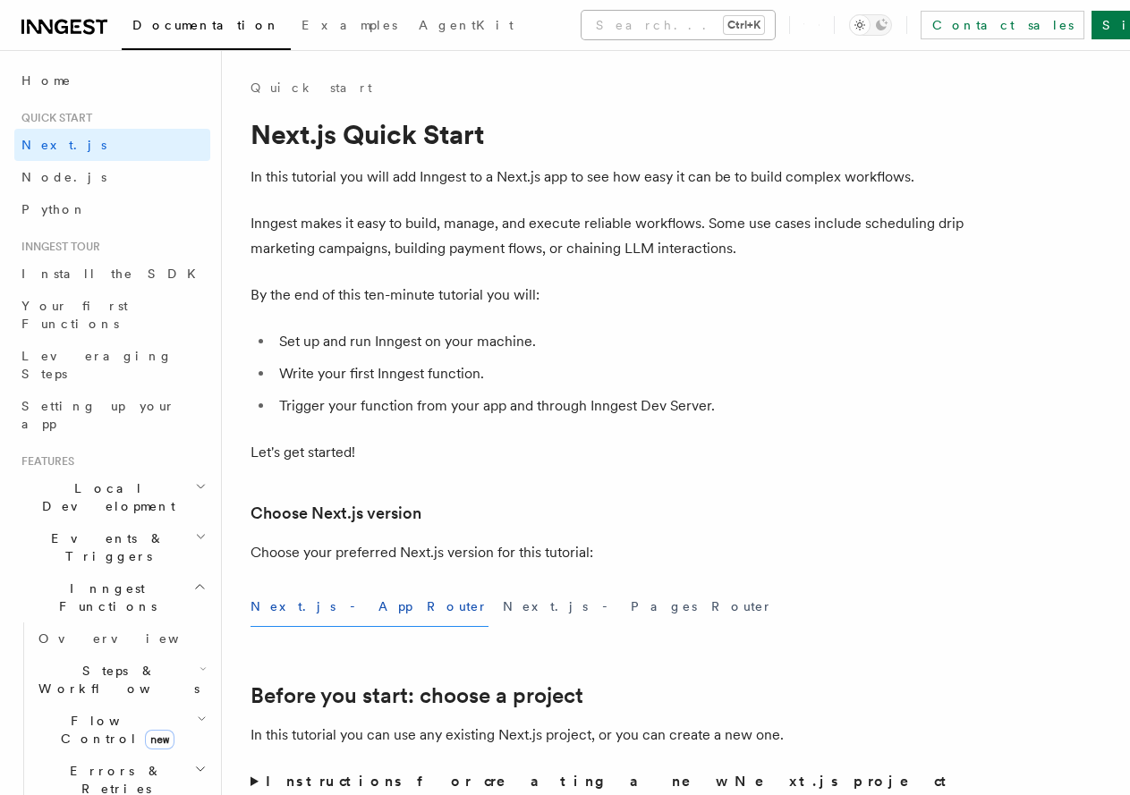
click at [582, 13] on button "Search... Ctrl+K" at bounding box center [678, 25] width 193 height 29
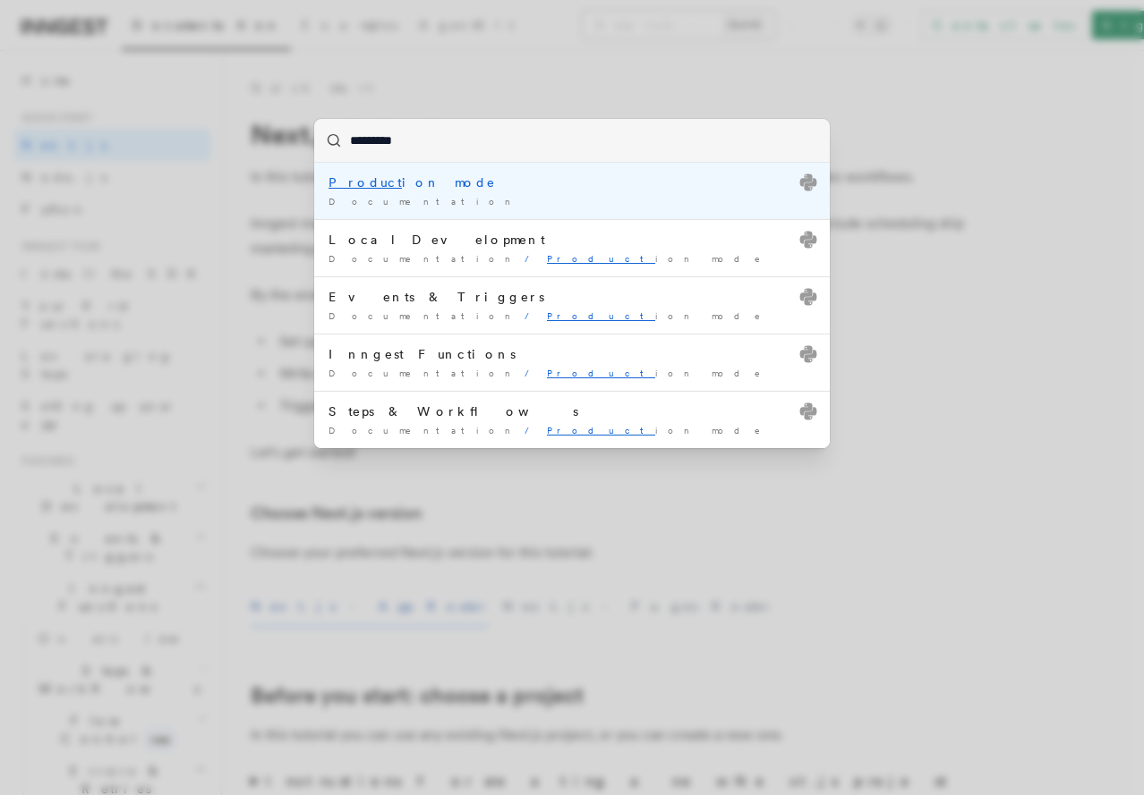
type input "**********"
click at [383, 181] on mark "Production" at bounding box center [384, 182] width 112 height 14
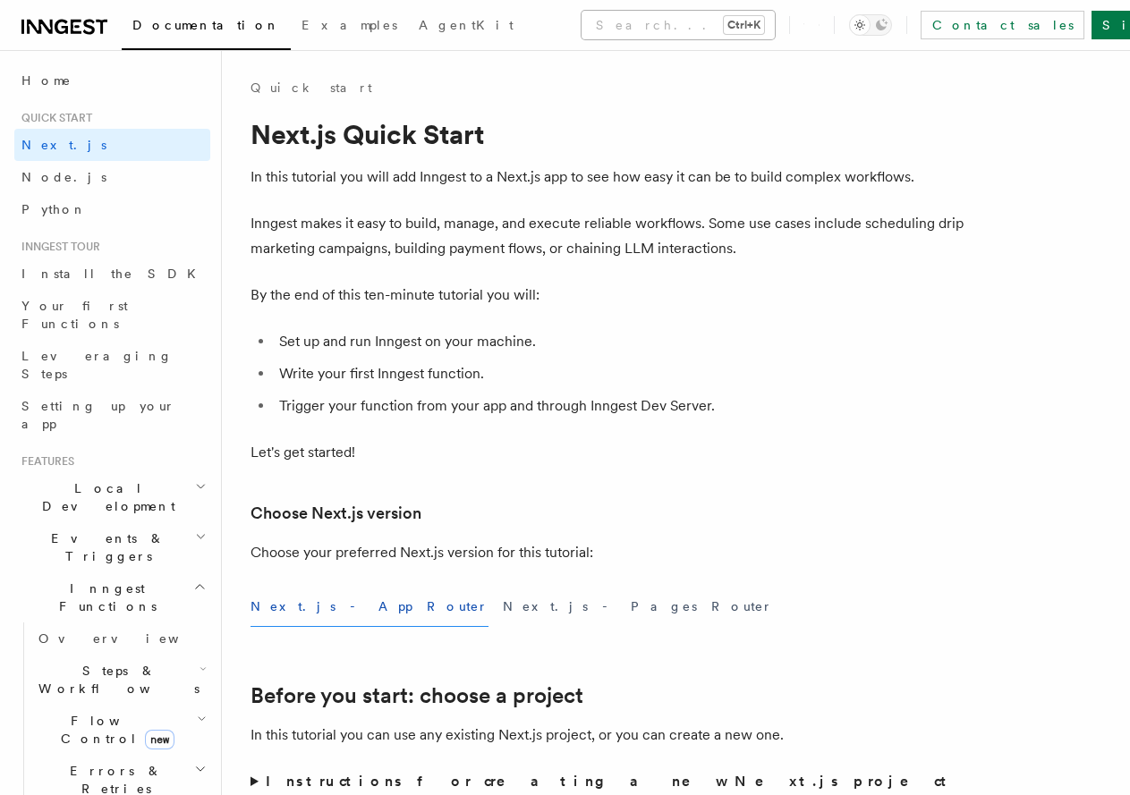
click at [582, 12] on button "Search... Ctrl+K" at bounding box center [678, 25] width 193 height 29
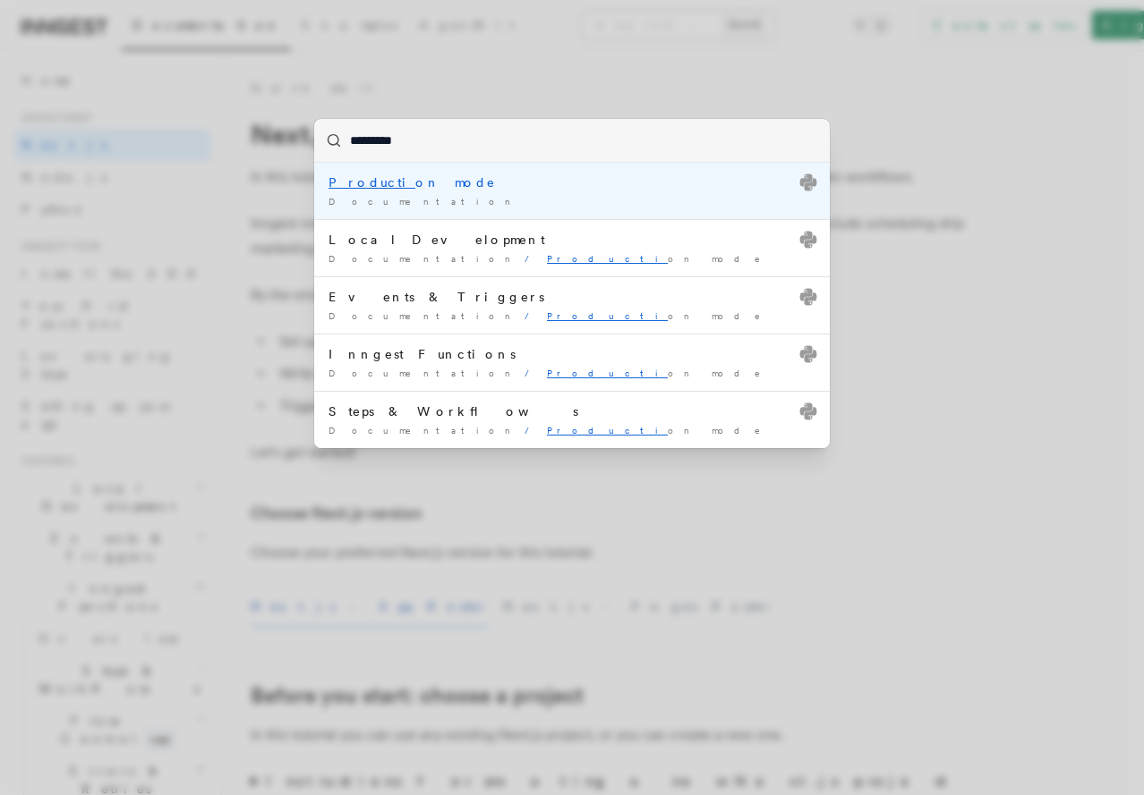
type input "**********"
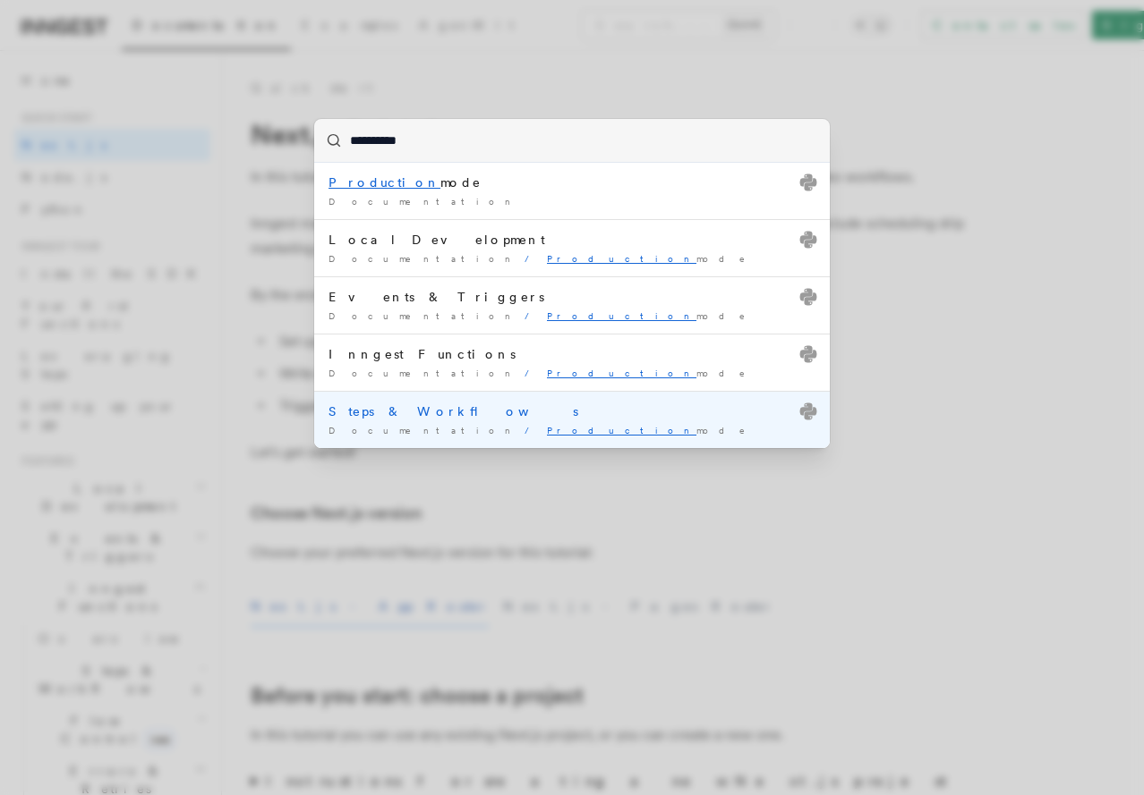
click at [487, 398] on li "Steps & Workflows Documentation / Production mode /" at bounding box center [571, 419] width 515 height 57
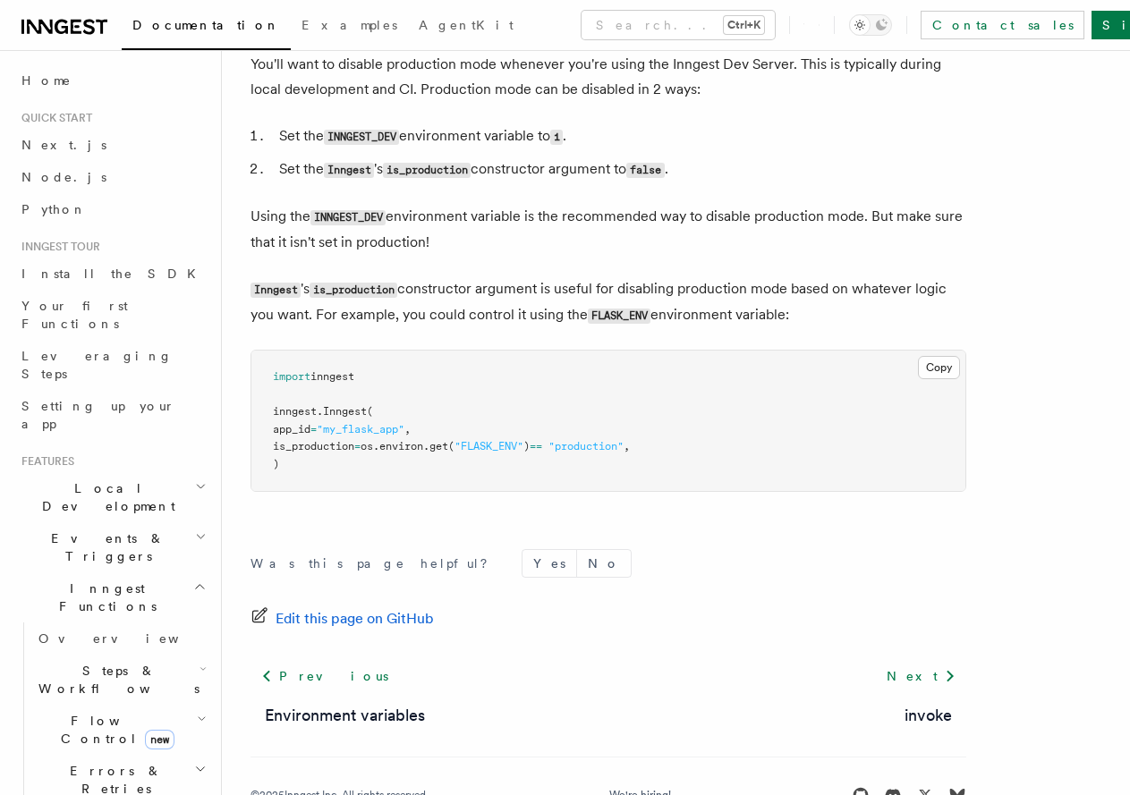
scroll to position [311, 0]
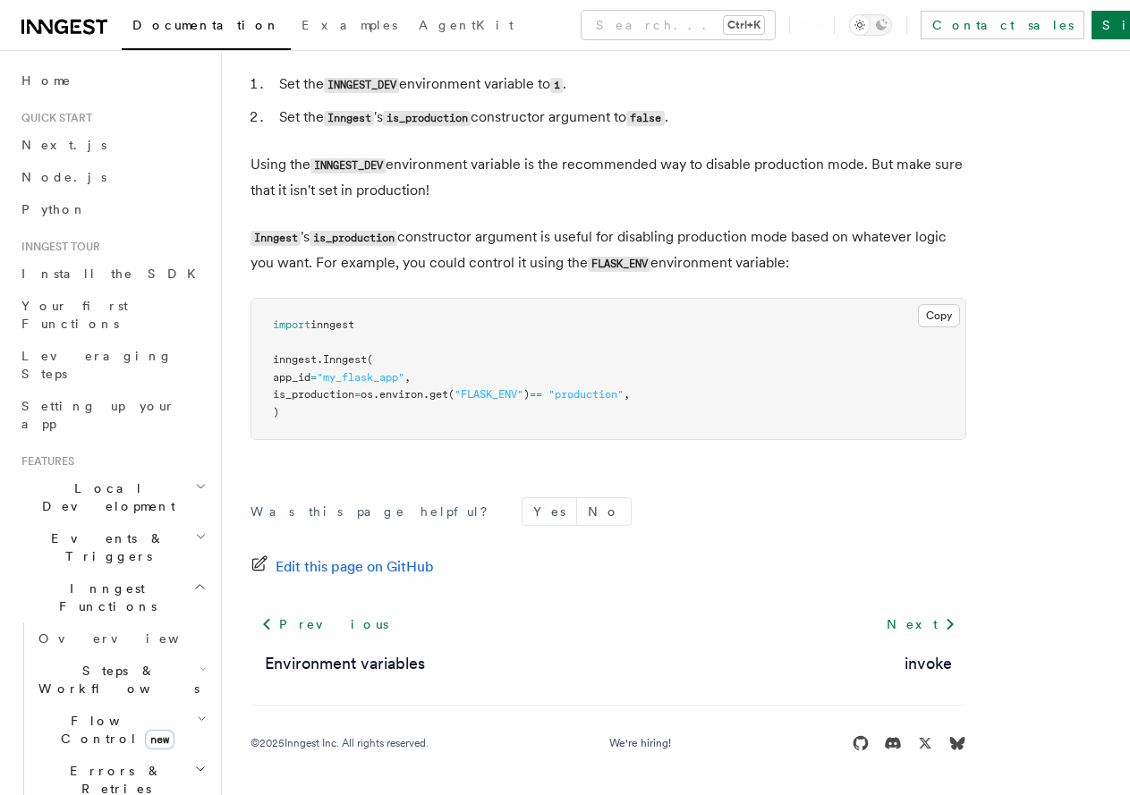
drag, startPoint x: 500, startPoint y: 246, endPoint x: 530, endPoint y: 524, distance: 279.8
click at [133, 662] on span "Steps & Workflows" at bounding box center [115, 680] width 168 height 36
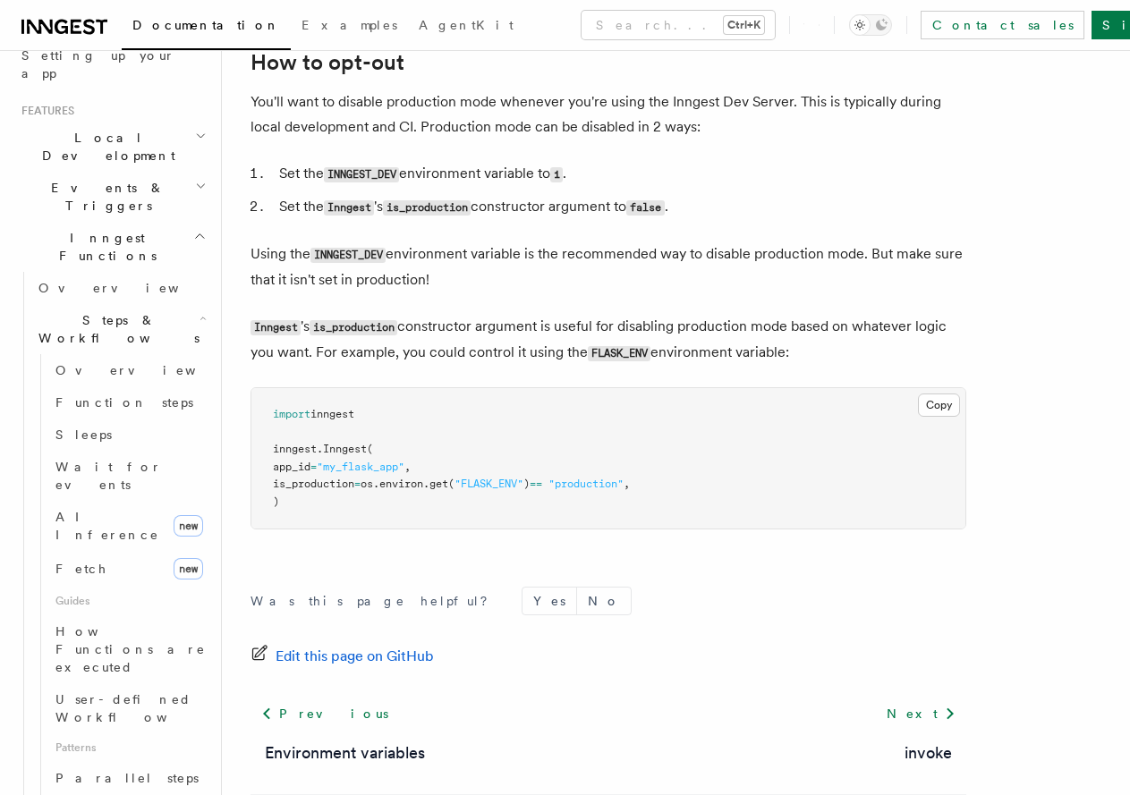
scroll to position [352, 0]
click at [99, 624] on span "How Functions are executed" at bounding box center [130, 649] width 150 height 50
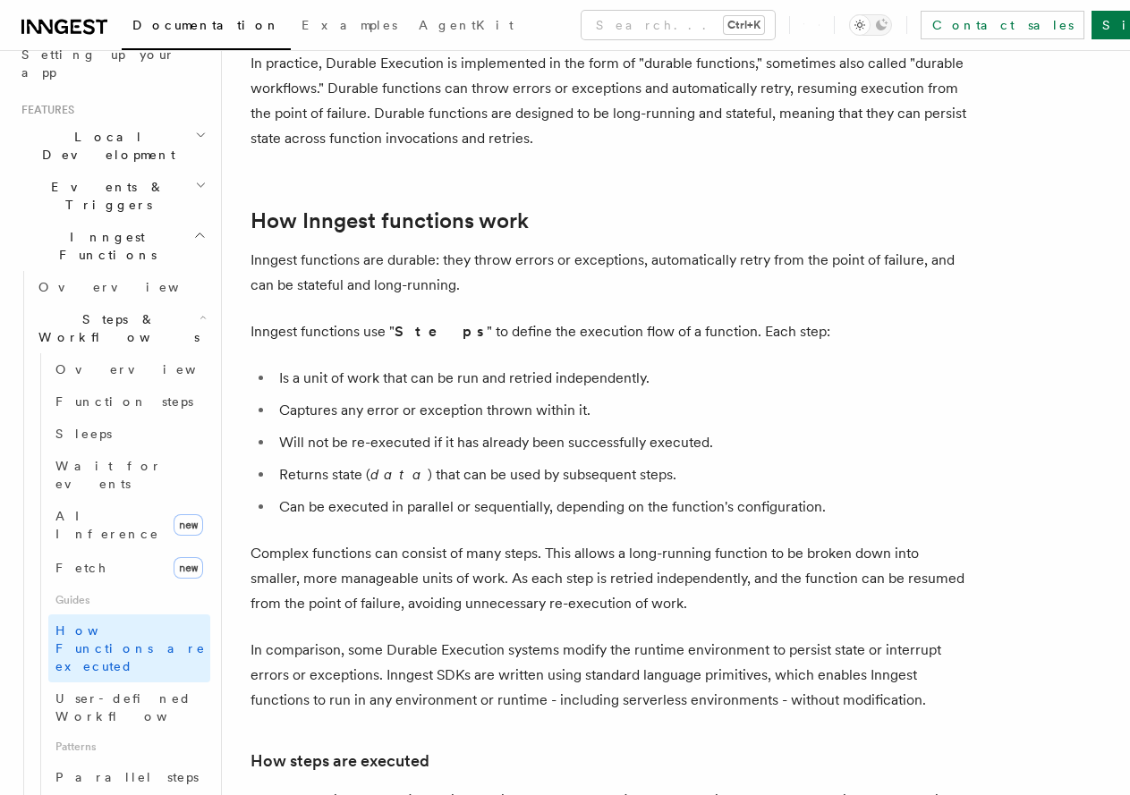
drag, startPoint x: 557, startPoint y: 356, endPoint x: 554, endPoint y: 524, distance: 168.2
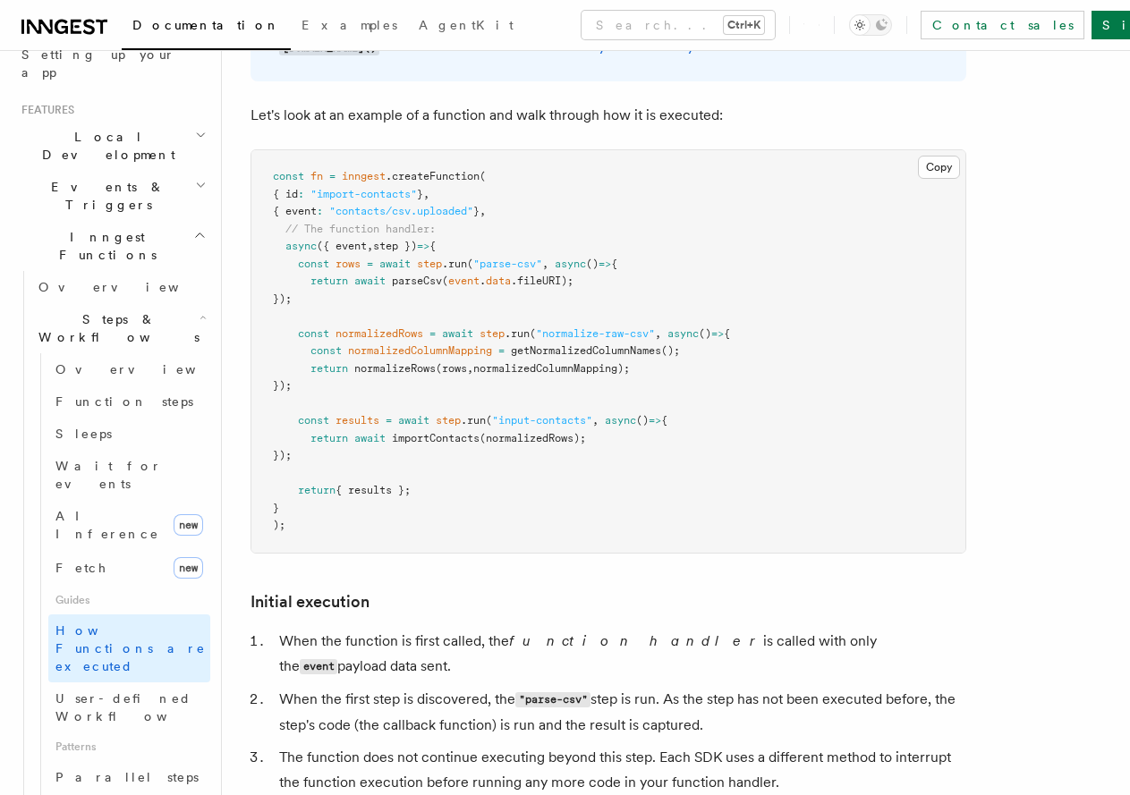
drag, startPoint x: 562, startPoint y: 392, endPoint x: 565, endPoint y: 588, distance: 196.0
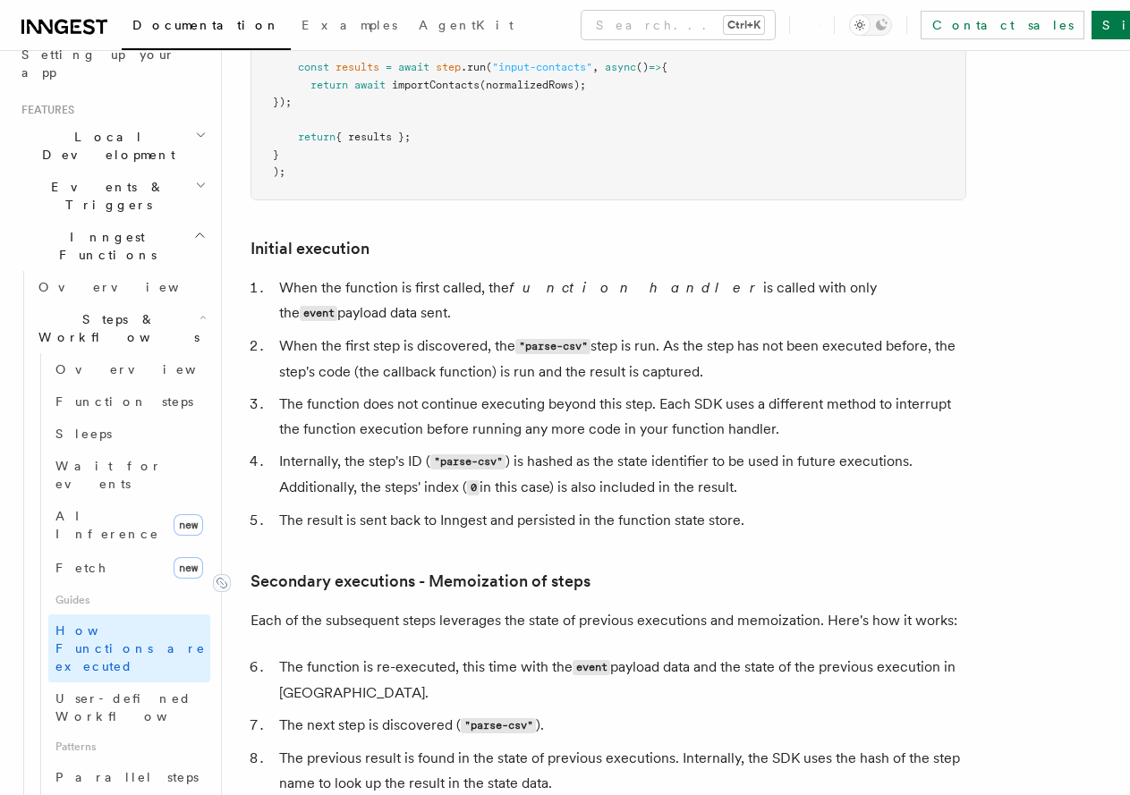
drag, startPoint x: 565, startPoint y: 467, endPoint x: 583, endPoint y: 404, distance: 66.2
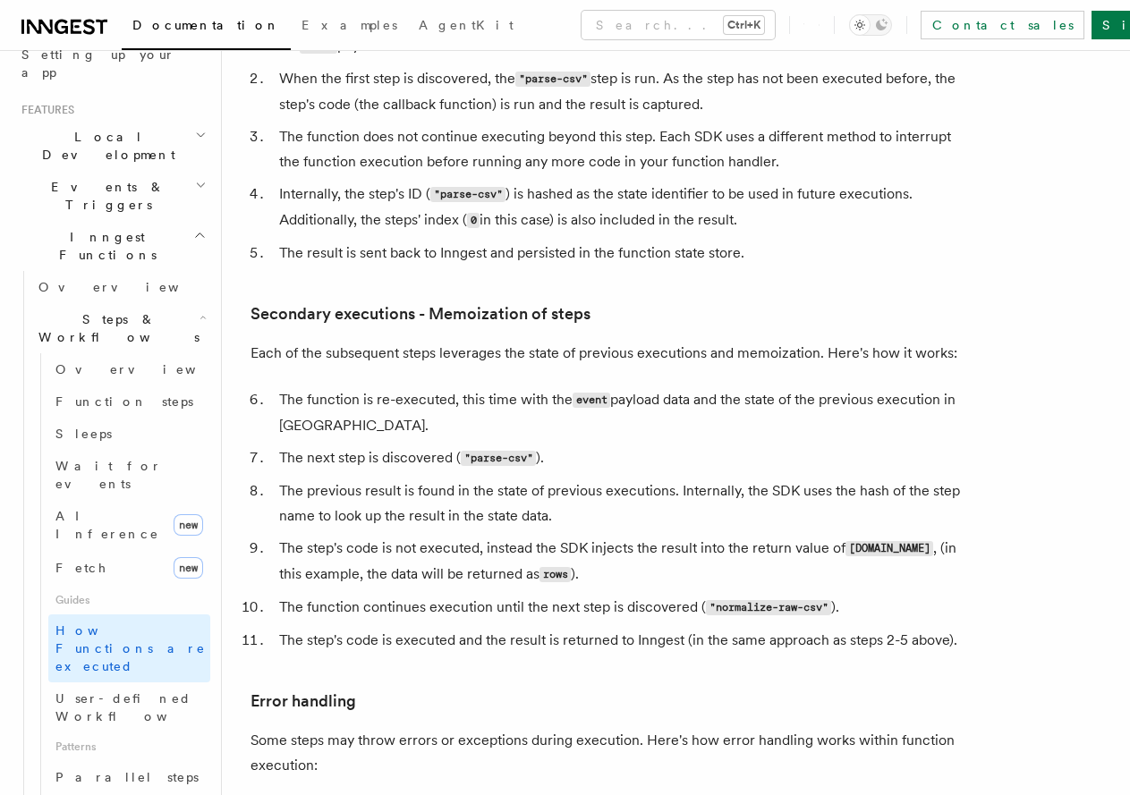
drag, startPoint x: 651, startPoint y: 412, endPoint x: 651, endPoint y: 477, distance: 65.3
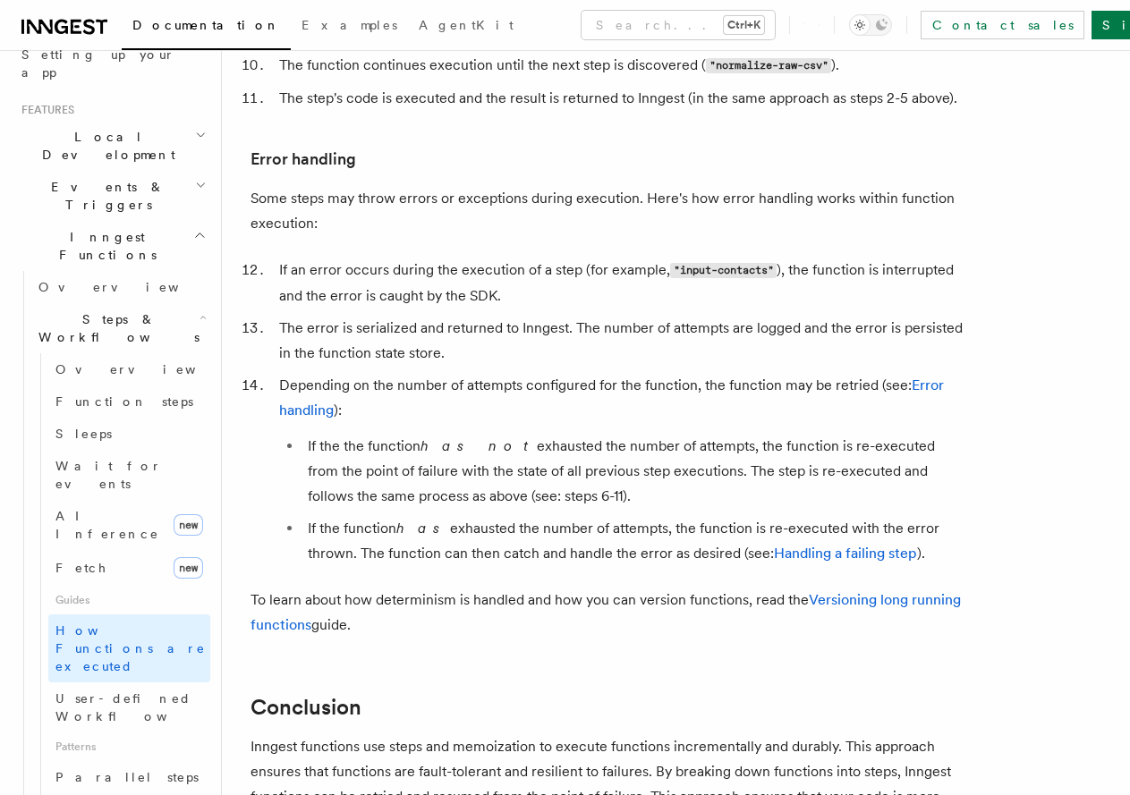
drag, startPoint x: 656, startPoint y: 470, endPoint x: 649, endPoint y: 591, distance: 121.0
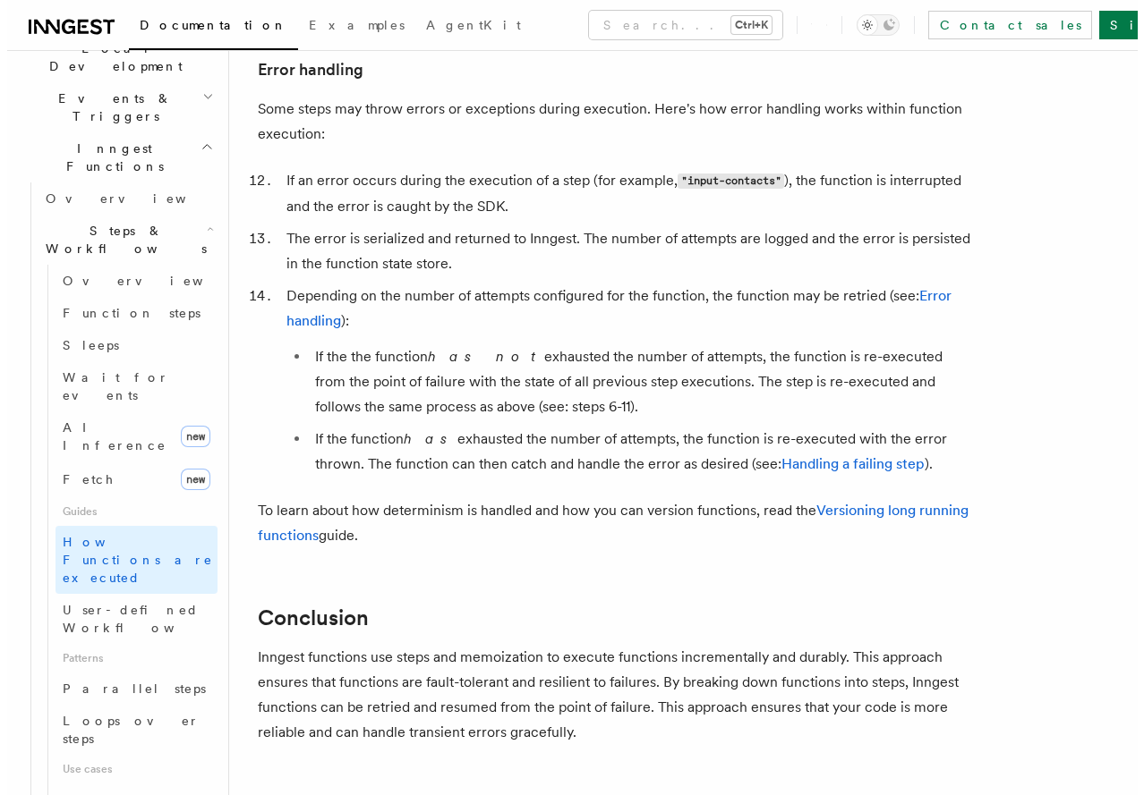
scroll to position [441, 0]
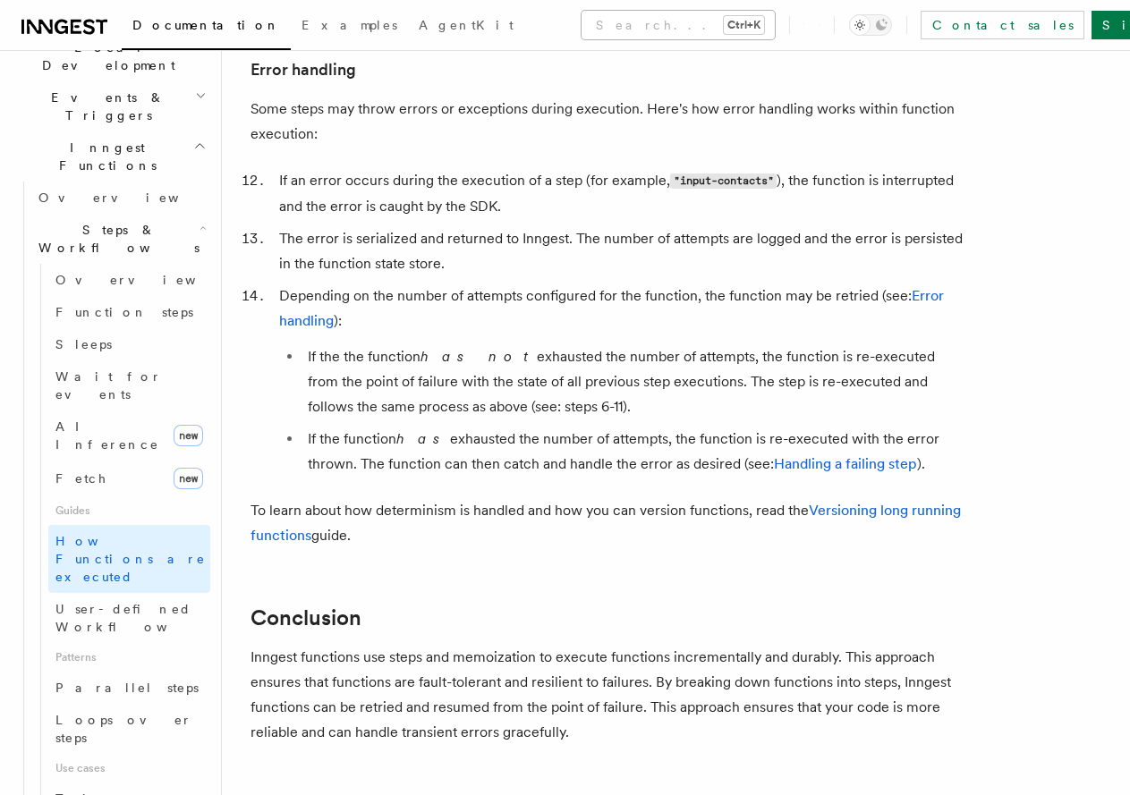
click at [582, 26] on button "Search... Ctrl+K" at bounding box center [678, 25] width 193 height 29
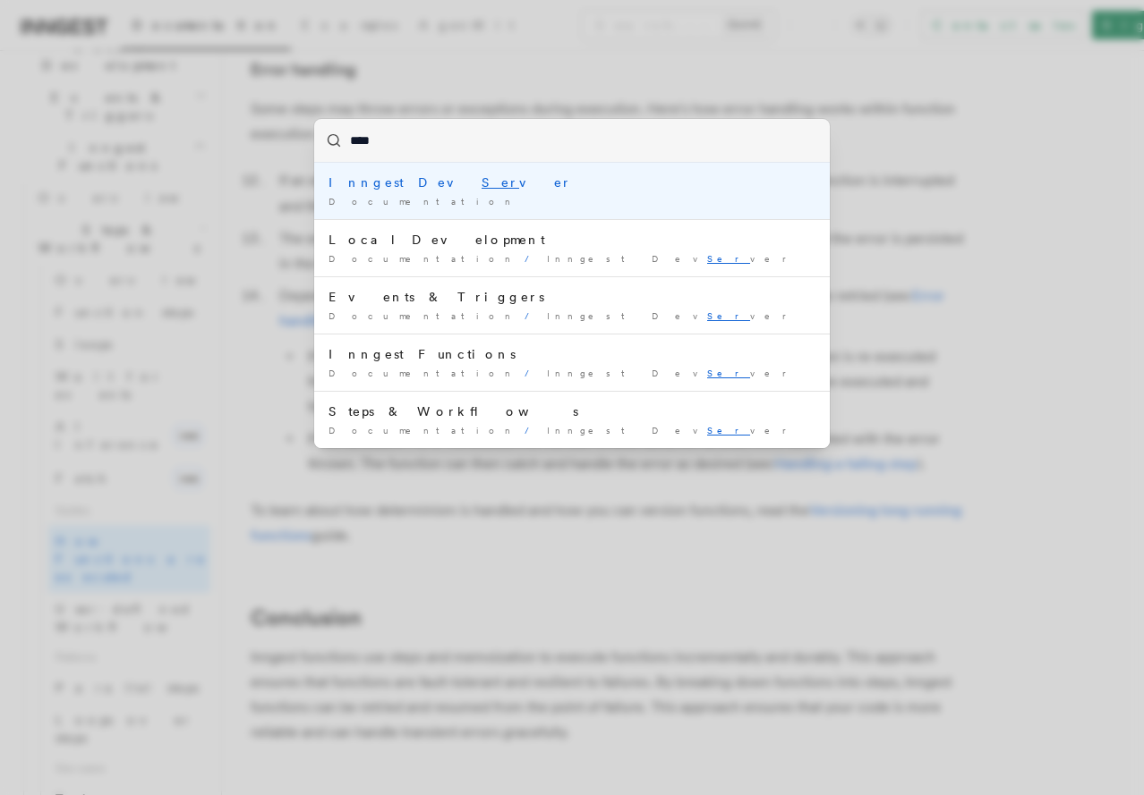
type input "*****"
click at [345, 186] on mark "Serve" at bounding box center [368, 182] width 81 height 14
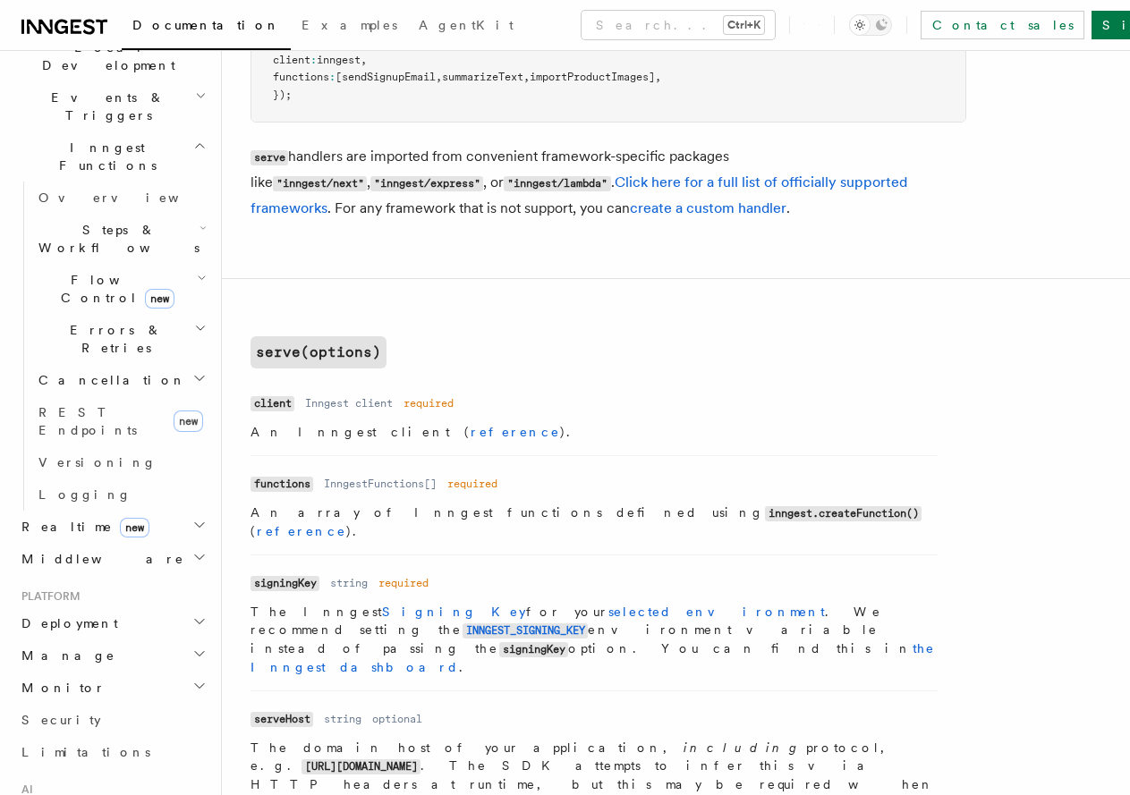
drag, startPoint x: 498, startPoint y: 340, endPoint x: 500, endPoint y: 358, distance: 18.0
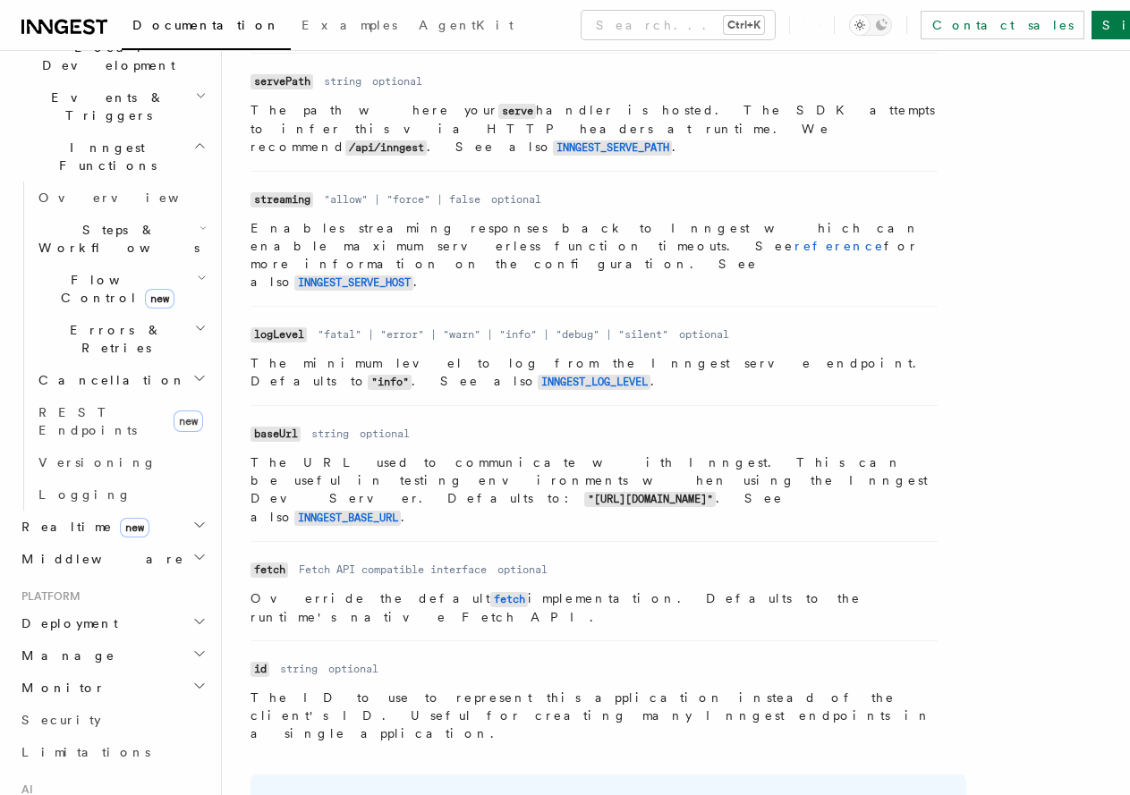
drag, startPoint x: 547, startPoint y: 315, endPoint x: 547, endPoint y: 354, distance: 39.4
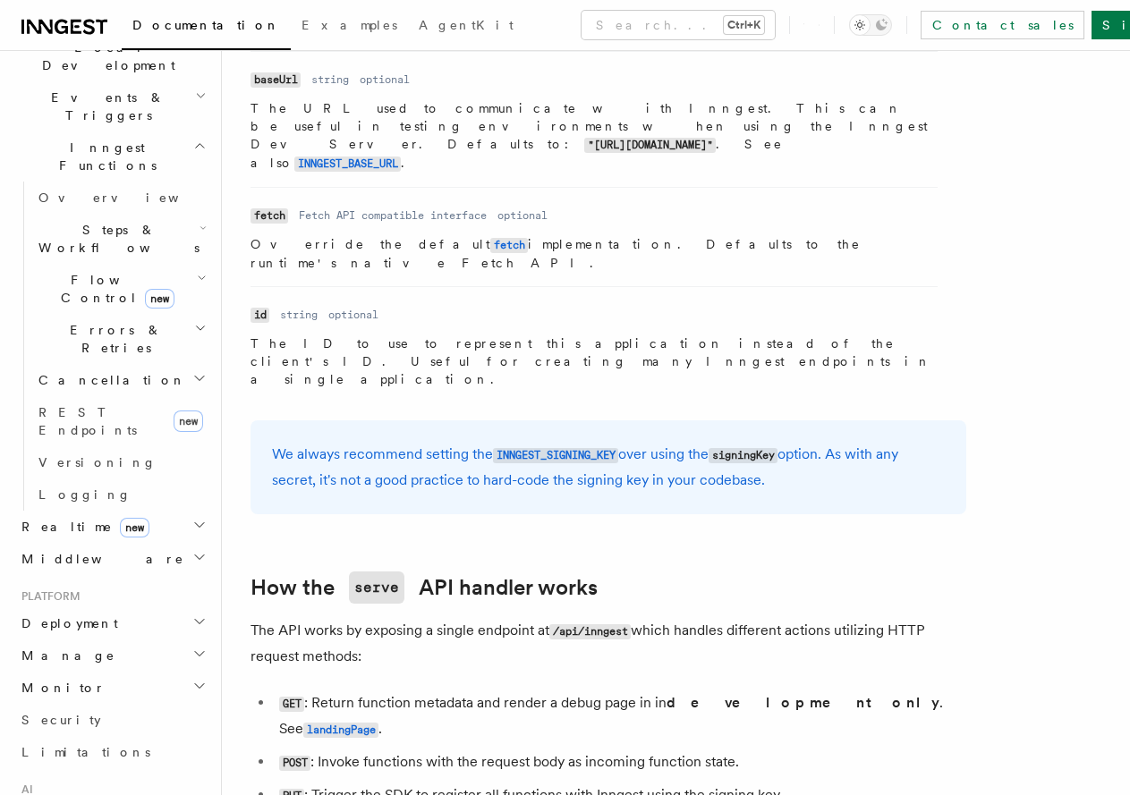
drag, startPoint x: 558, startPoint y: 400, endPoint x: 562, endPoint y: 421, distance: 20.9
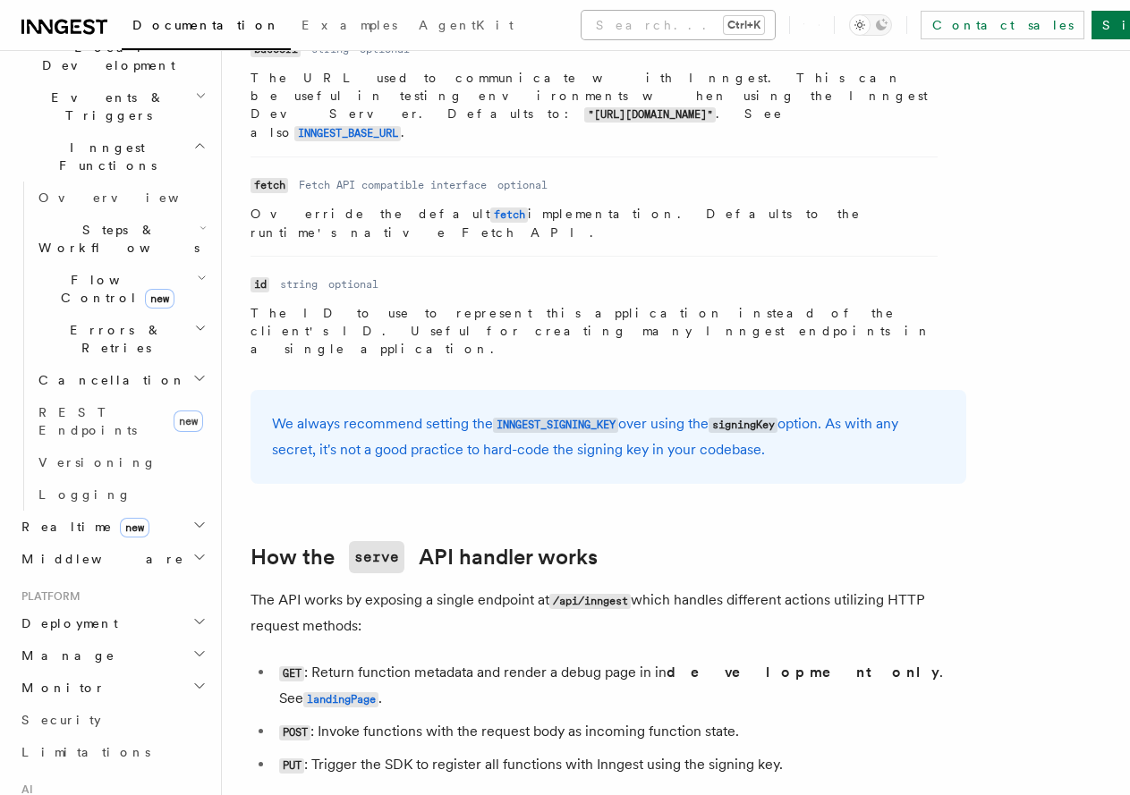
click at [582, 19] on button "Search... Ctrl+K" at bounding box center [678, 25] width 193 height 29
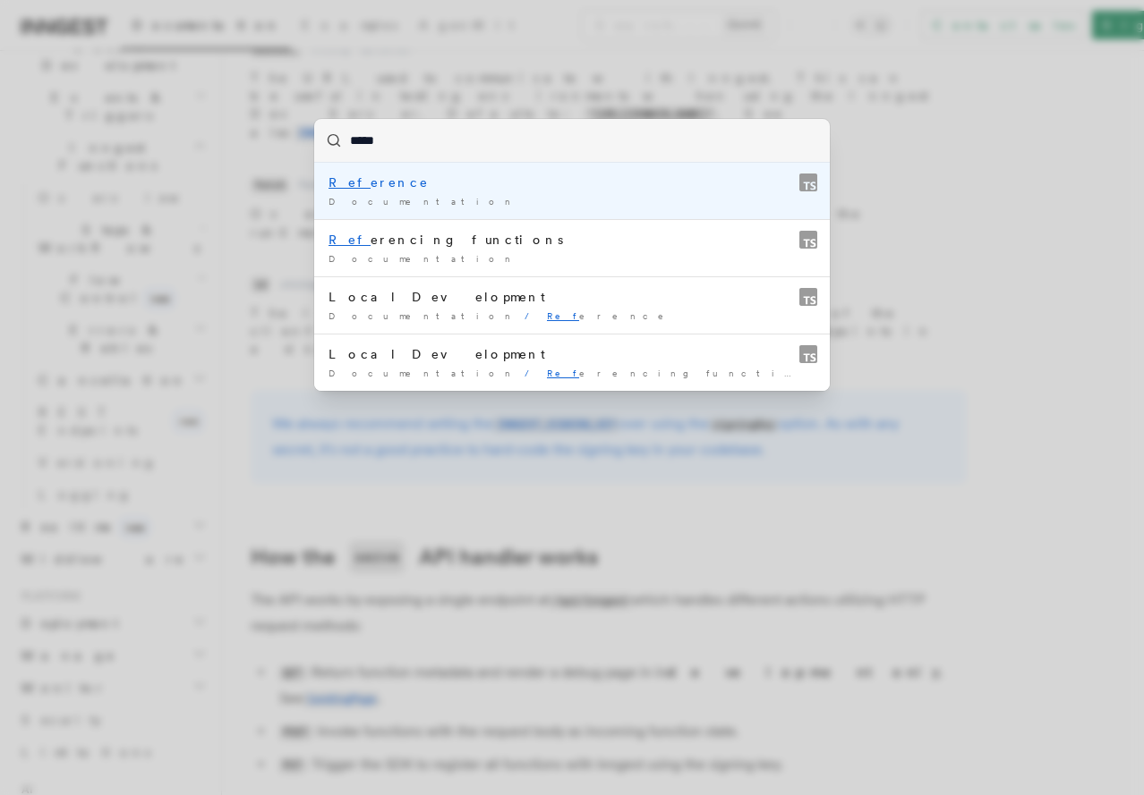
type input "******"
click at [404, 180] on div "Refere nce" at bounding box center [571, 183] width 487 height 18
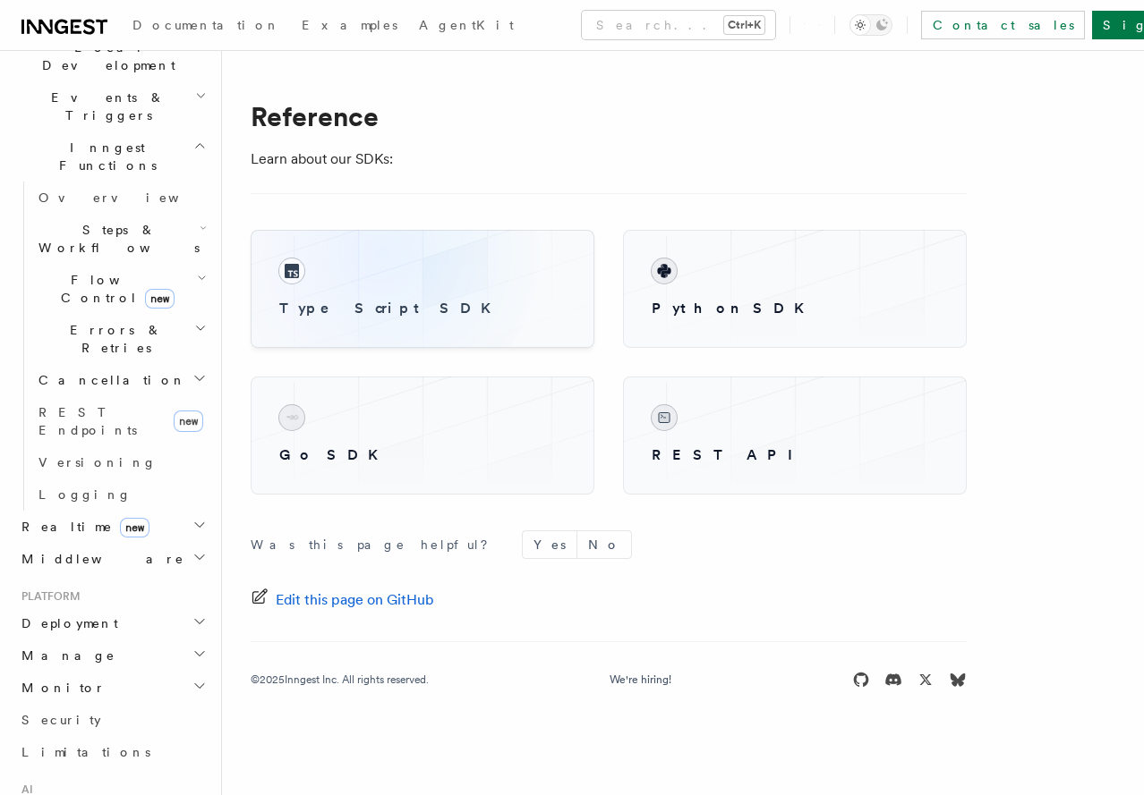
click at [381, 253] on div "TypeScript SDK" at bounding box center [422, 288] width 315 height 89
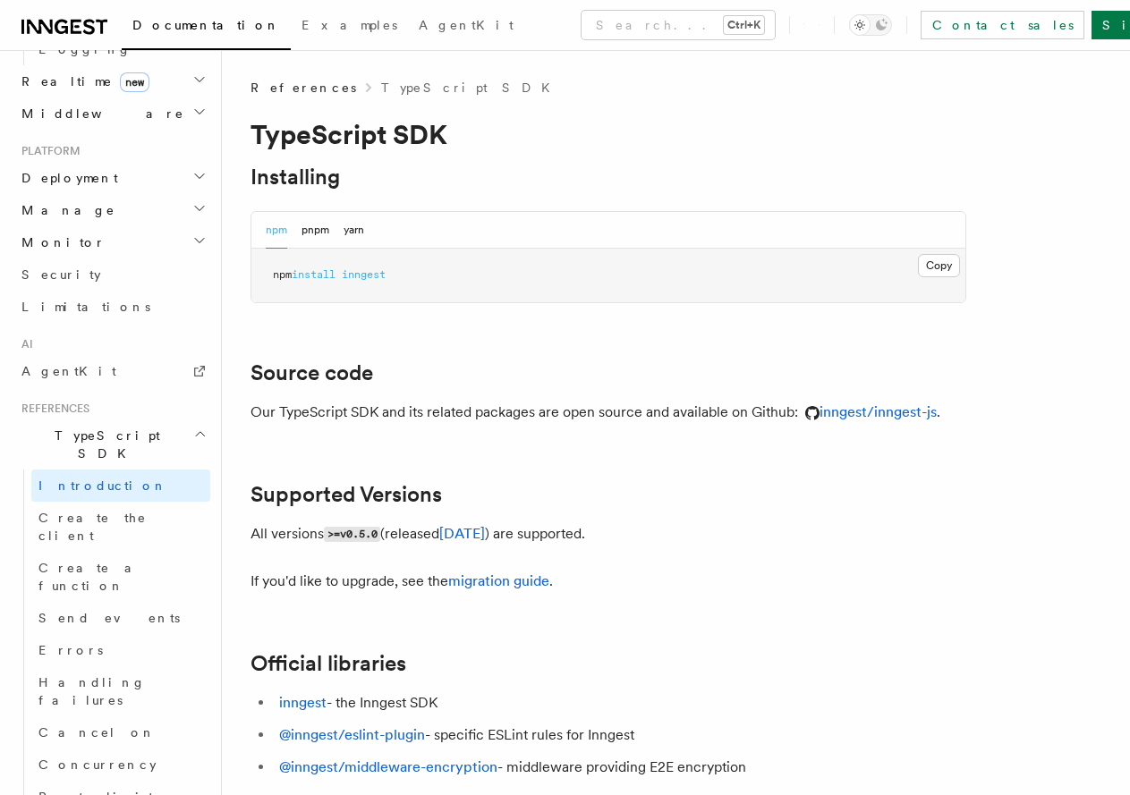
scroll to position [908, 0]
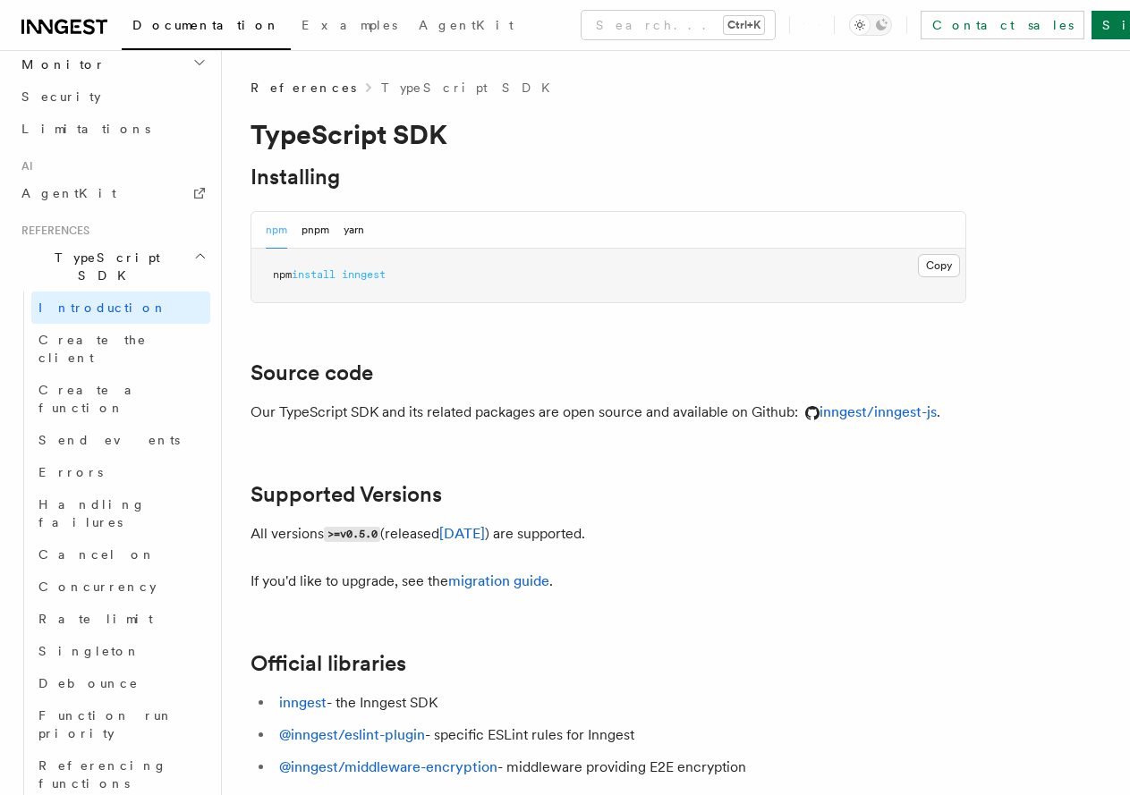
scroll to position [1087, 0]
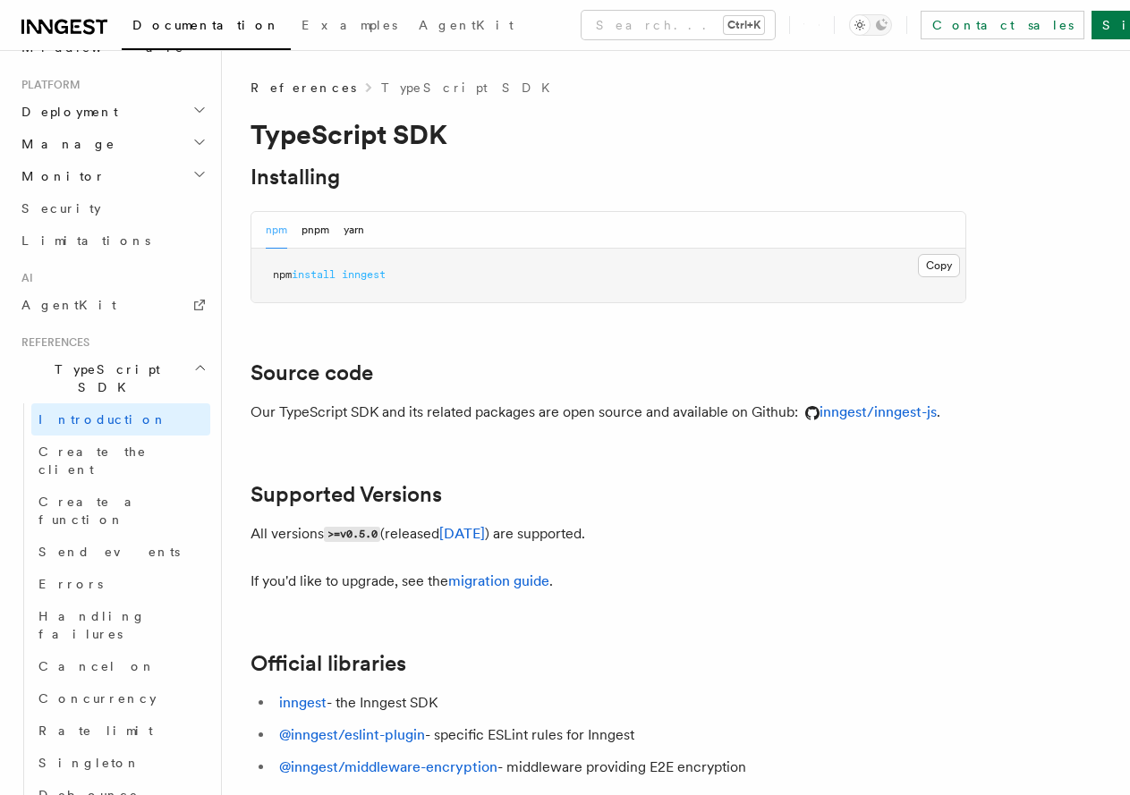
scroll to position [948, 0]
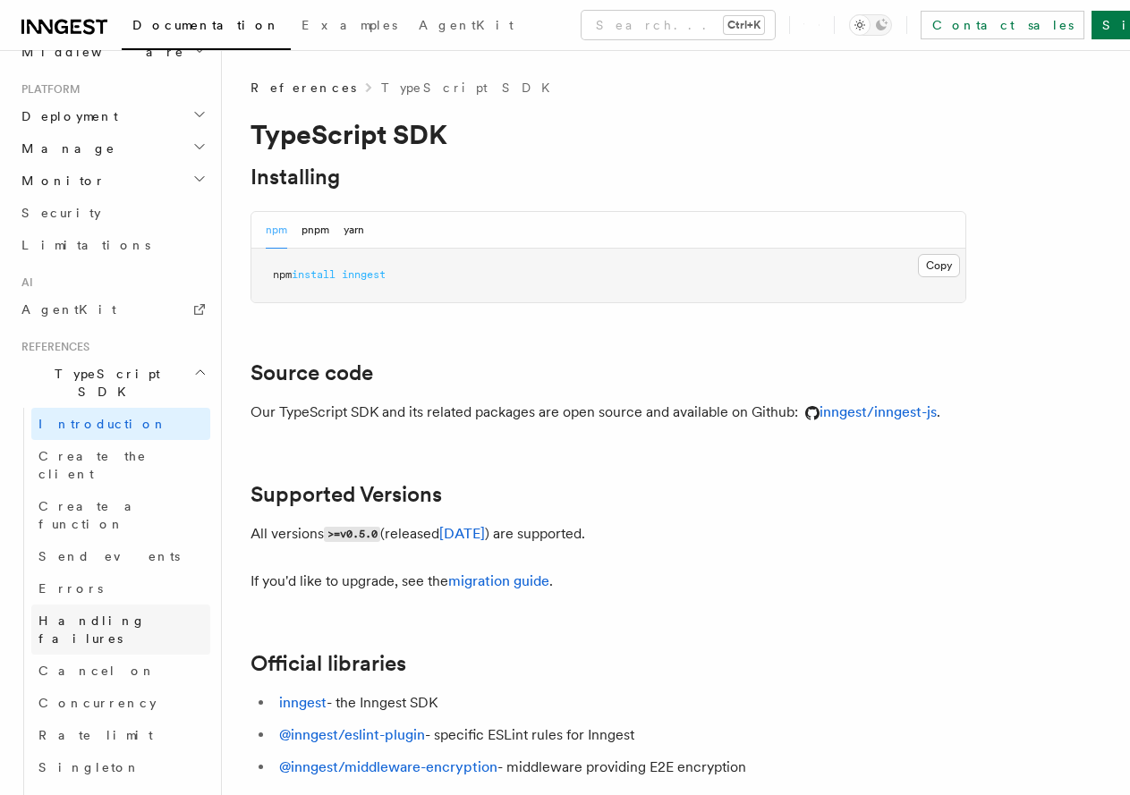
click at [137, 605] on link "Handling failures" at bounding box center [120, 630] width 179 height 50
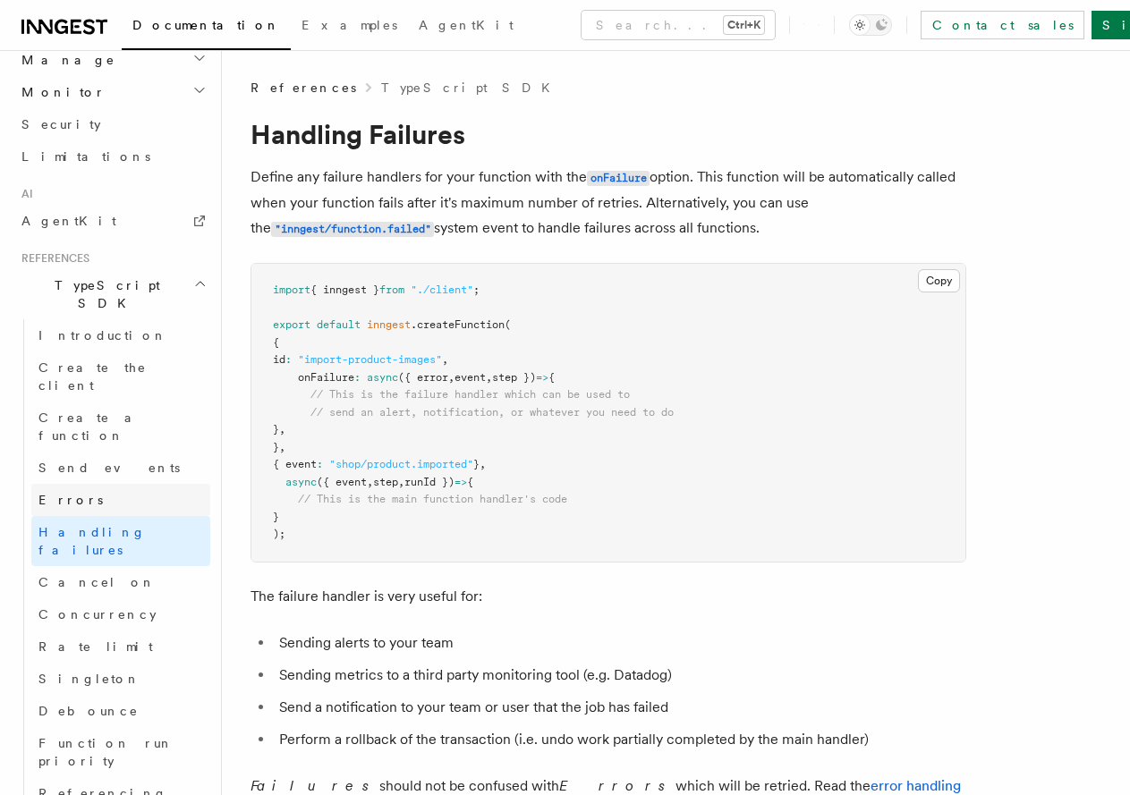
scroll to position [1038, 0]
click at [114, 410] on span "Create a function" at bounding box center [91, 426] width 106 height 32
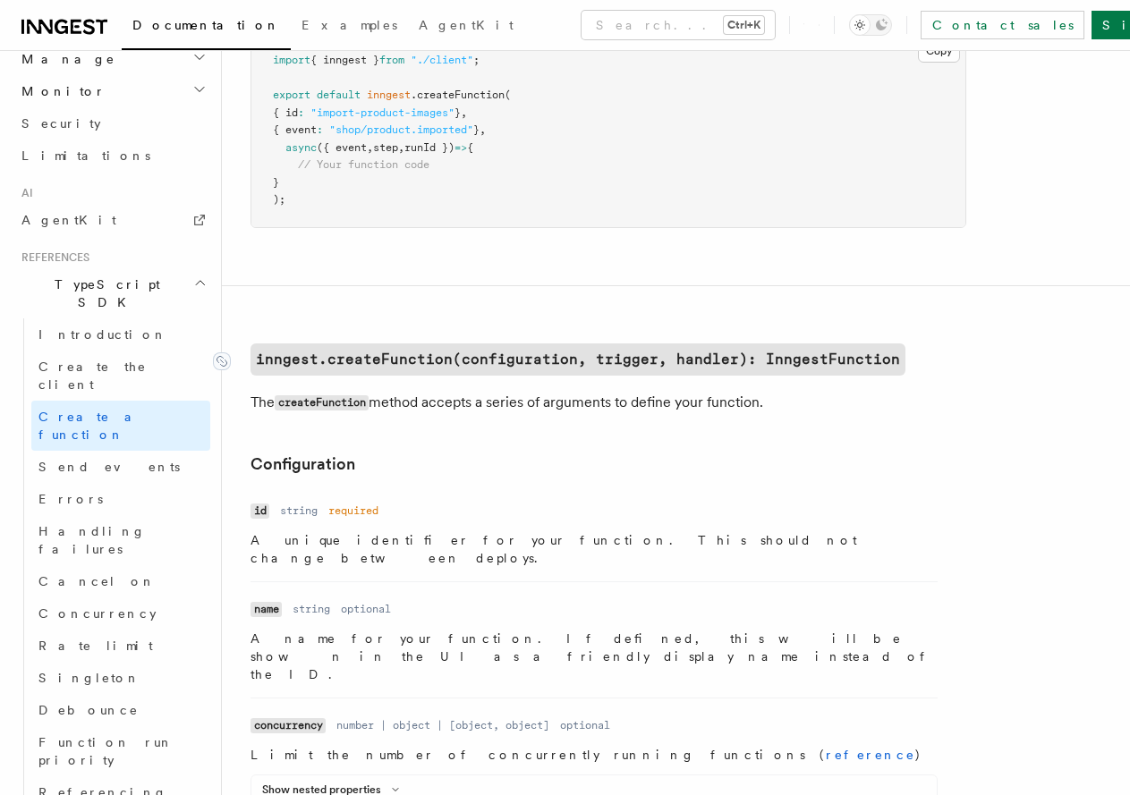
click at [476, 368] on code "inngest.createFunction(configuration, trigger, handler): InngestFunction" at bounding box center [578, 360] width 655 height 32
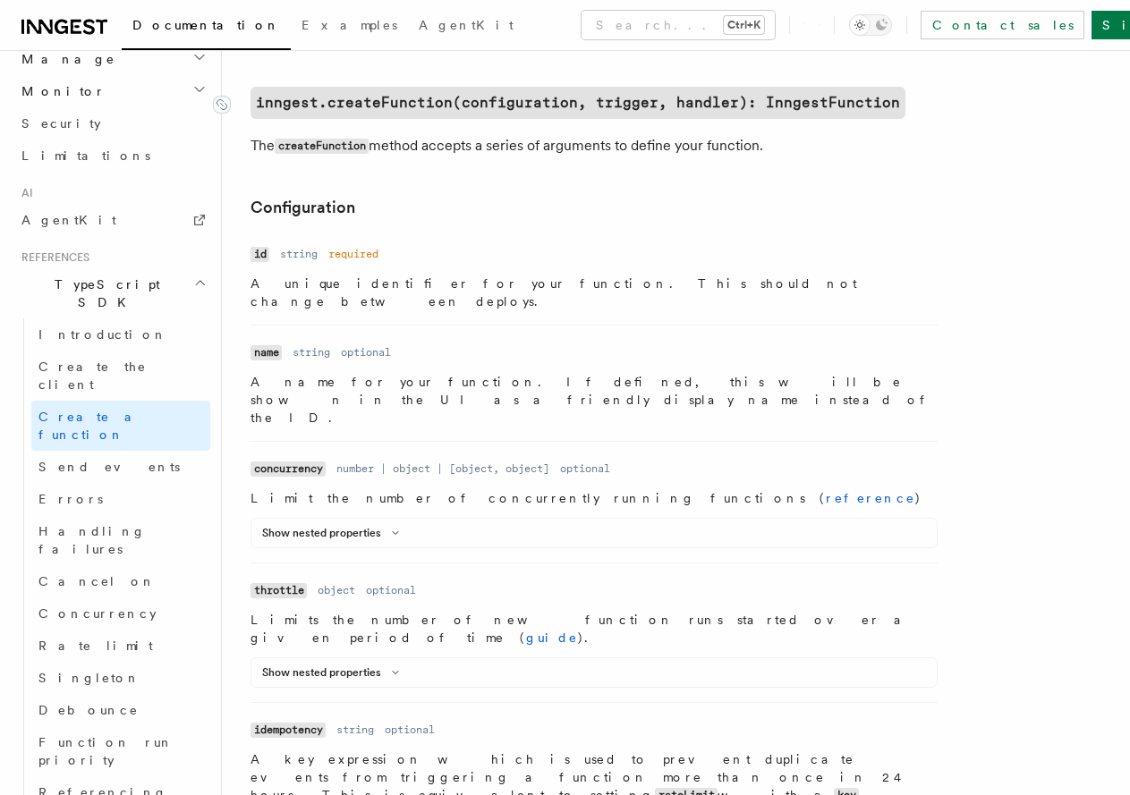
scroll to position [437, 0]
click at [124, 786] on span "Referencing functions" at bounding box center [102, 802] width 129 height 32
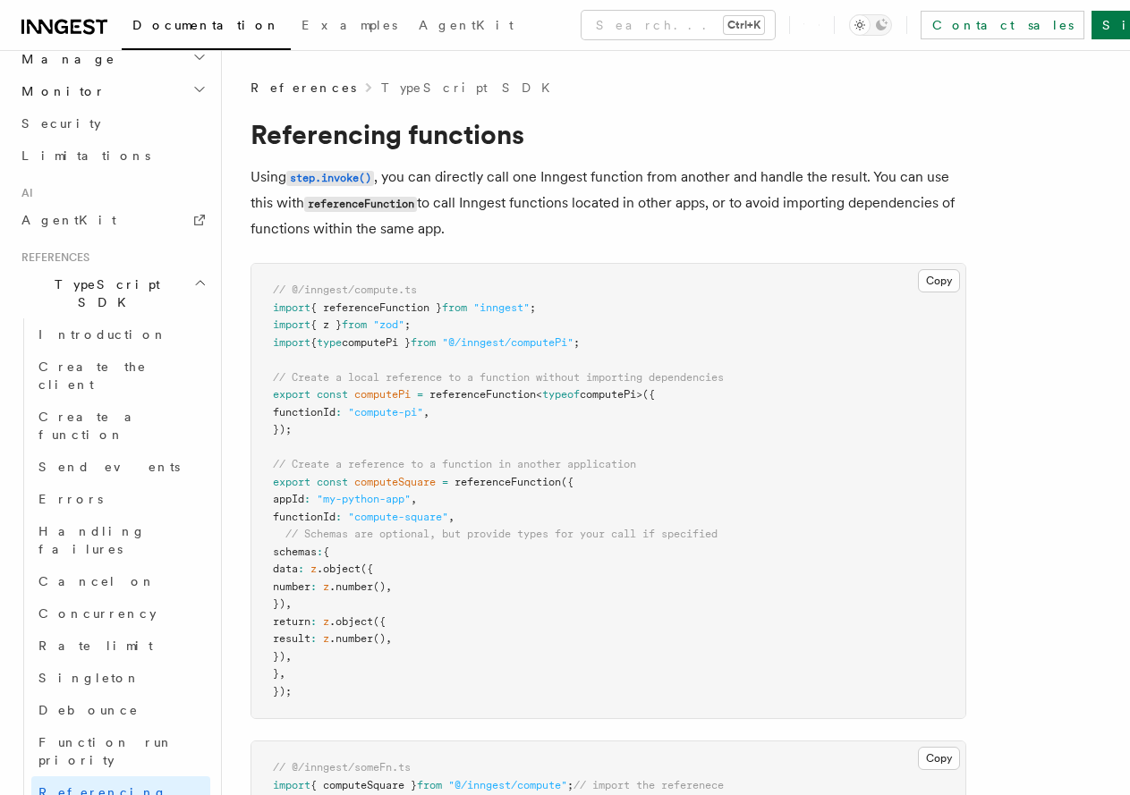
click at [397, 395] on span "computePi" at bounding box center [382, 394] width 56 height 13
copy span "computePi"
drag, startPoint x: 786, startPoint y: 280, endPoint x: 772, endPoint y: 105, distance: 175.9
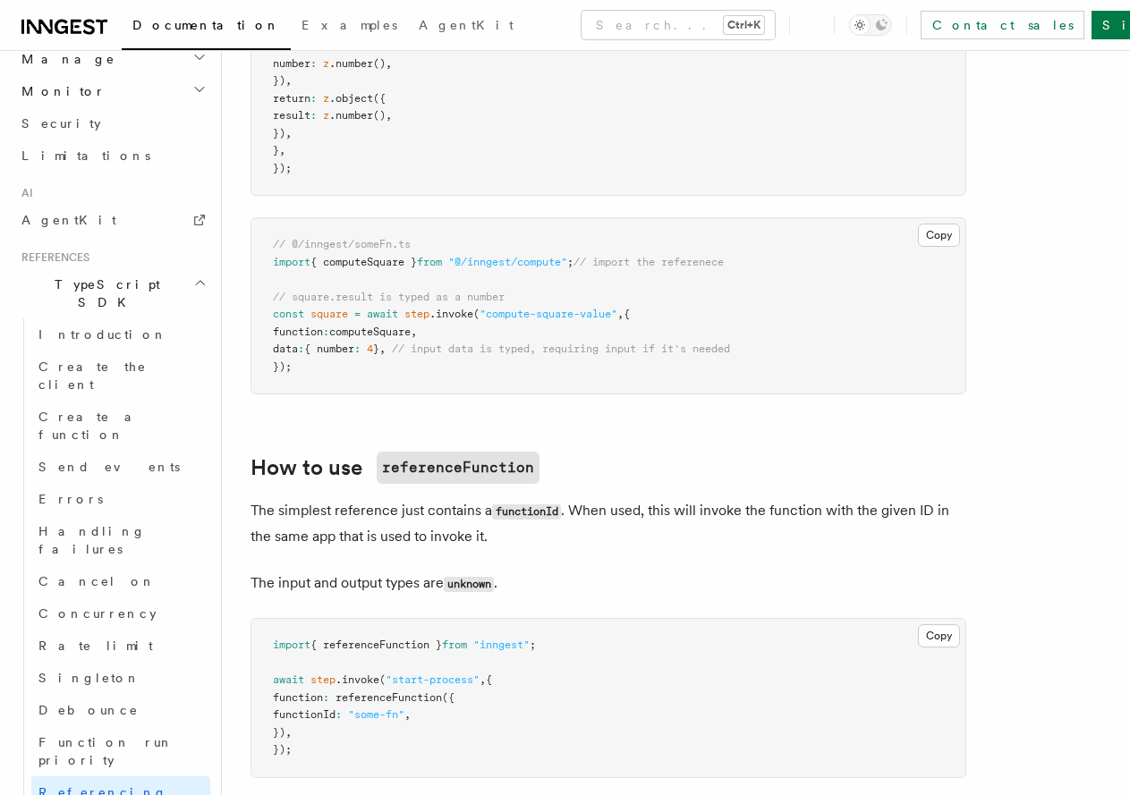
drag, startPoint x: 769, startPoint y: 286, endPoint x: 767, endPoint y: 383, distance: 96.7
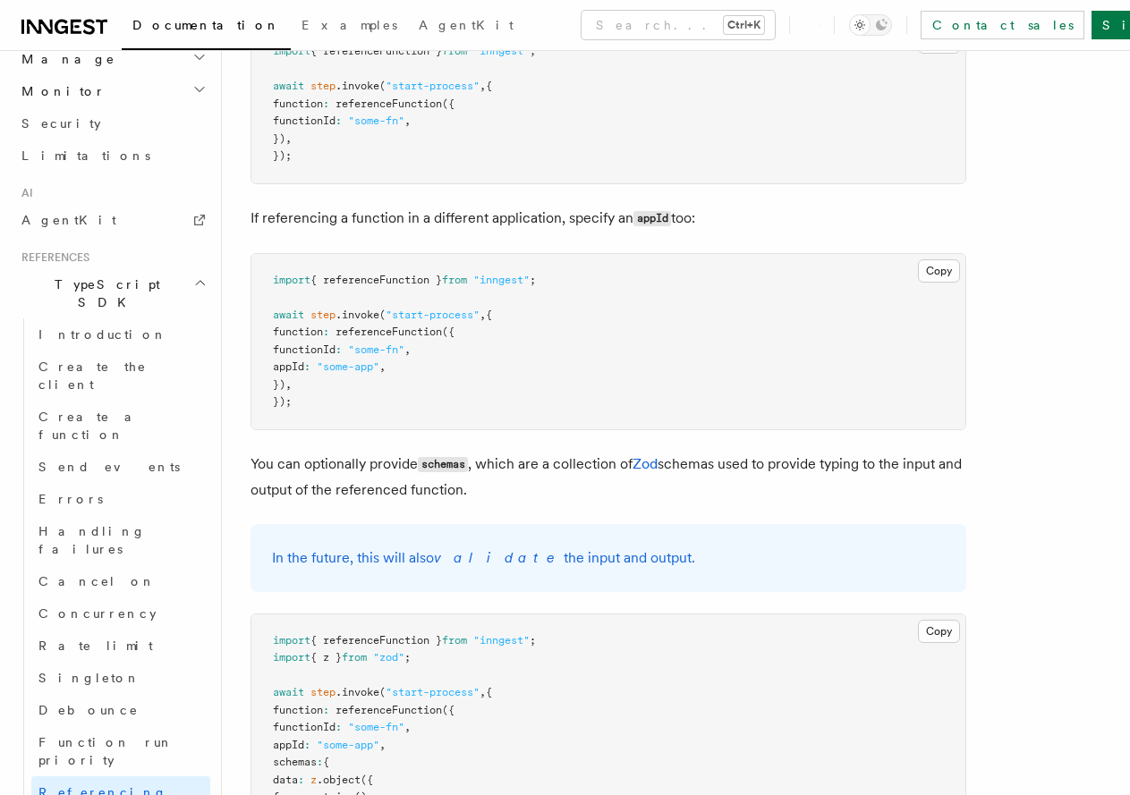
drag, startPoint x: 482, startPoint y: 396, endPoint x: 470, endPoint y: 502, distance: 106.3
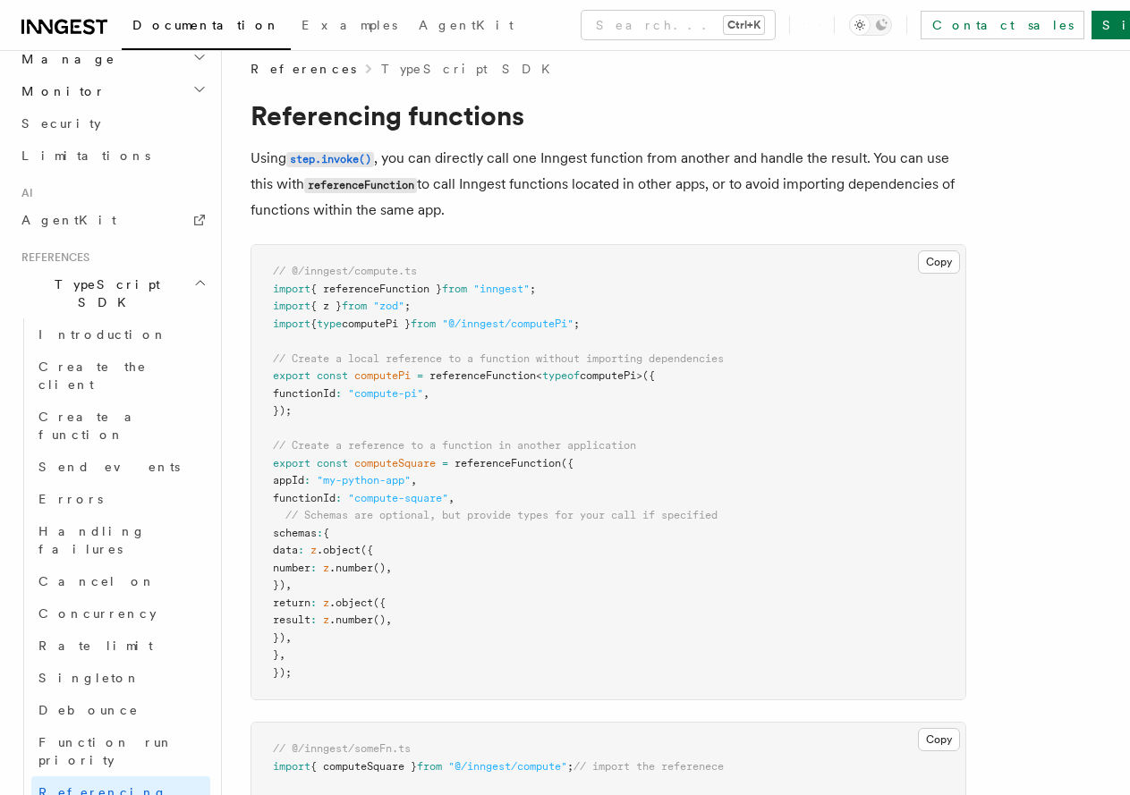
scroll to position [0, 0]
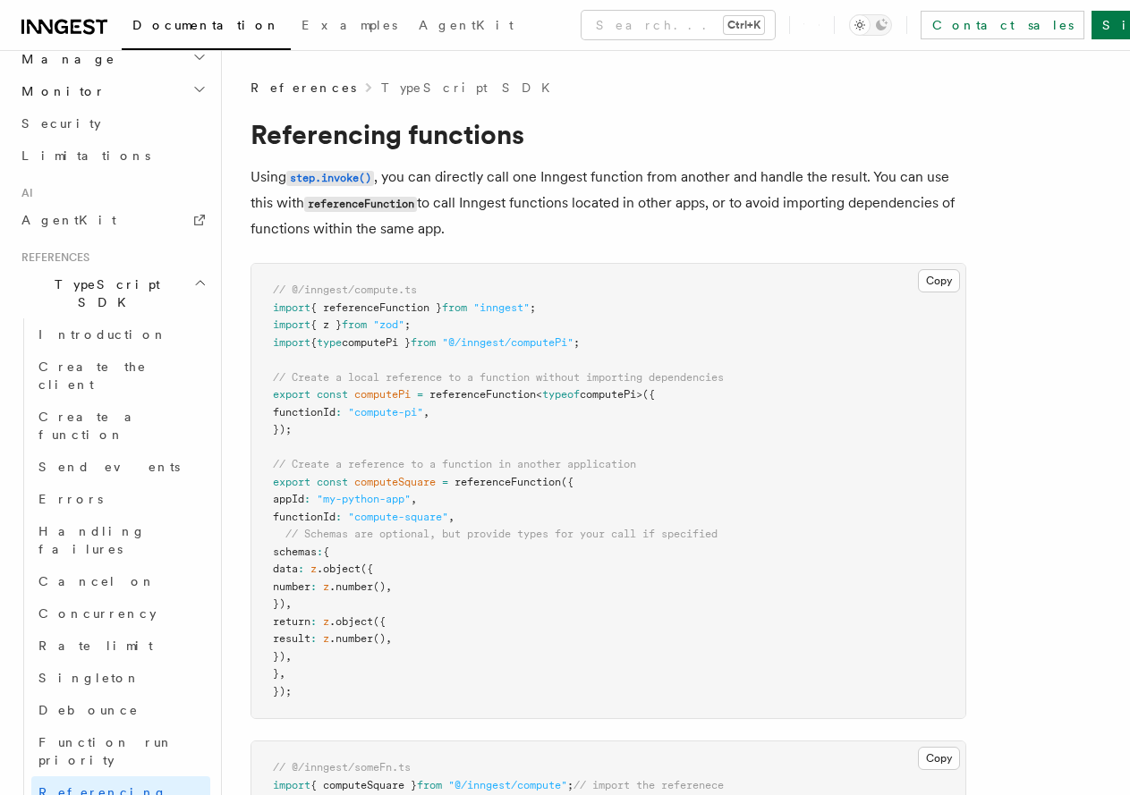
drag, startPoint x: 470, startPoint y: 340, endPoint x: 448, endPoint y: 285, distance: 58.7
click at [582, 28] on button "Search... Ctrl+K" at bounding box center [678, 25] width 193 height 29
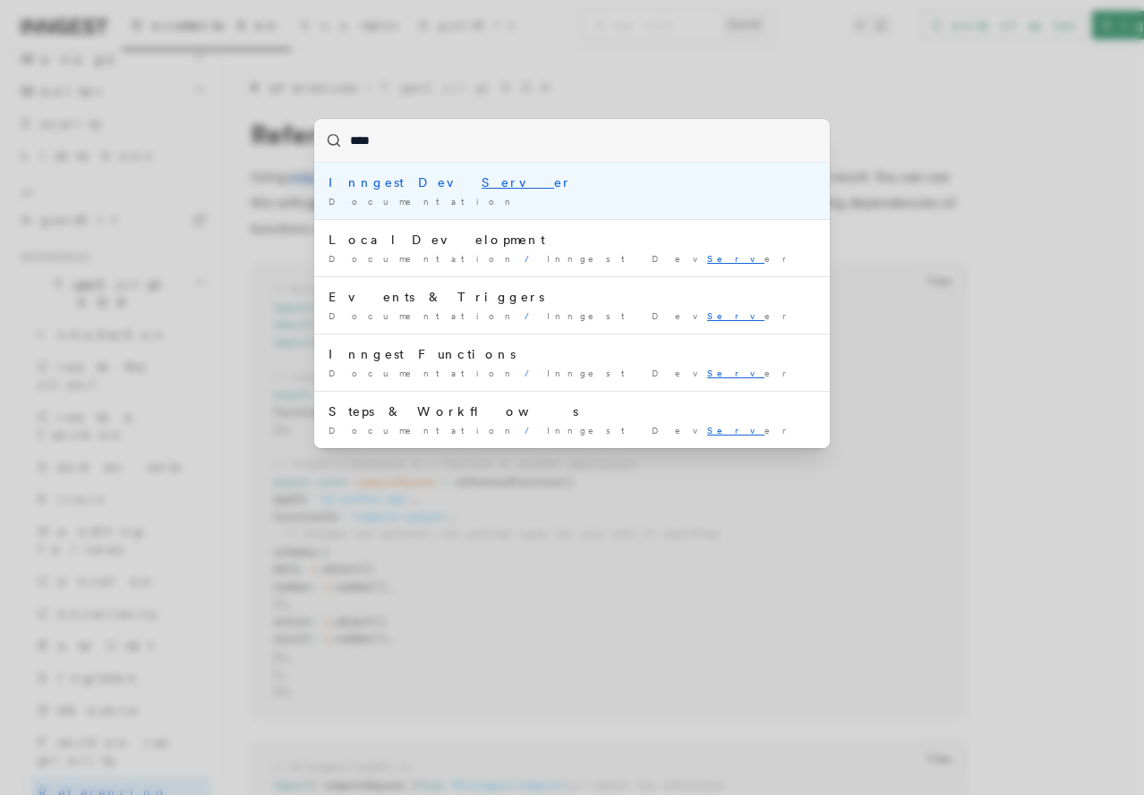
type input "*****"
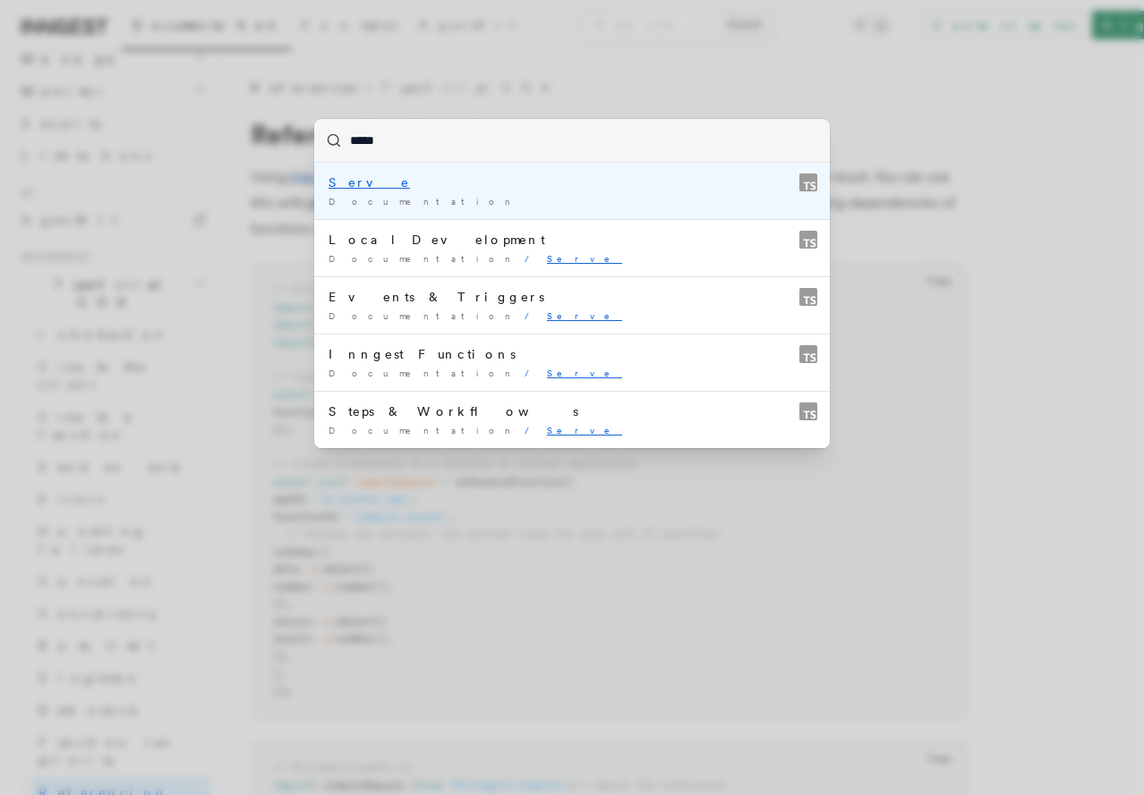
click at [326, 185] on li "Serve Documentation /" at bounding box center [571, 191] width 515 height 56
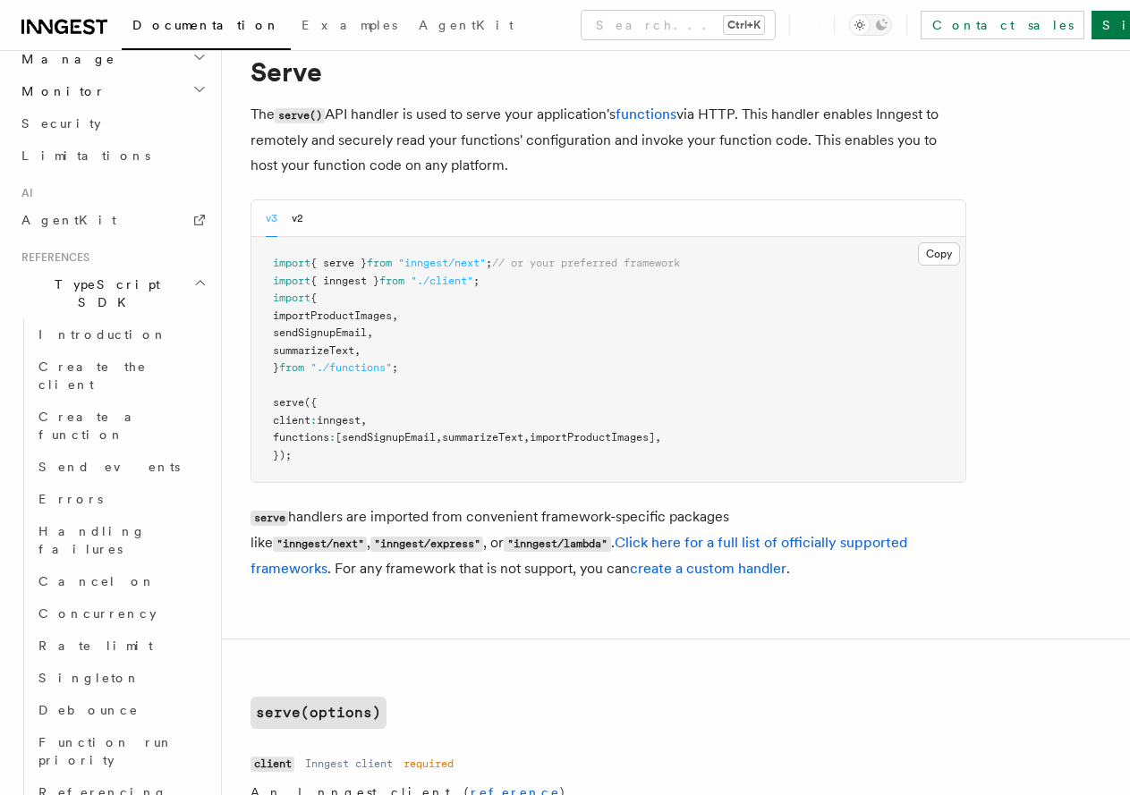
drag, startPoint x: 417, startPoint y: 350, endPoint x: 419, endPoint y: 376, distance: 26.0
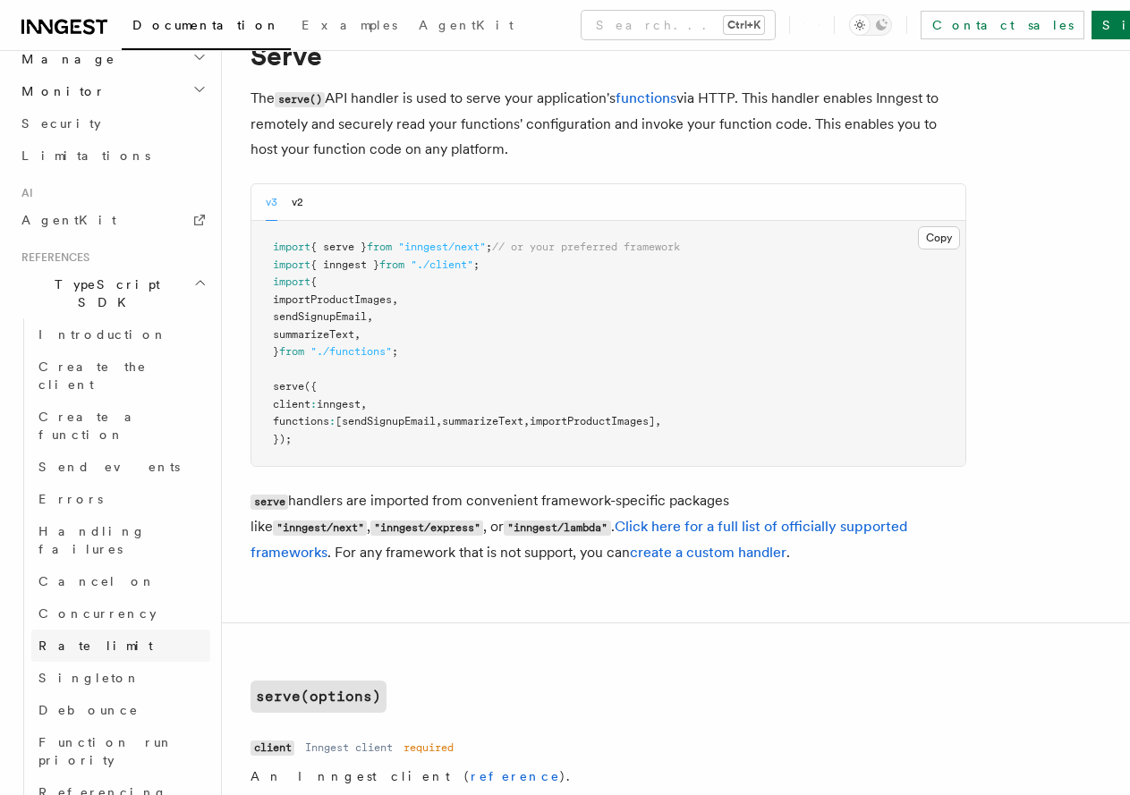
click at [97, 630] on link "Rate limit" at bounding box center [120, 646] width 179 height 32
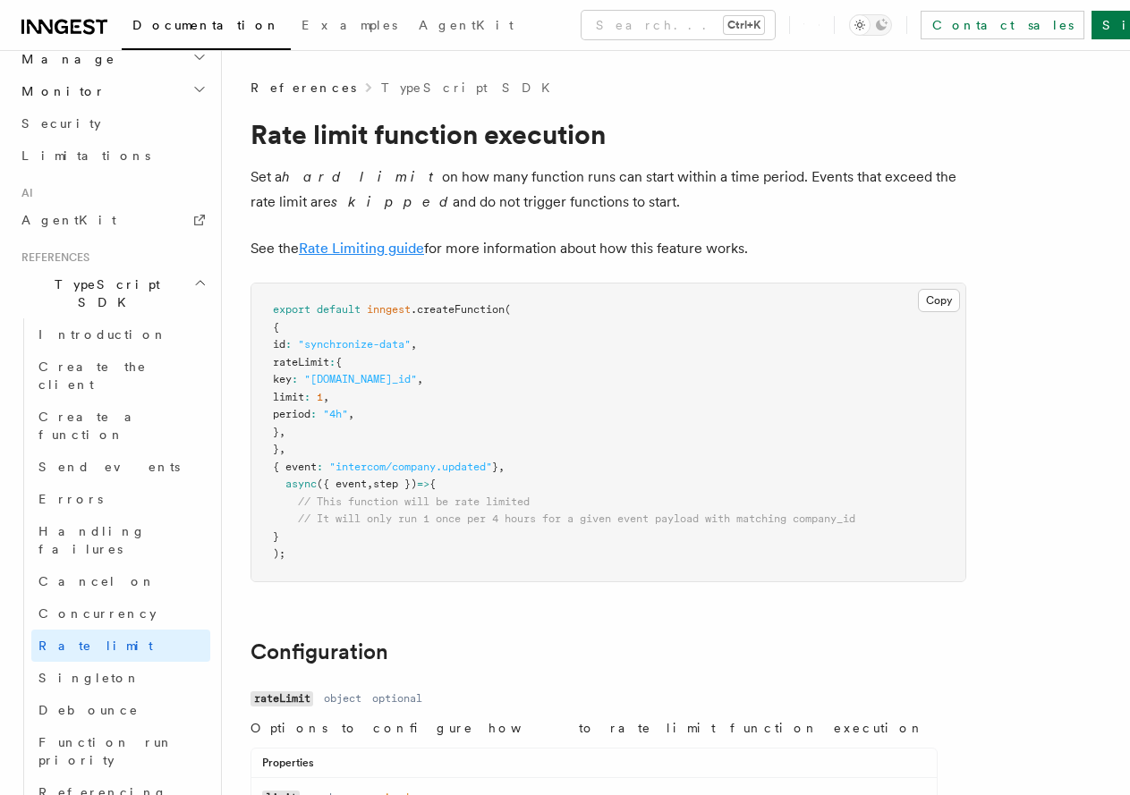
click at [404, 255] on link "Rate Limiting guide" at bounding box center [361, 248] width 125 height 17
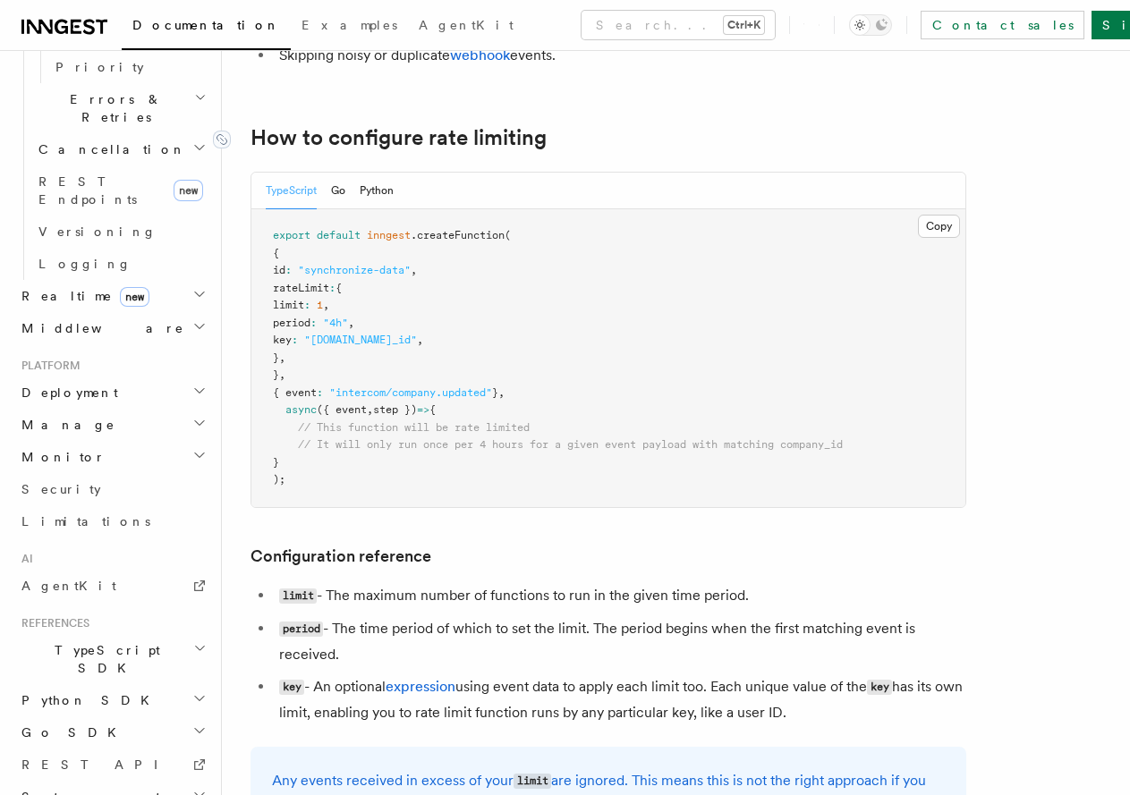
scroll to position [370, 0]
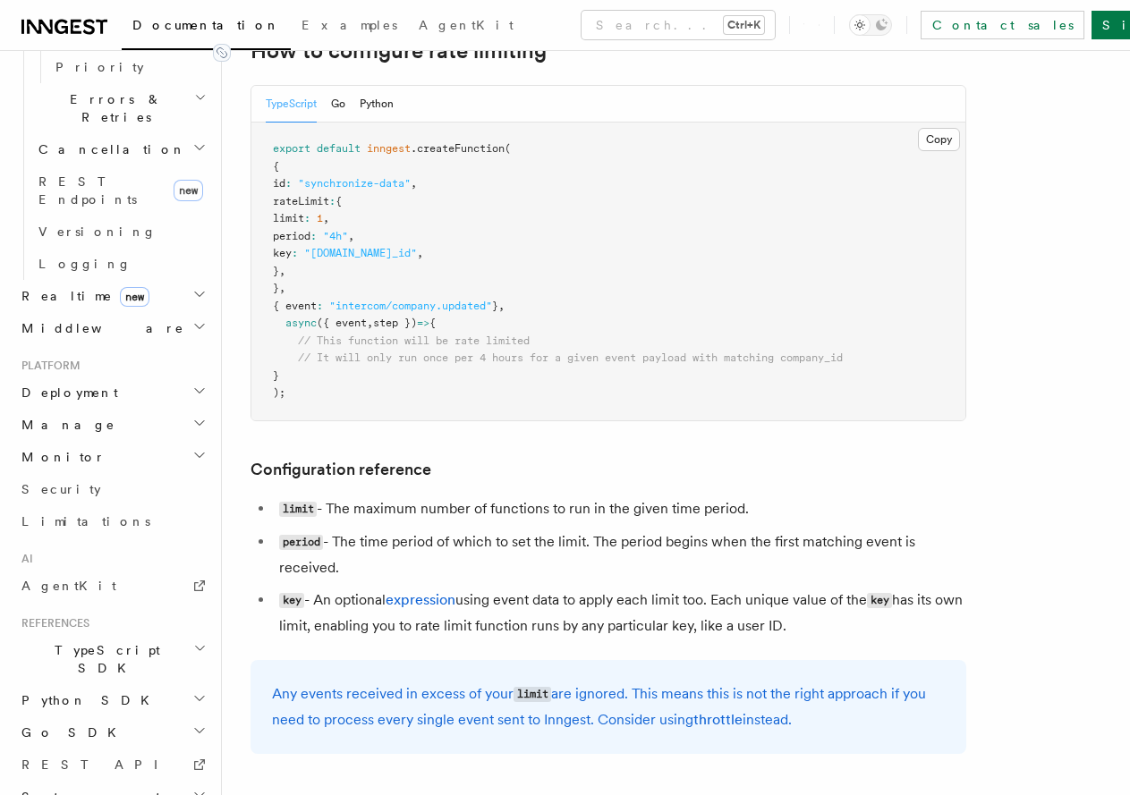
drag, startPoint x: 458, startPoint y: 257, endPoint x: 447, endPoint y: 340, distance: 83.9
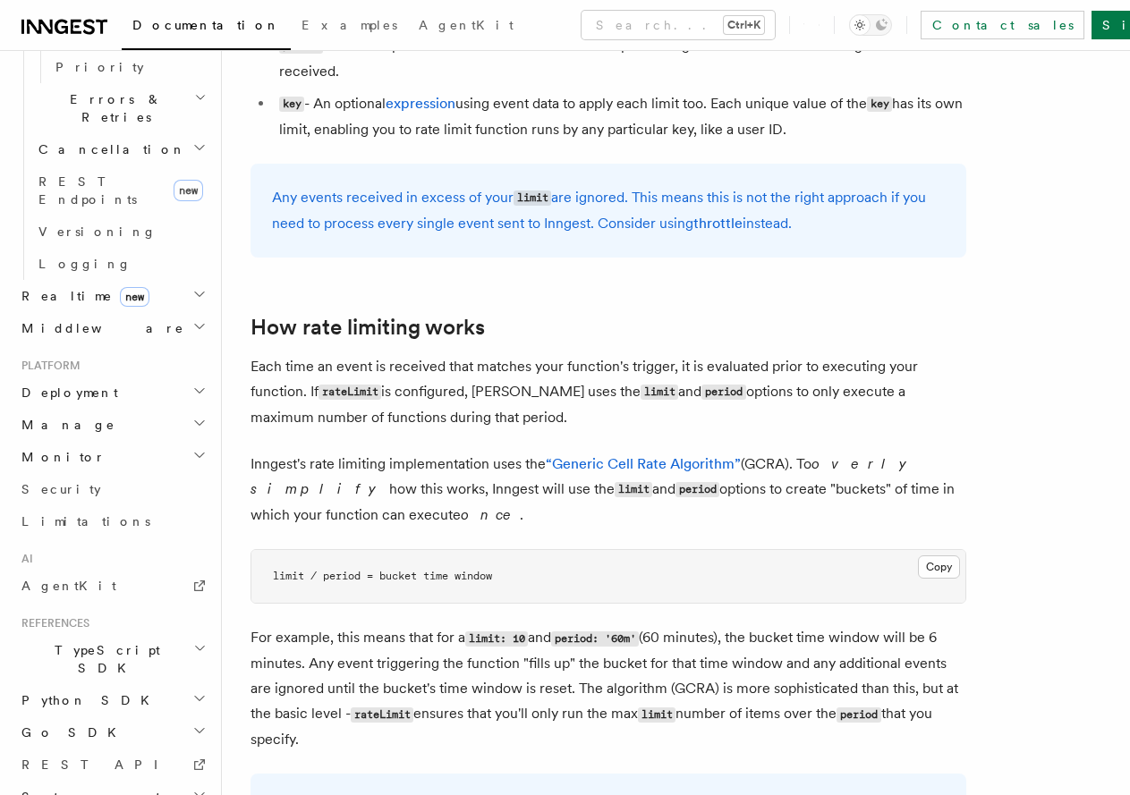
drag, startPoint x: 552, startPoint y: 408, endPoint x: 543, endPoint y: 549, distance: 141.7
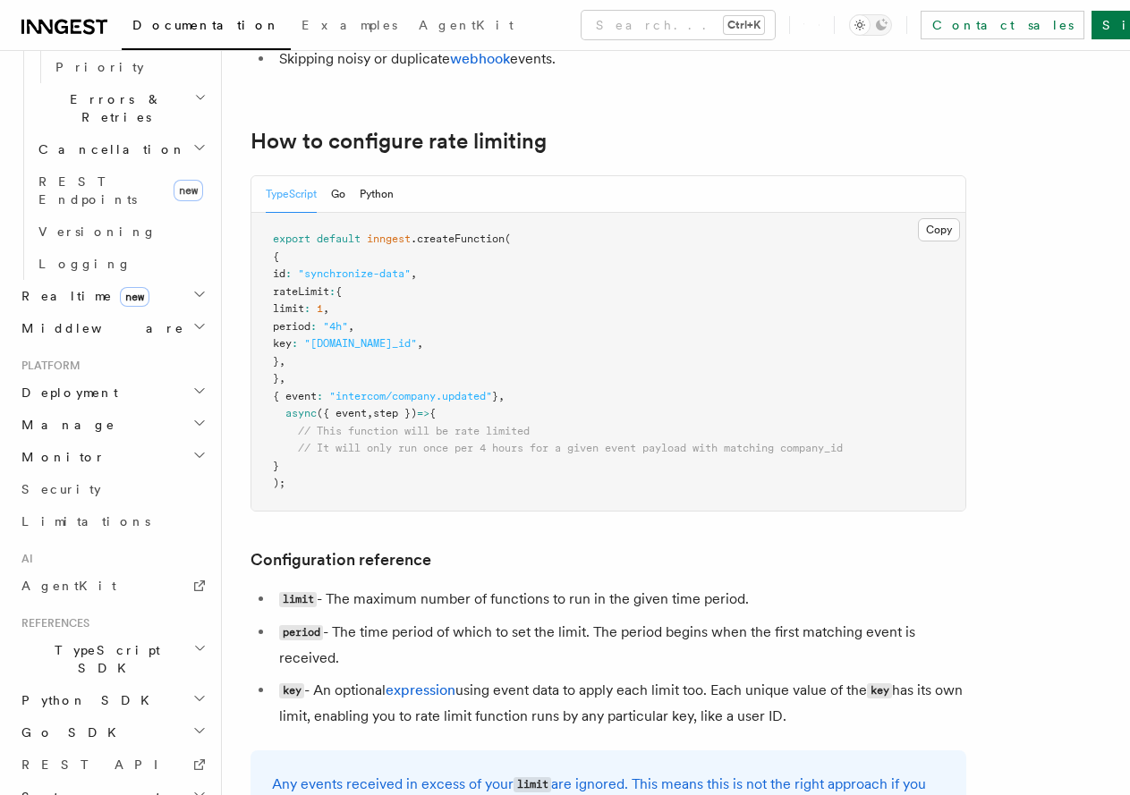
scroll to position [87, 0]
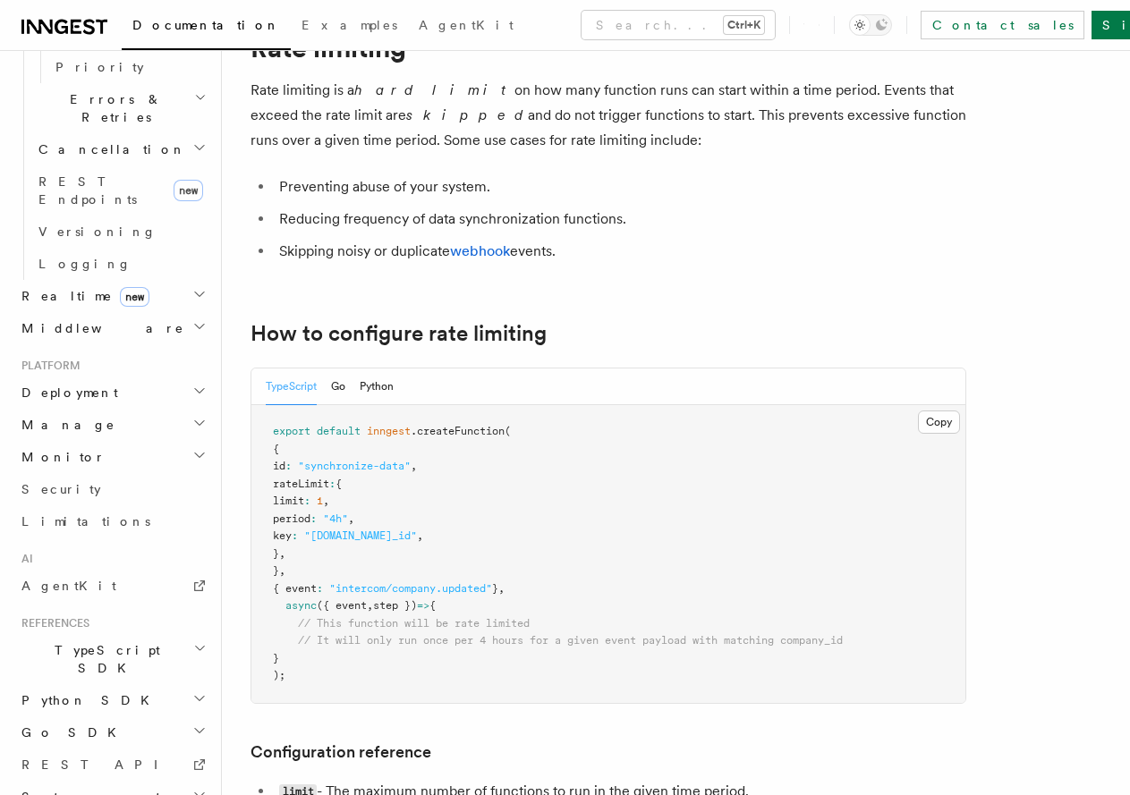
drag, startPoint x: 572, startPoint y: 524, endPoint x: 565, endPoint y: 391, distance: 133.5
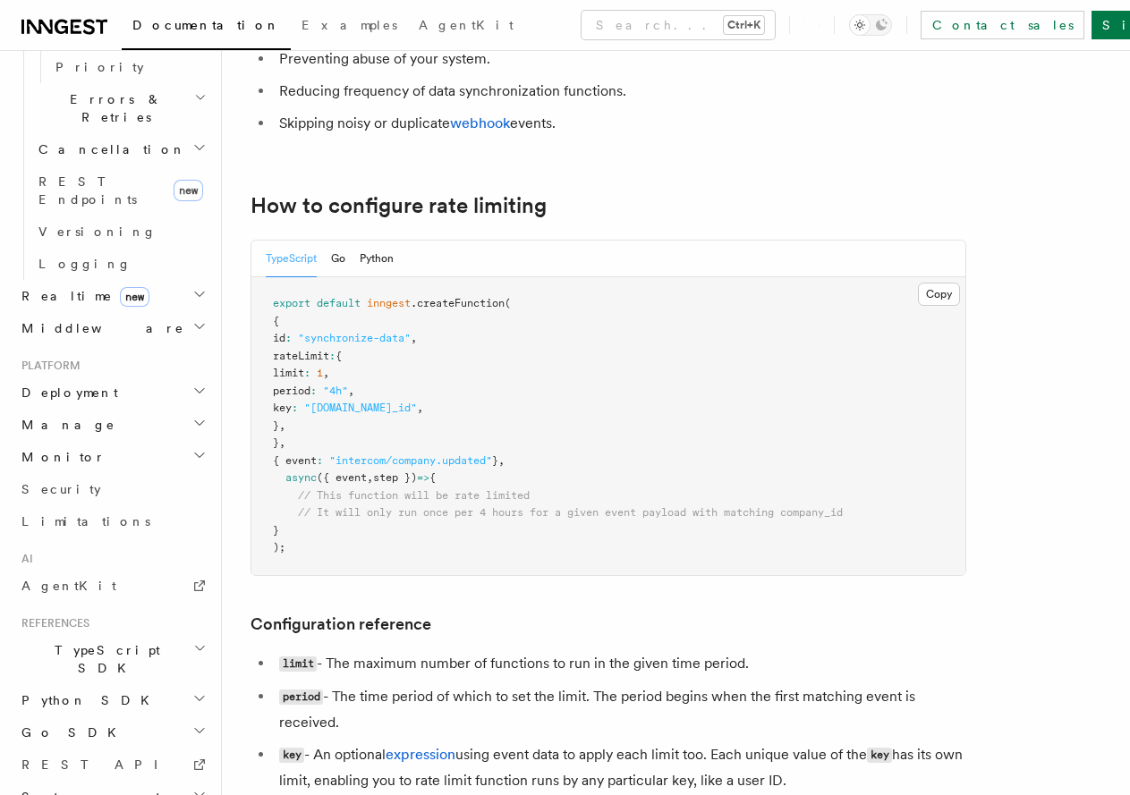
scroll to position [0, 0]
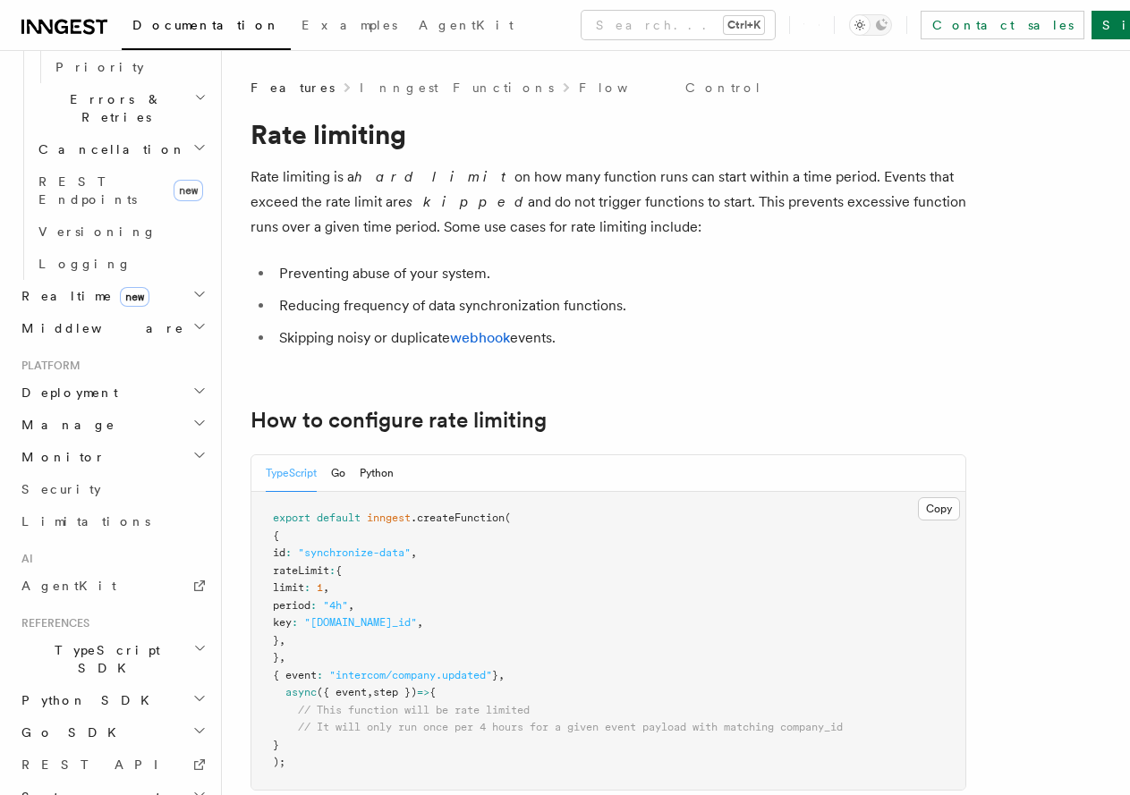
drag, startPoint x: 400, startPoint y: 453, endPoint x: 400, endPoint y: 227, distance: 225.5
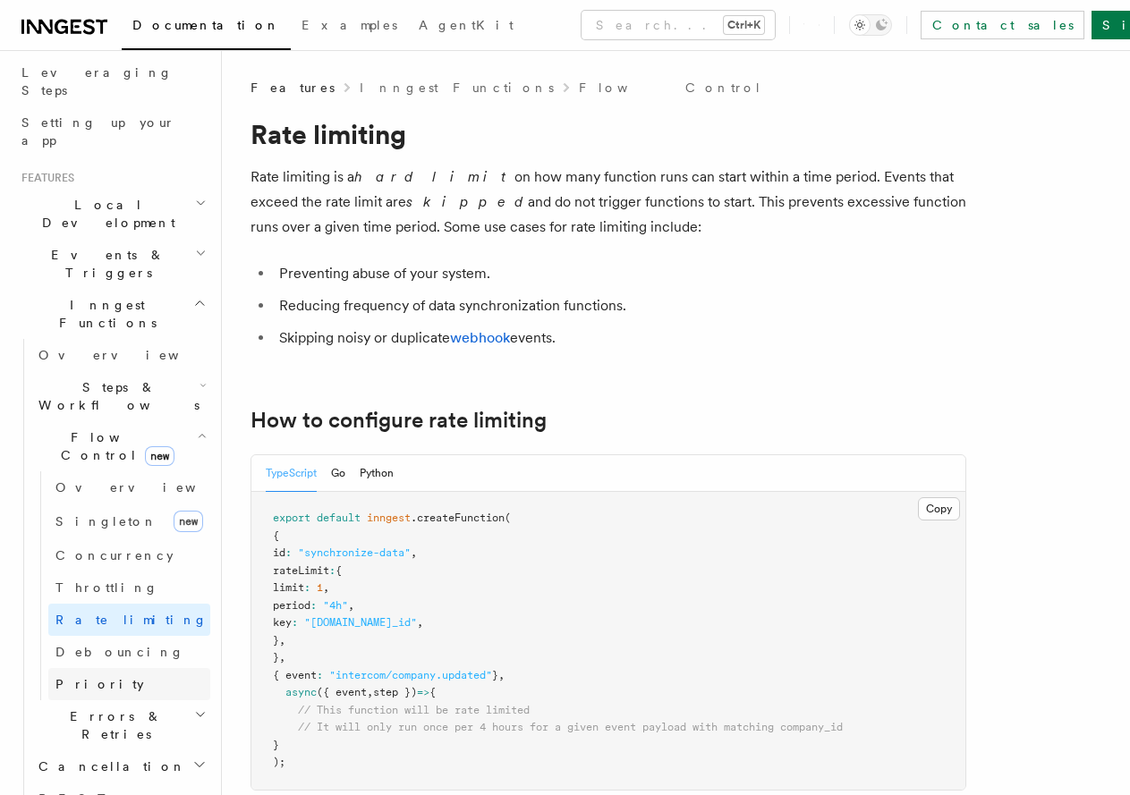
scroll to position [275, 0]
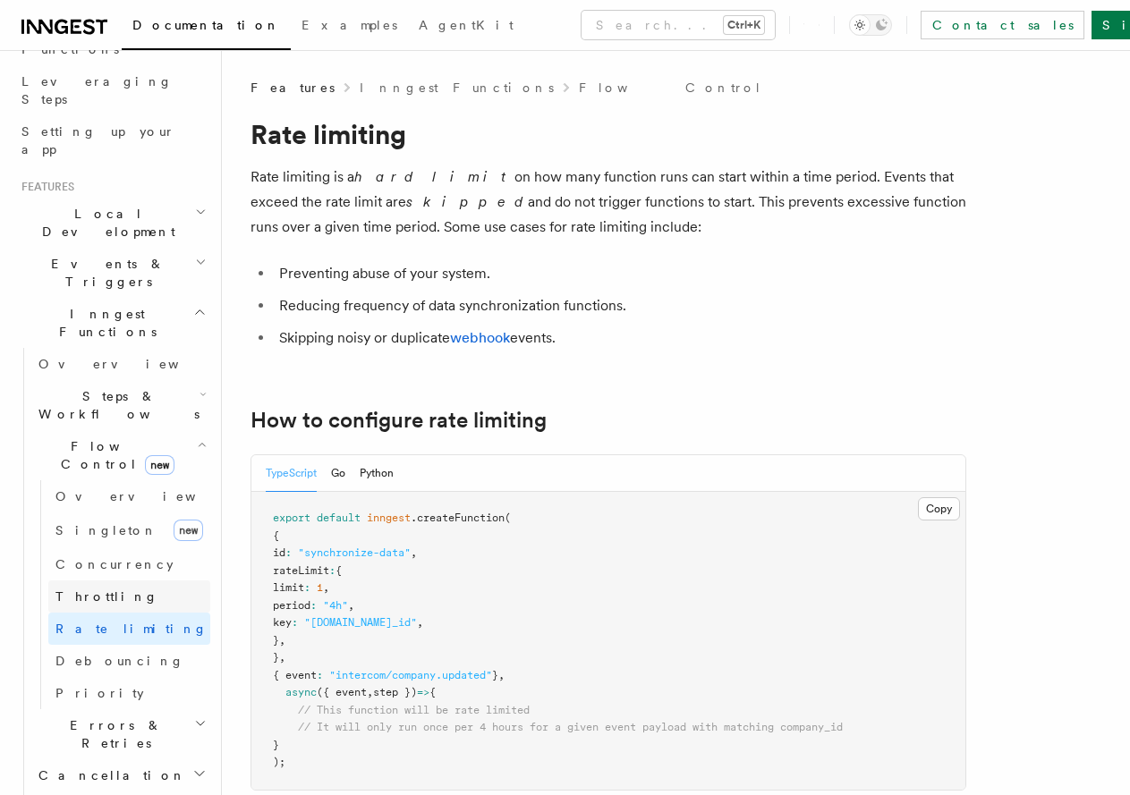
click at [111, 581] on link "Throttling" at bounding box center [129, 597] width 162 height 32
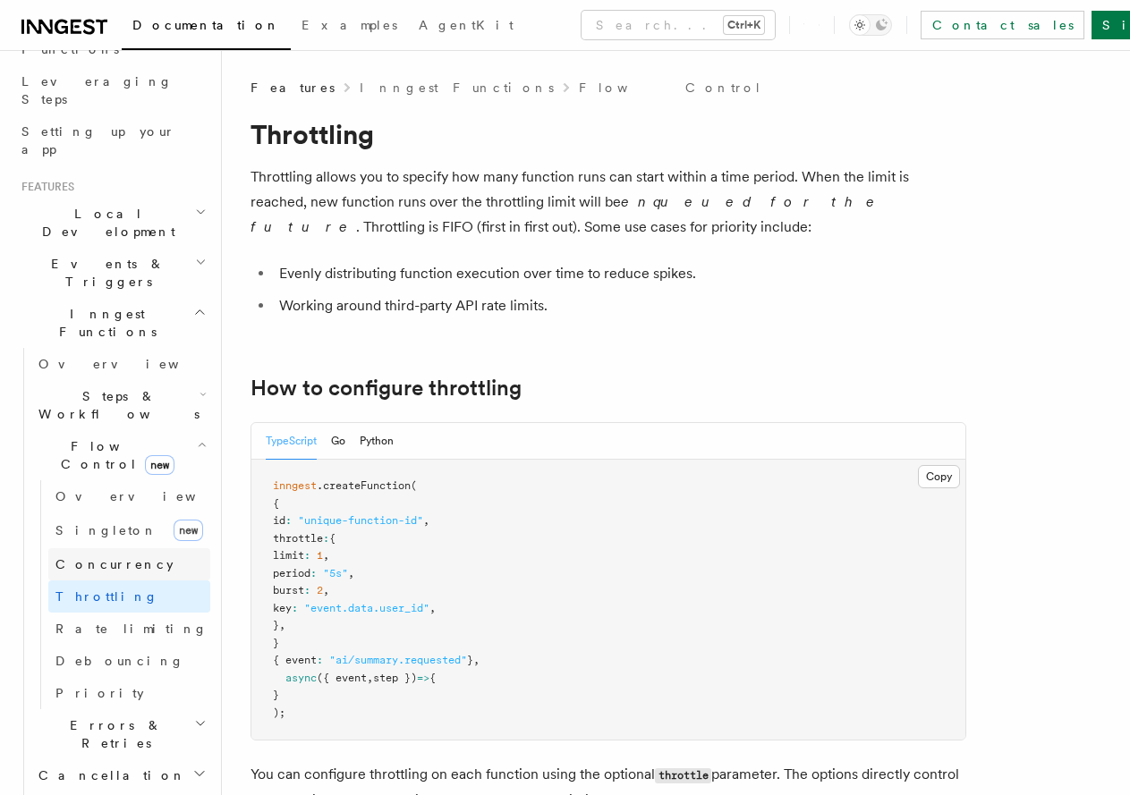
click at [133, 548] on link "Concurrency" at bounding box center [129, 564] width 162 height 32
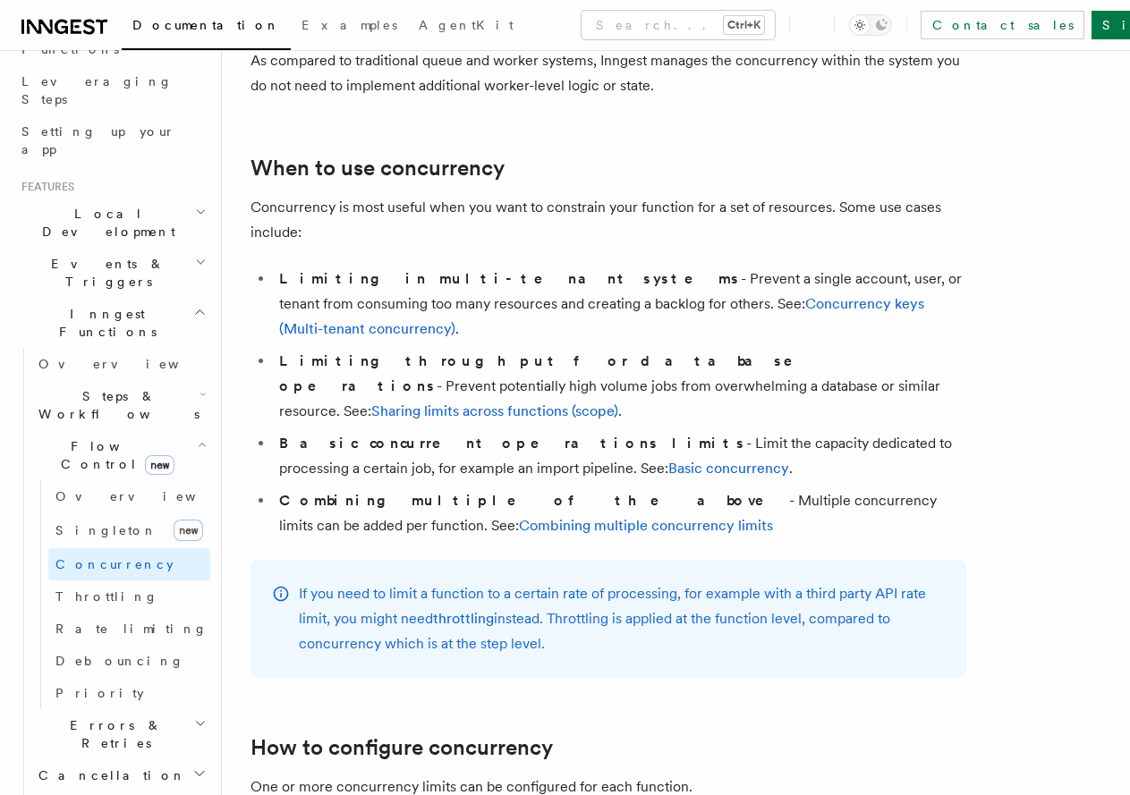
scroll to position [1192, 0]
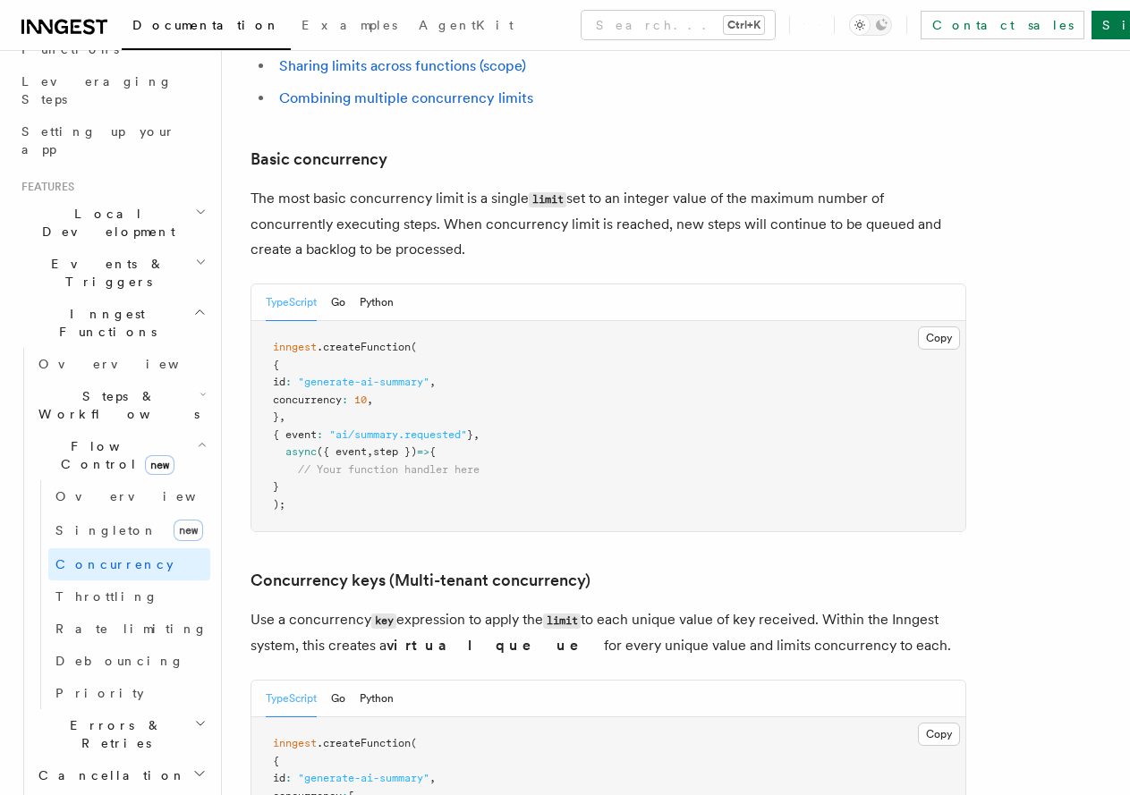
drag, startPoint x: 566, startPoint y: 412, endPoint x: 562, endPoint y: 608, distance: 196.9
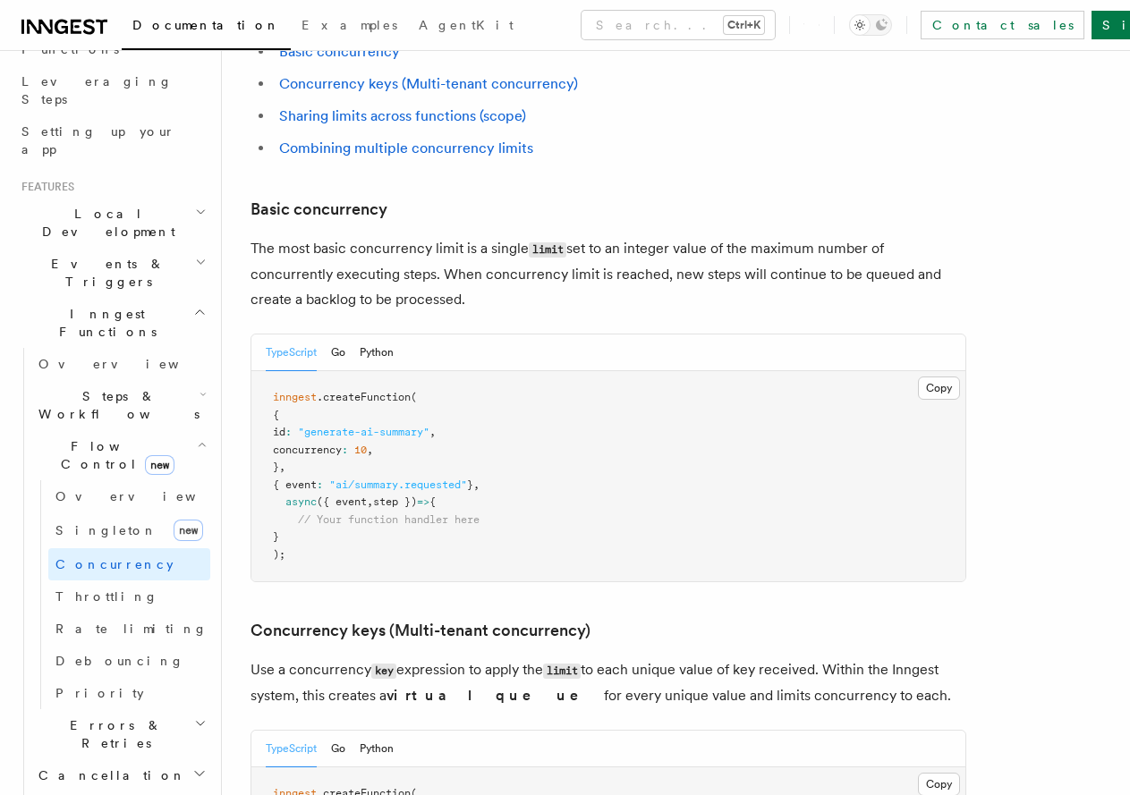
scroll to position [1067, 0]
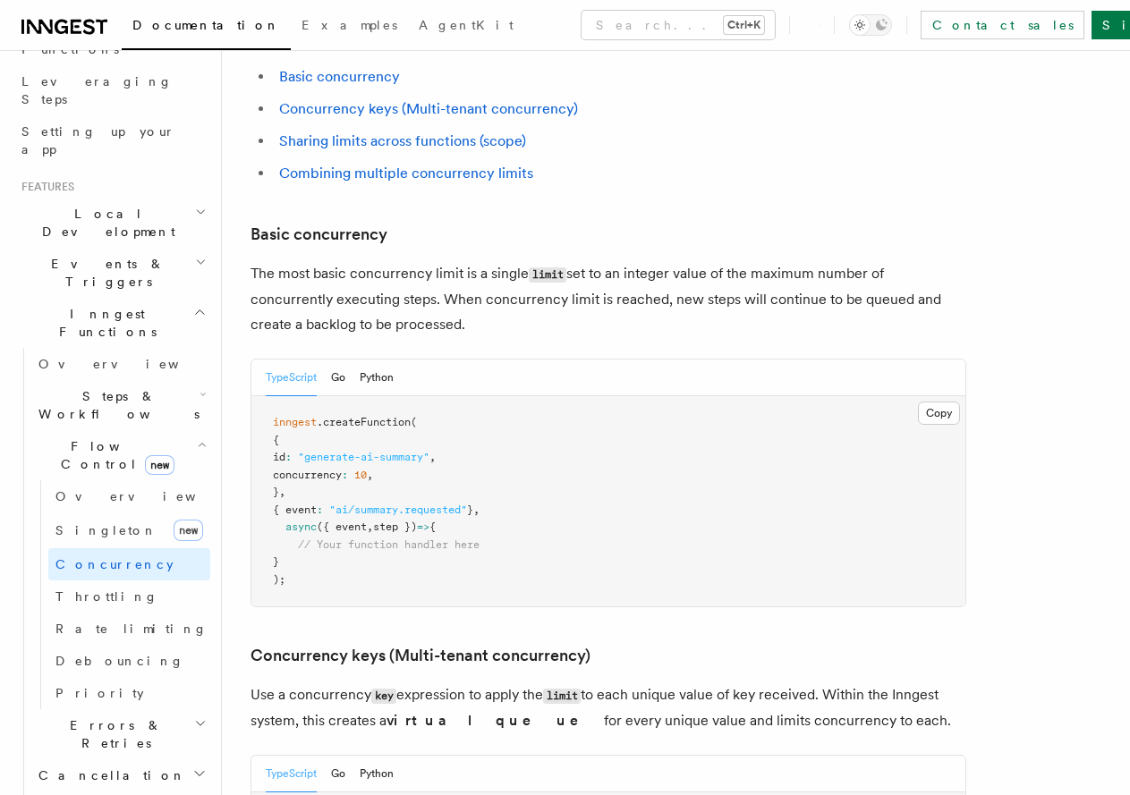
drag, startPoint x: 533, startPoint y: 496, endPoint x: 531, endPoint y: 470, distance: 26.0
